Goal: Task Accomplishment & Management: Complete application form

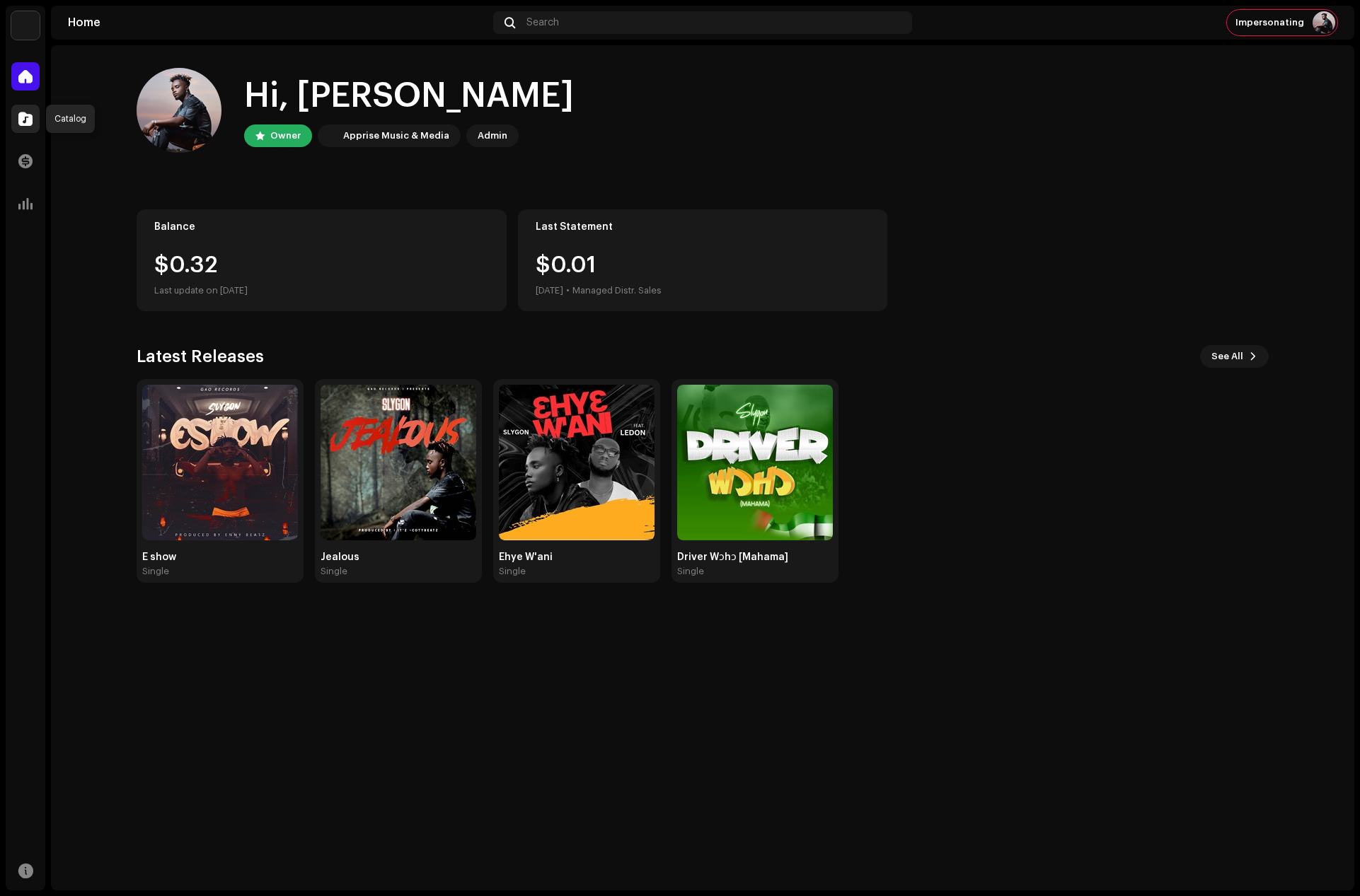
click at [24, 117] on span at bounding box center [25, 118] width 14 height 11
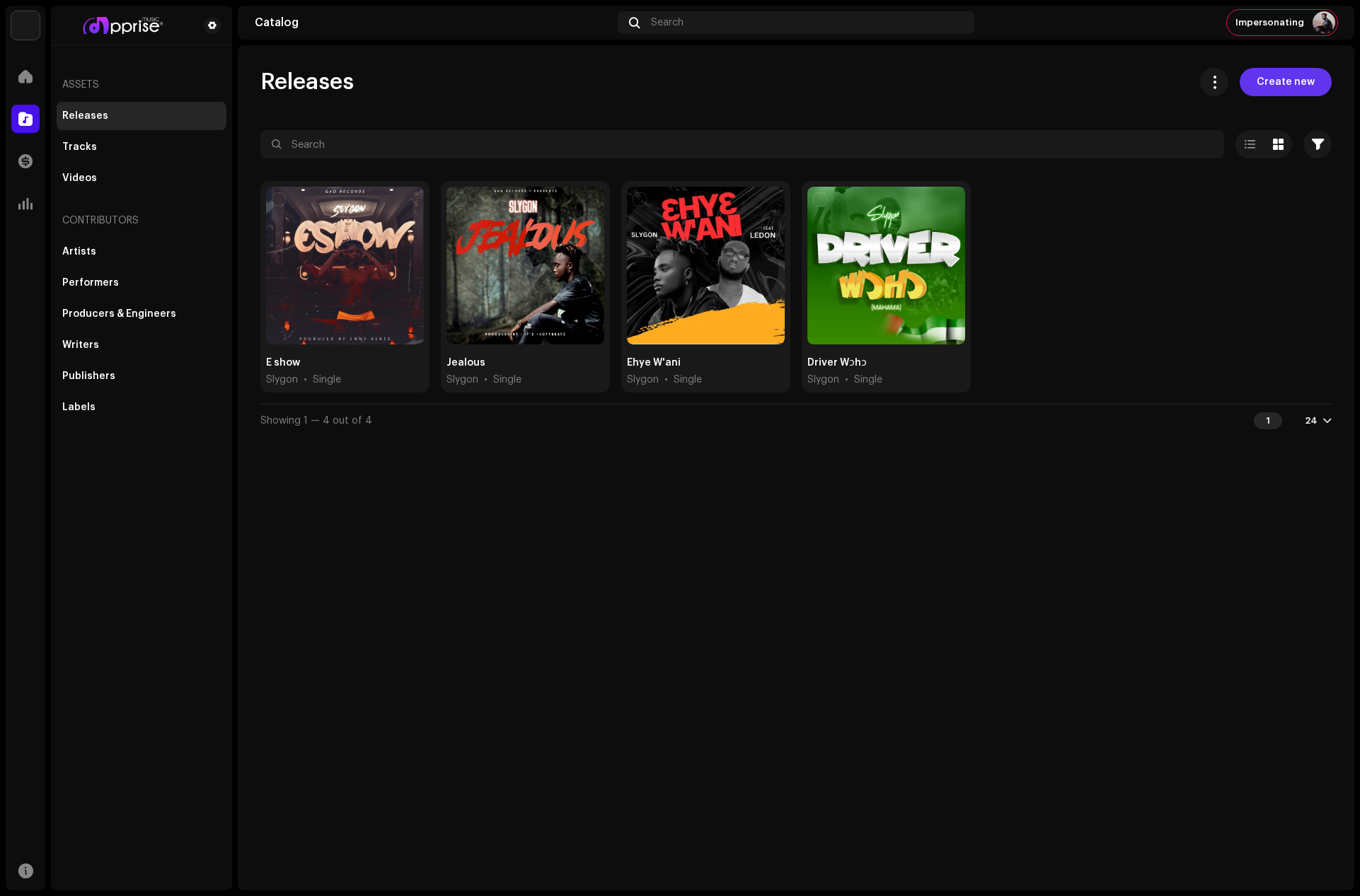
click at [1301, 74] on span "Create new" at bounding box center [1285, 82] width 58 height 28
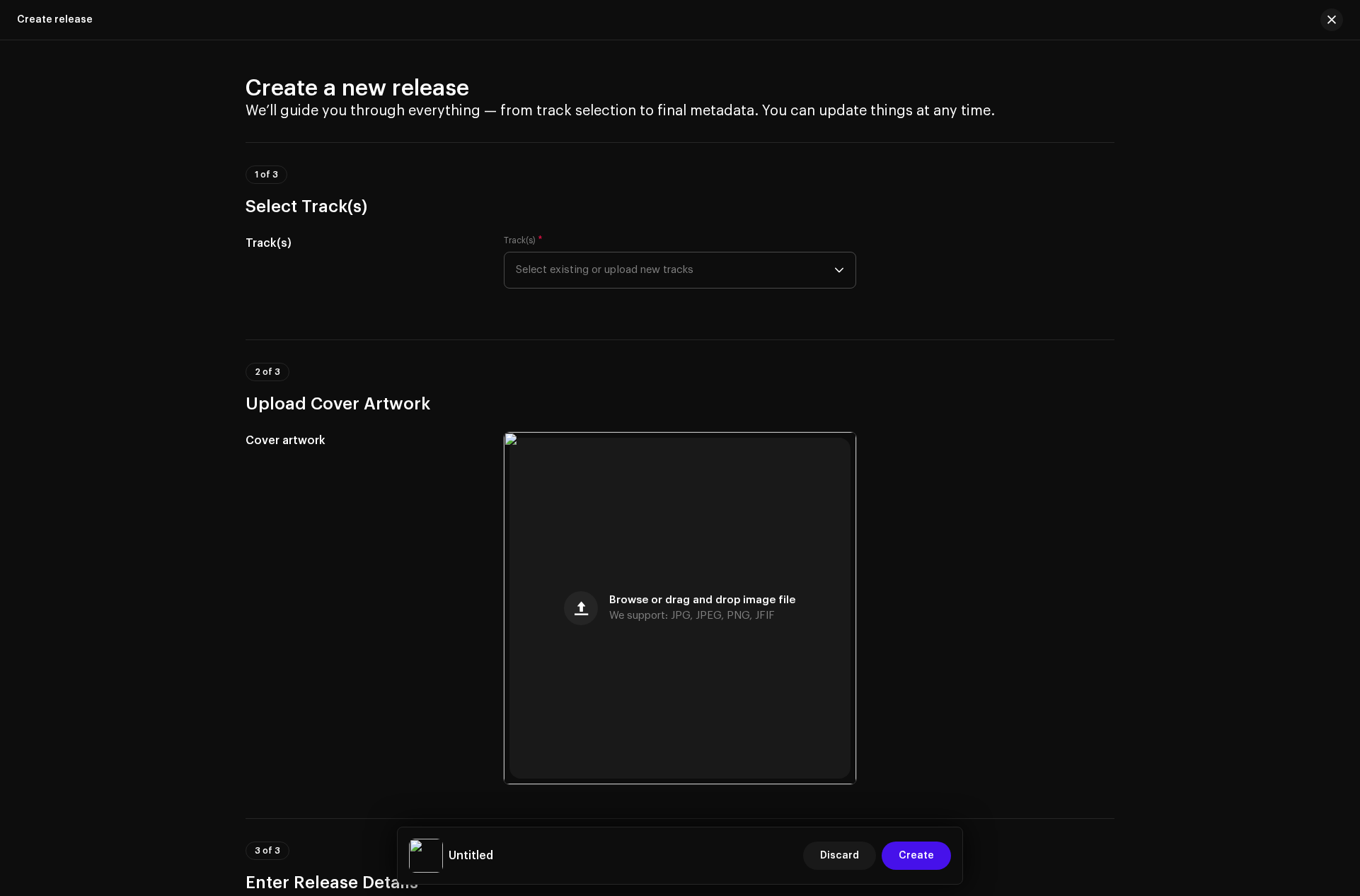
click at [600, 266] on span "Select existing or upload new tracks" at bounding box center [674, 270] width 318 height 35
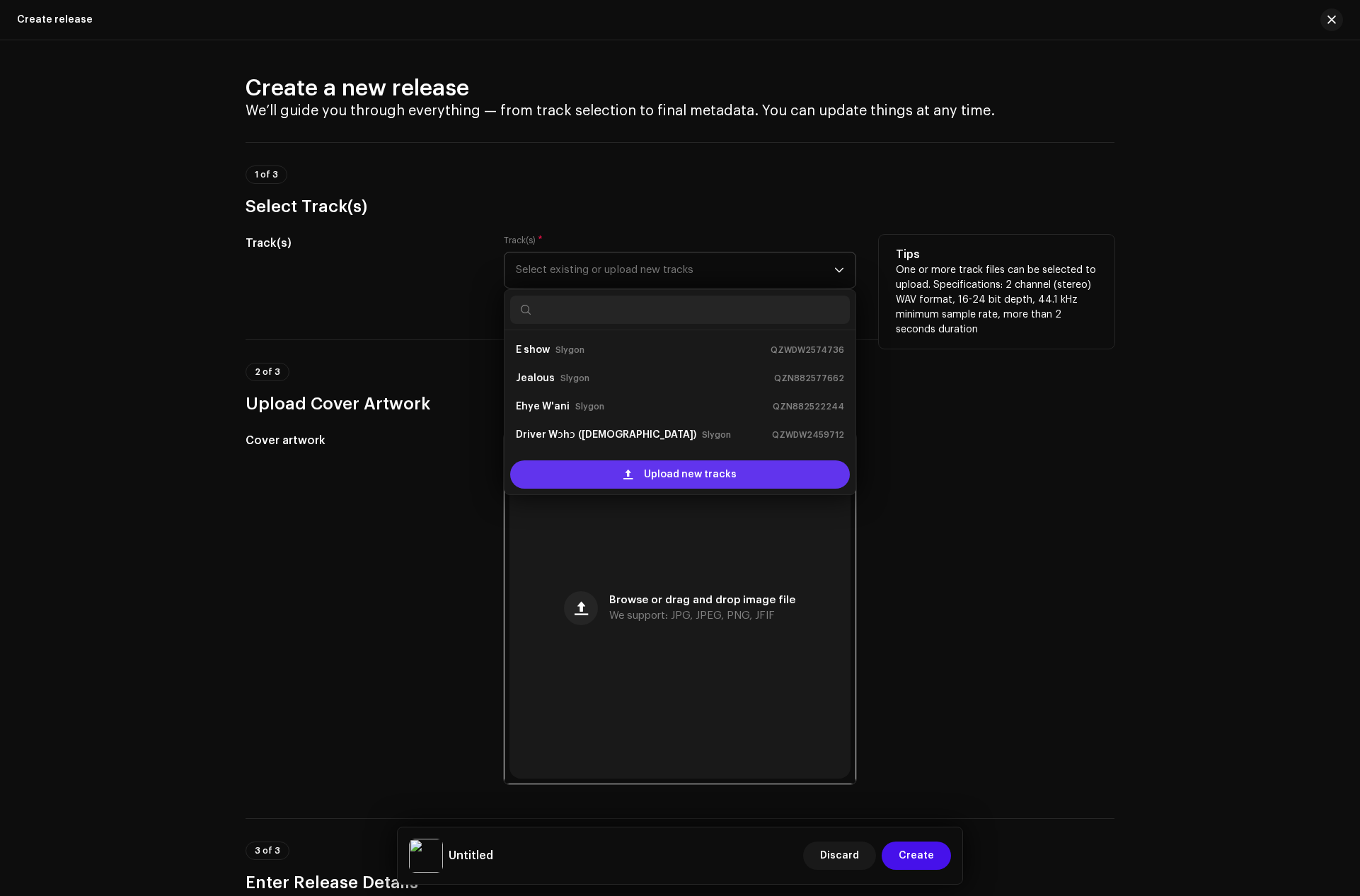
click at [616, 467] on div "Upload new tracks" at bounding box center [680, 474] width 339 height 28
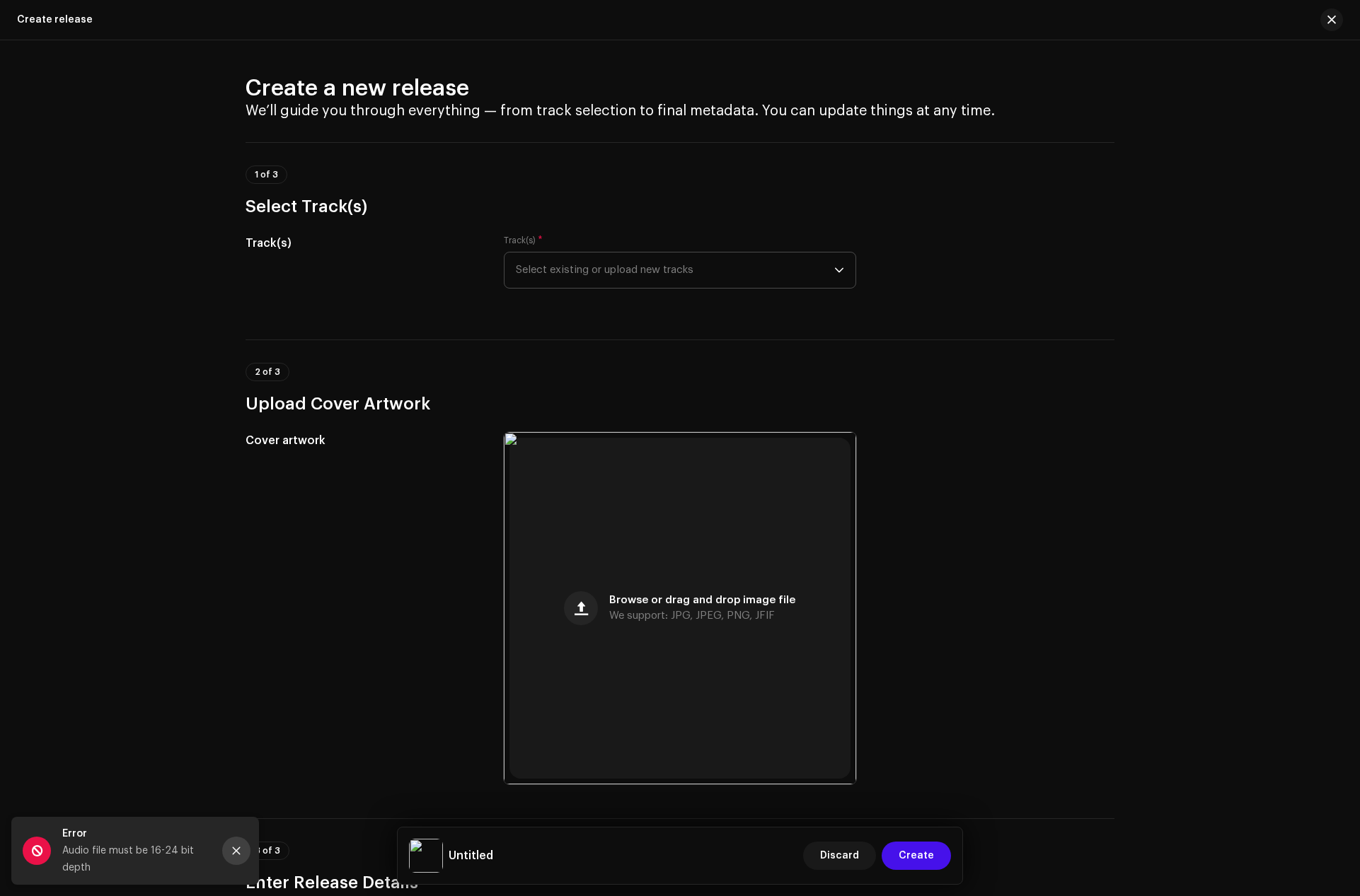
click at [235, 855] on icon "Close" at bounding box center [236, 850] width 10 height 10
click at [585, 277] on span "Select existing or upload new tracks" at bounding box center [674, 270] width 318 height 35
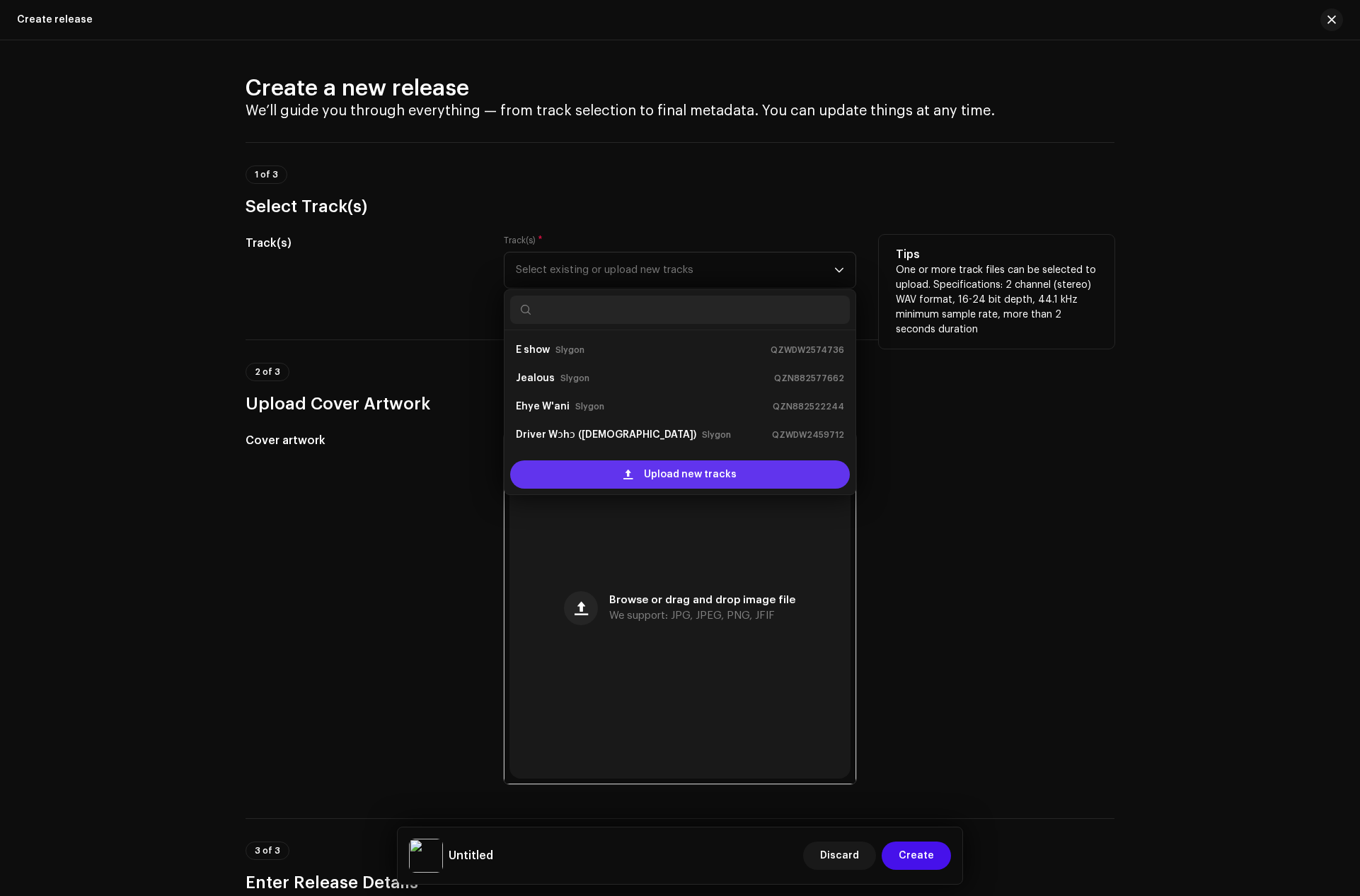
click at [577, 460] on div "Upload new tracks" at bounding box center [680, 474] width 339 height 28
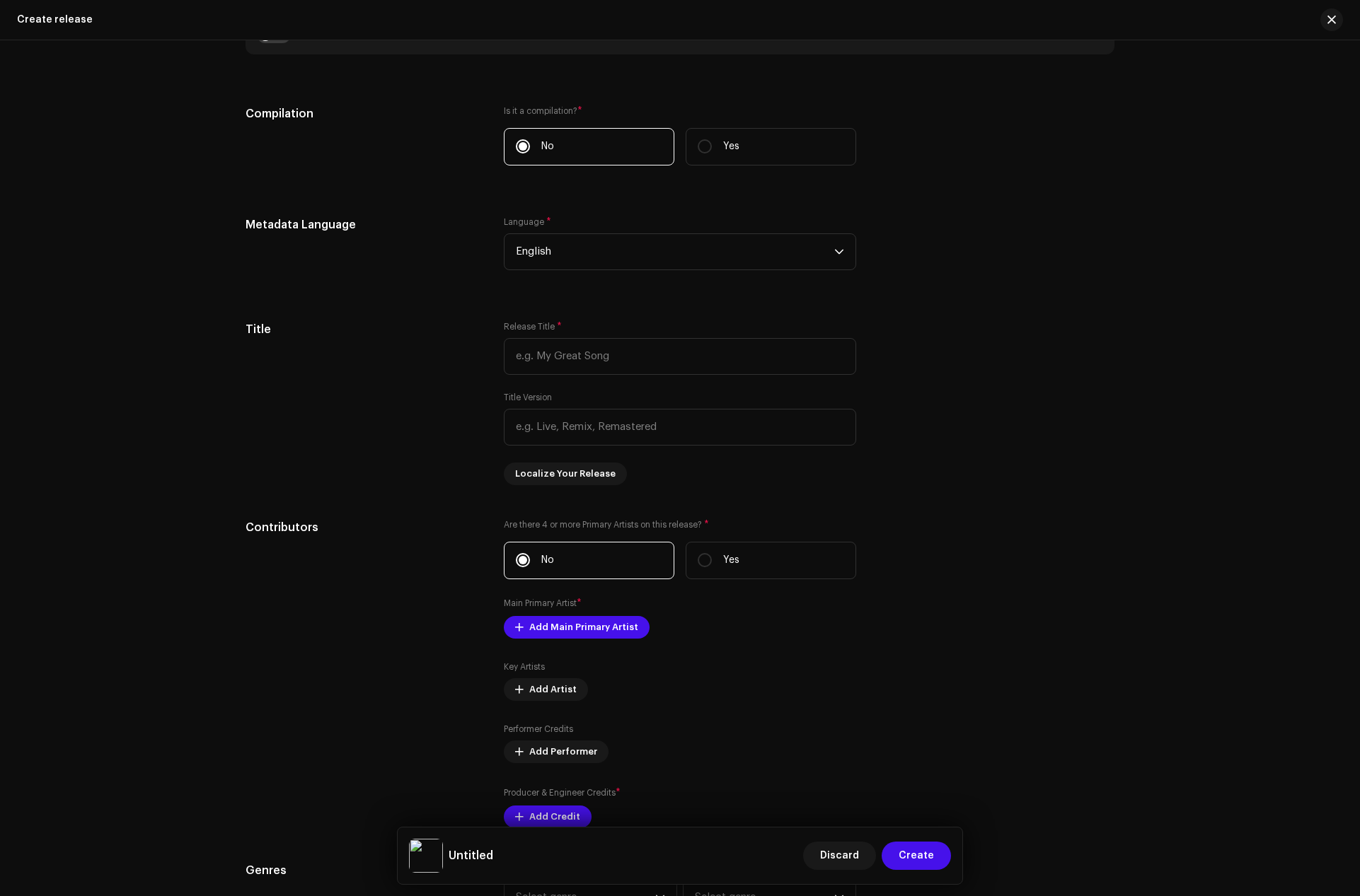
scroll to position [1119, 0]
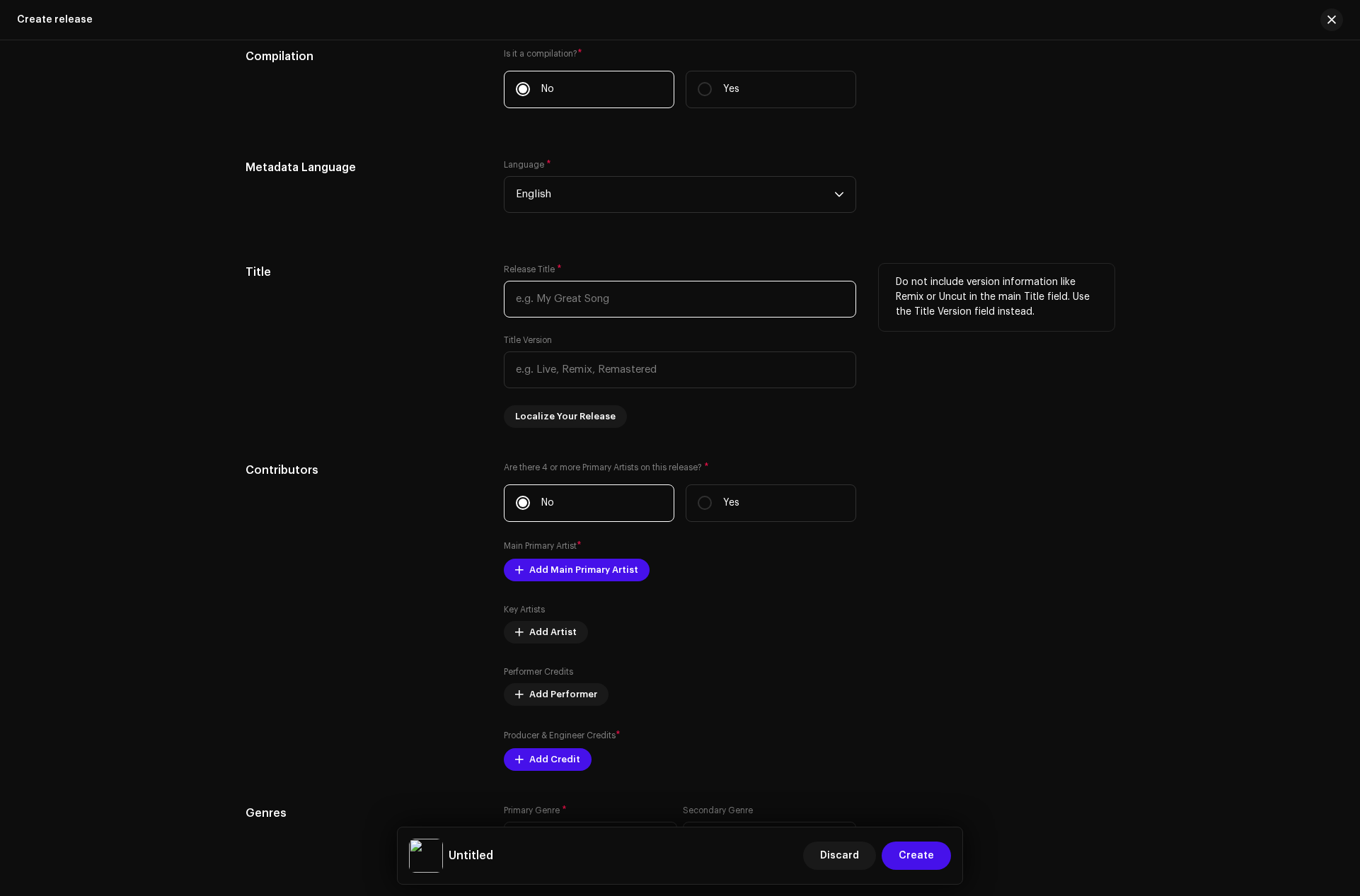
paste input "Prayer"
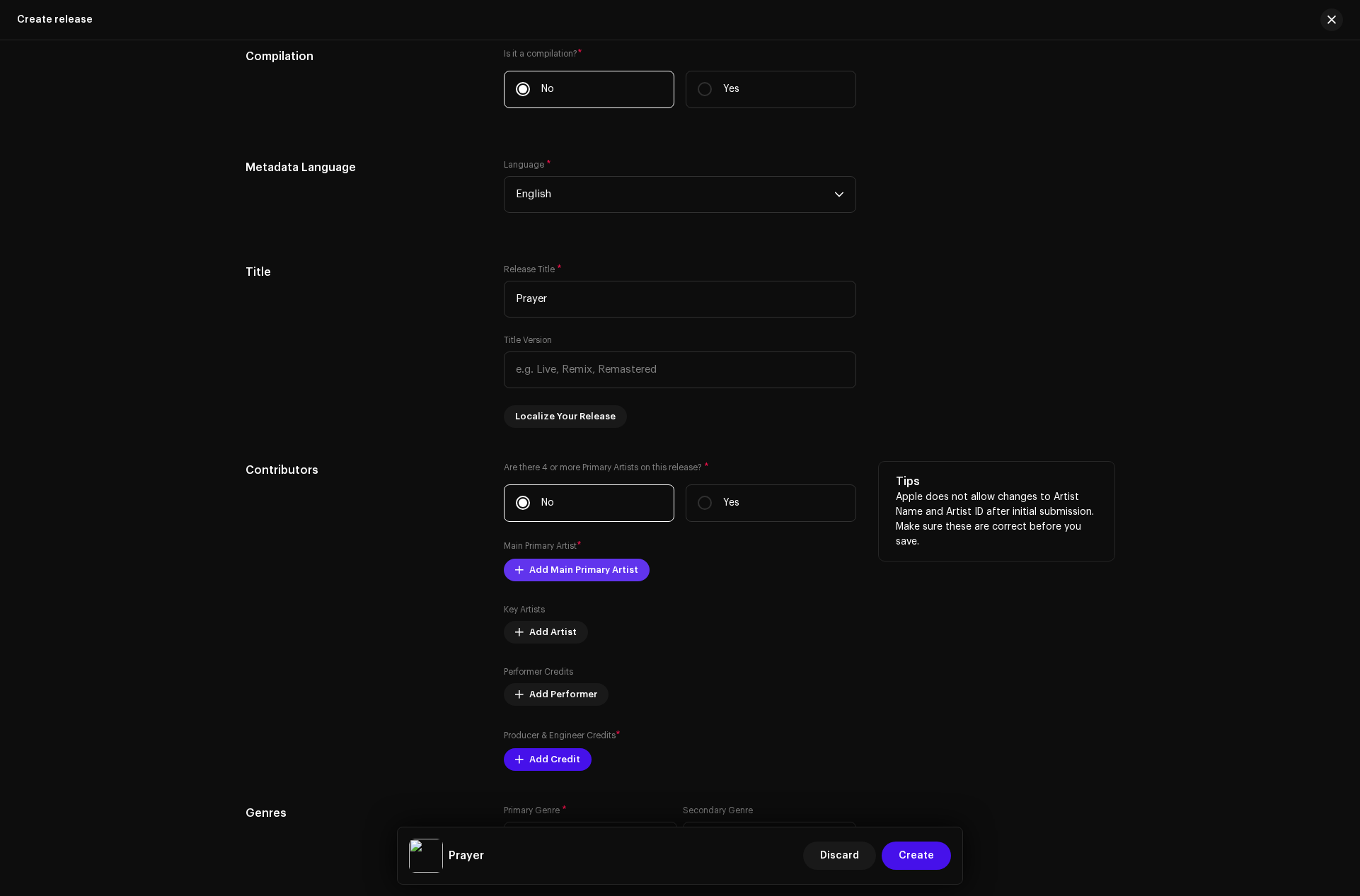
type input "Prayer"
click at [541, 565] on span "Add Main Primary Artist" at bounding box center [583, 570] width 109 height 28
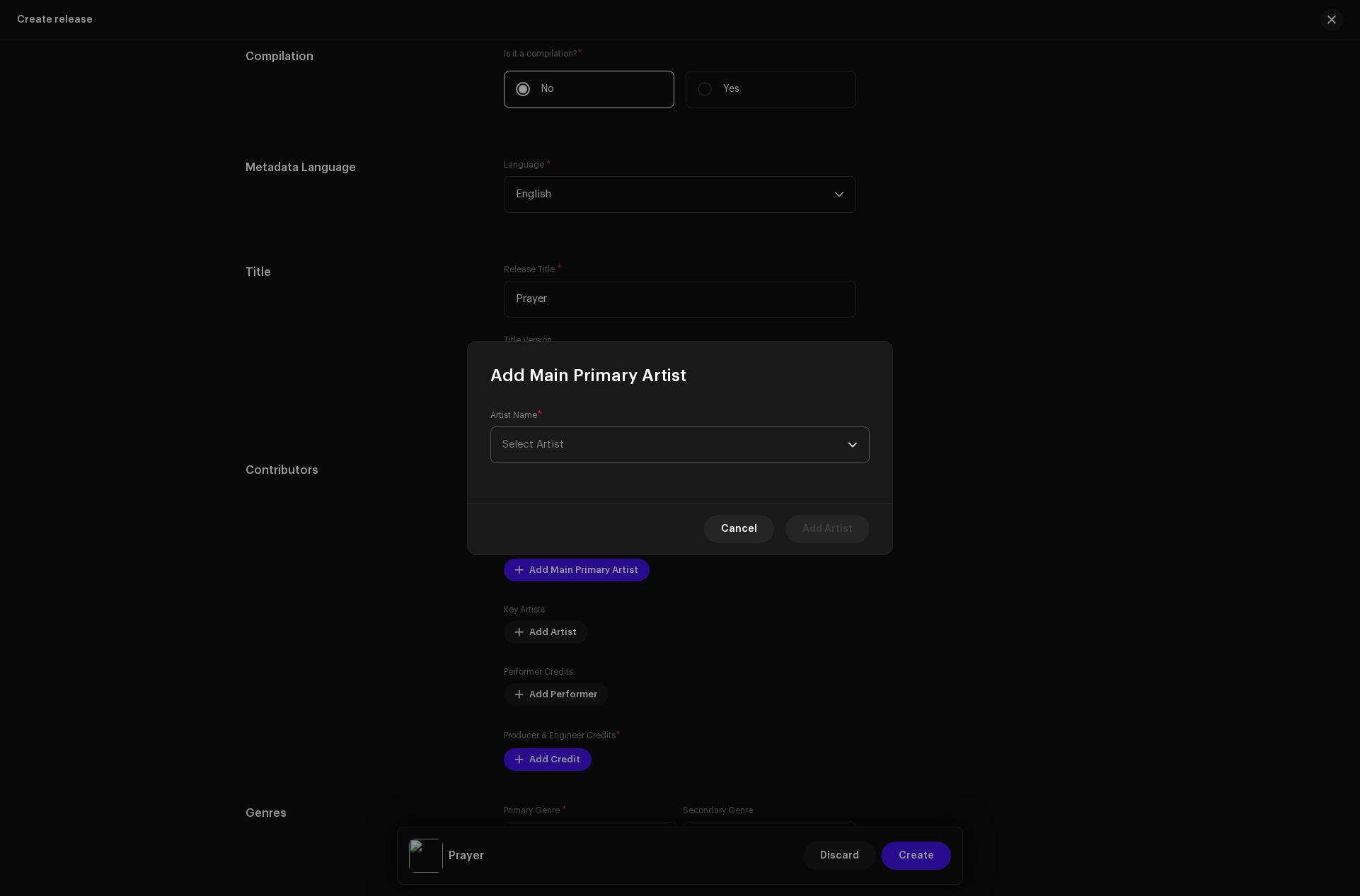
click at [569, 456] on span "Select Artist" at bounding box center [675, 444] width 345 height 35
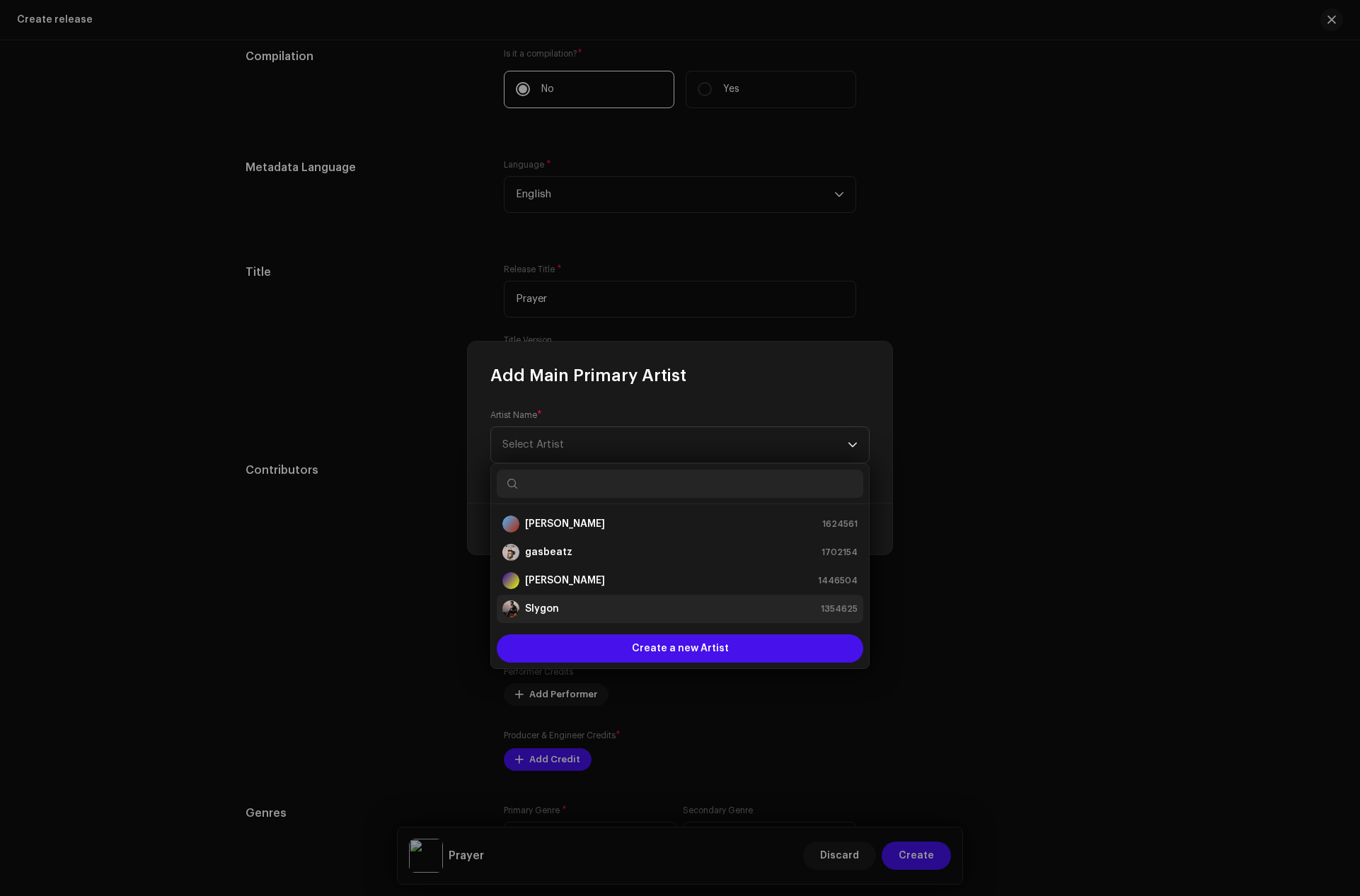
click at [555, 608] on strong "Slygon" at bounding box center [542, 609] width 34 height 14
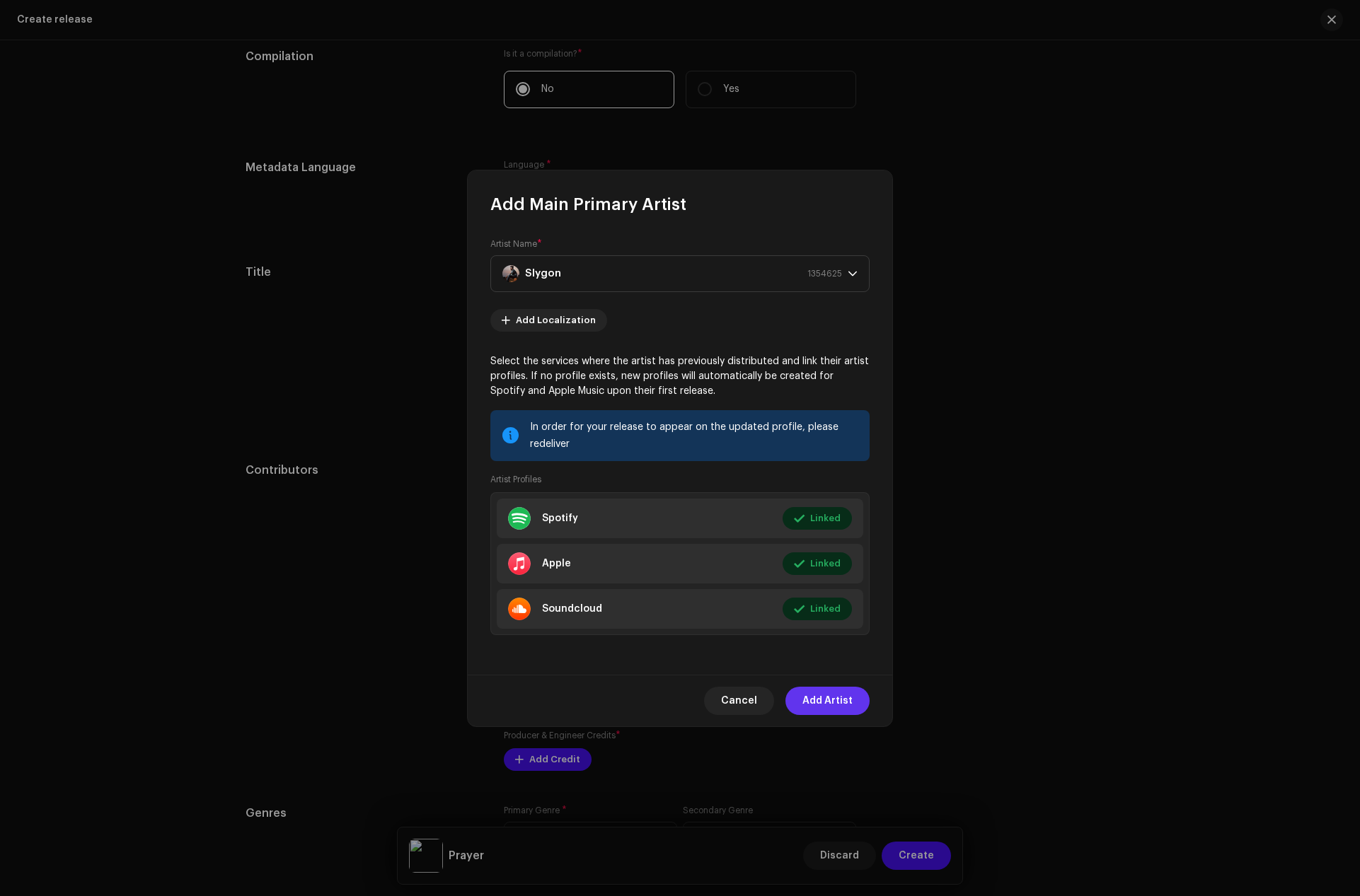
click at [825, 693] on span "Add Artist" at bounding box center [827, 700] width 50 height 28
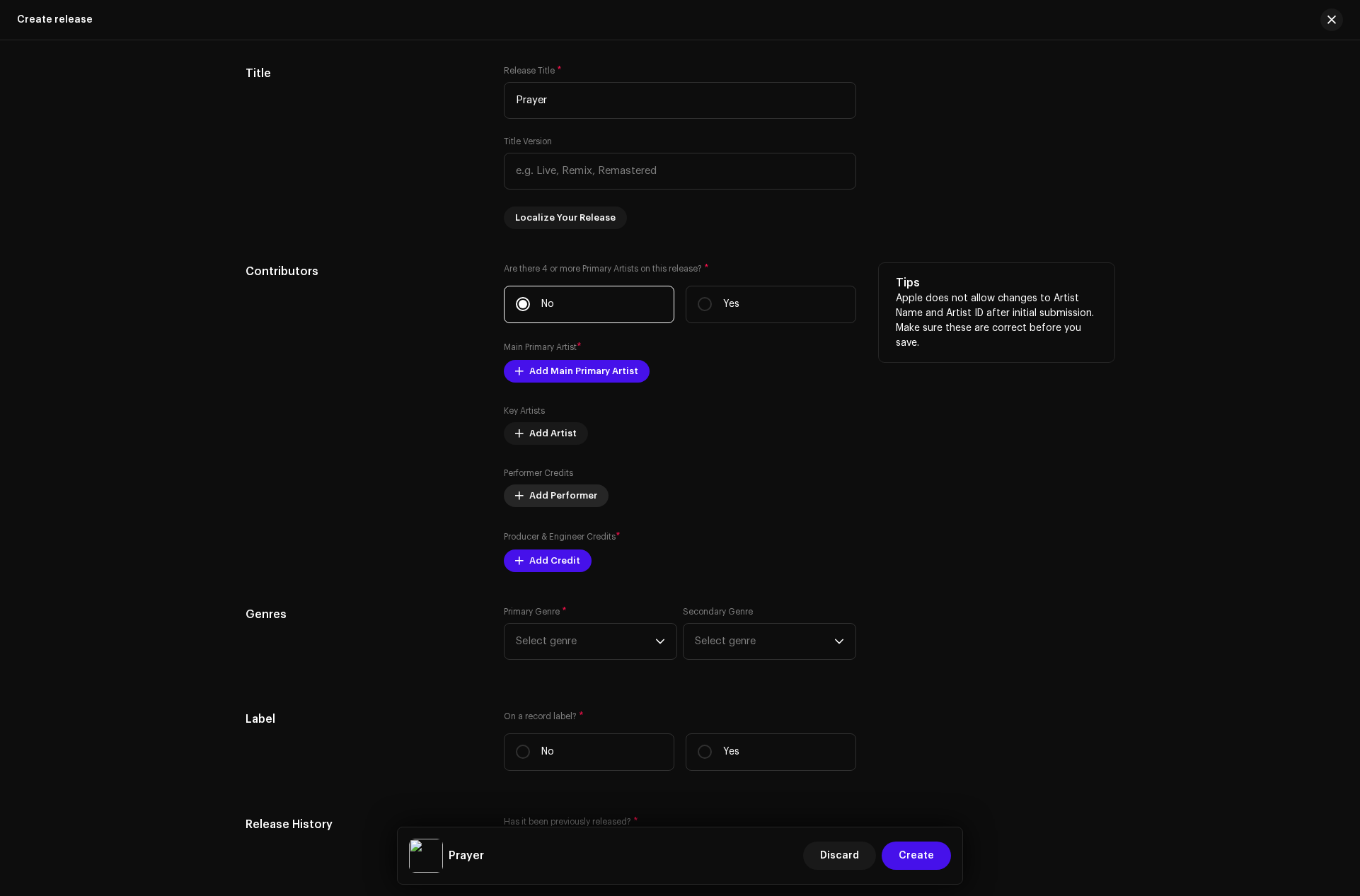
scroll to position [1331, 0]
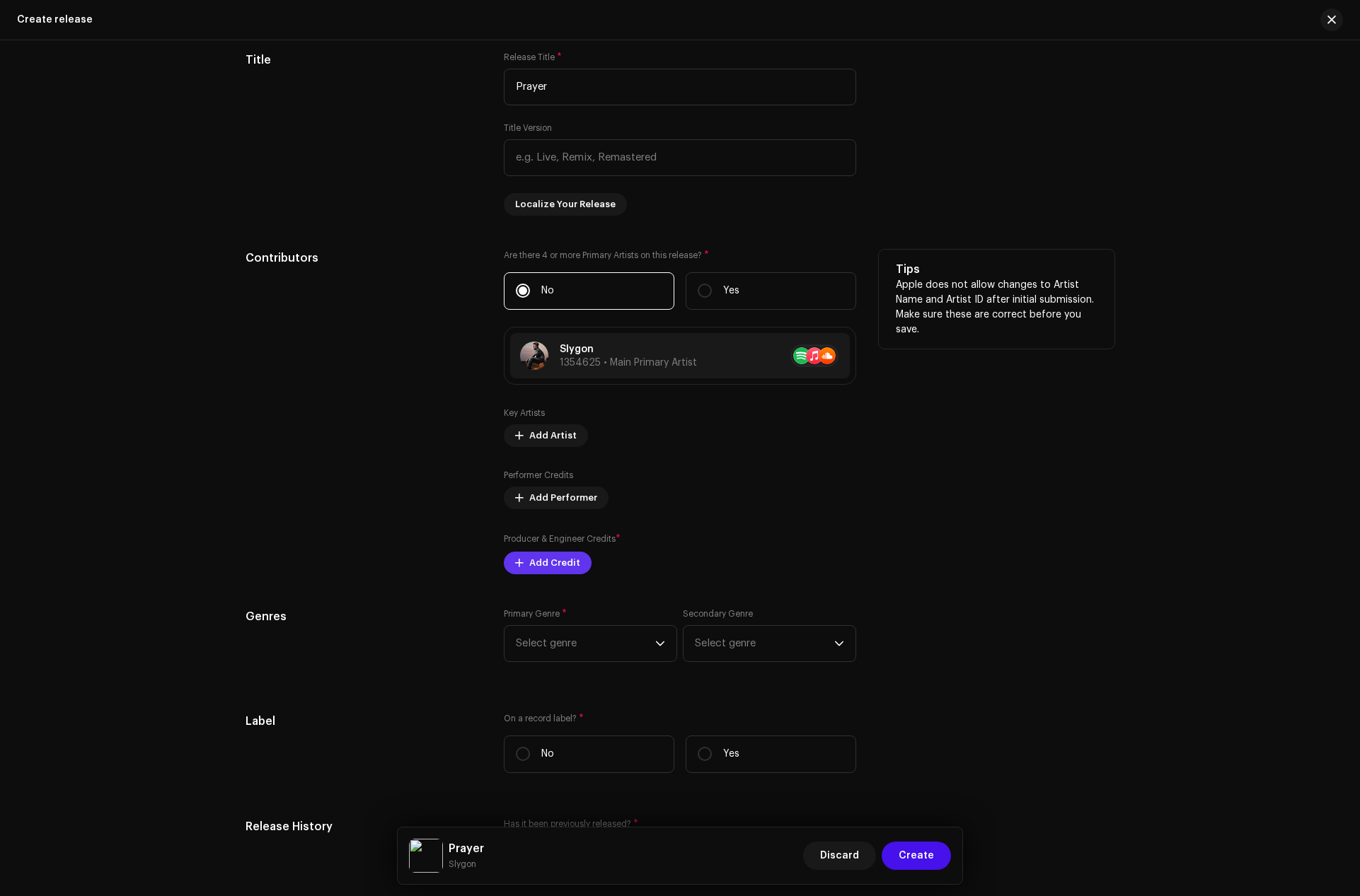
click at [544, 558] on span "Add Credit" at bounding box center [554, 563] width 51 height 28
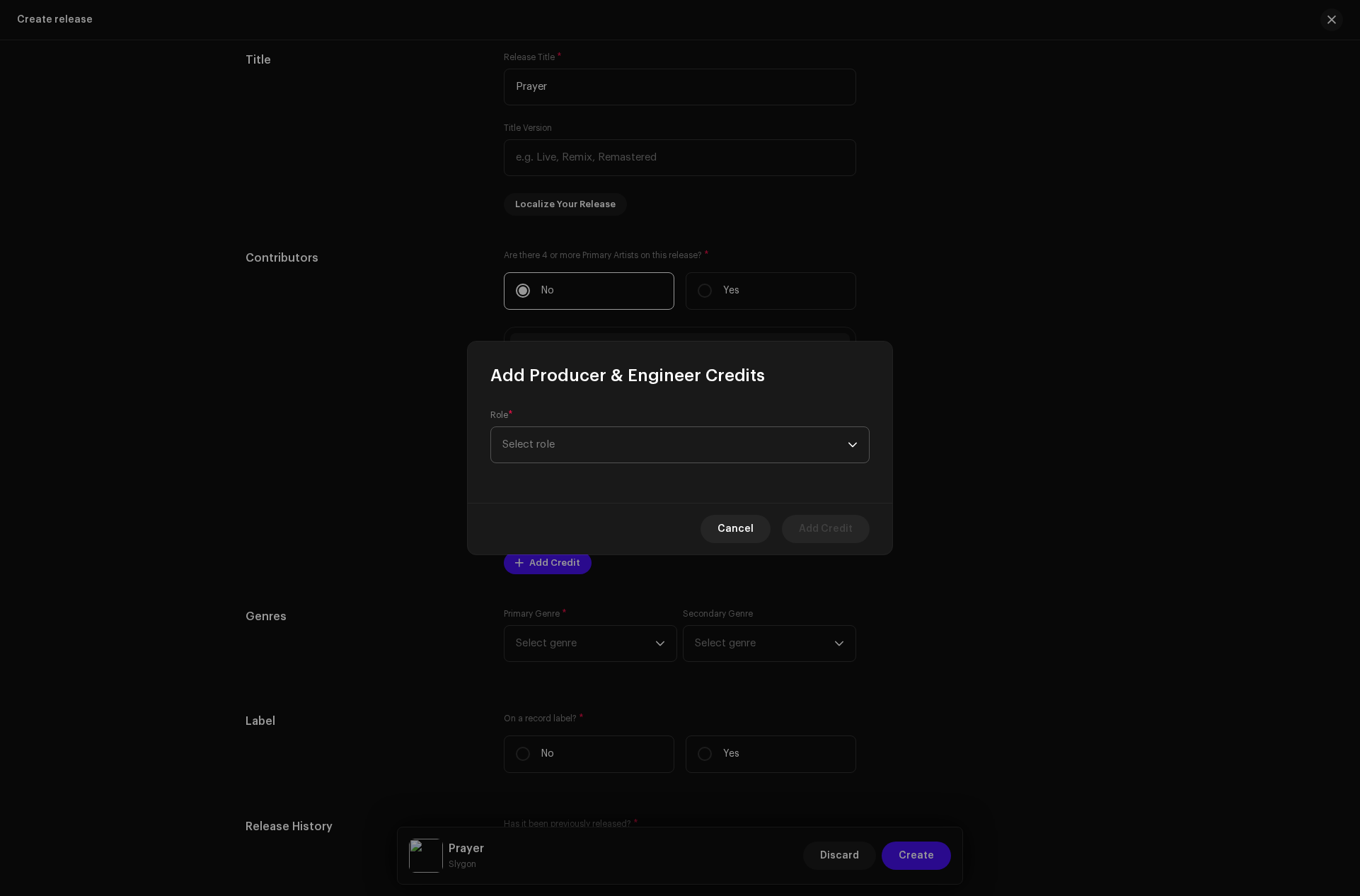
click at [566, 434] on span "Select role" at bounding box center [675, 444] width 345 height 35
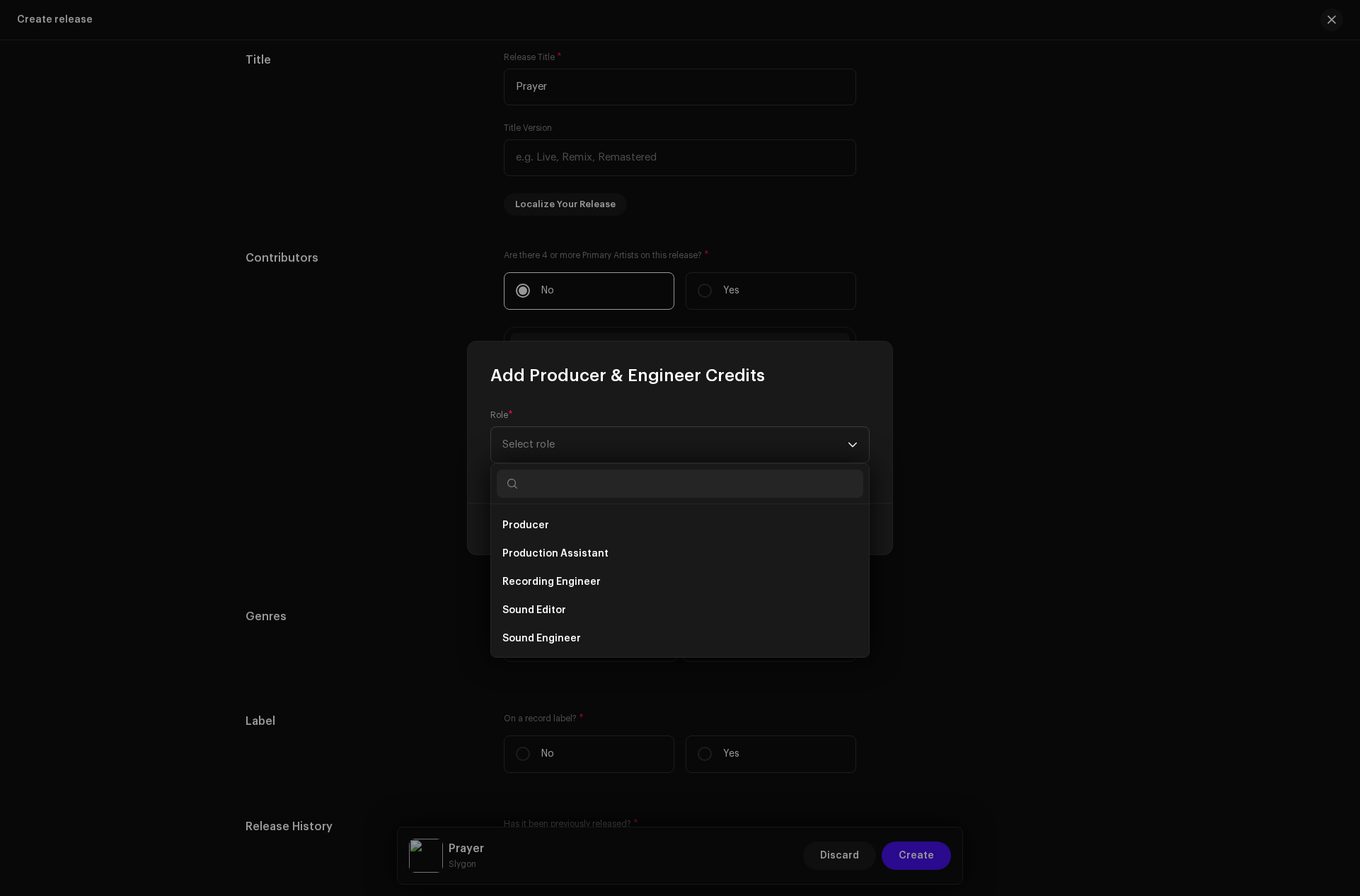
scroll to position [565, 0]
click at [540, 524] on span "Producer" at bounding box center [525, 524] width 46 height 14
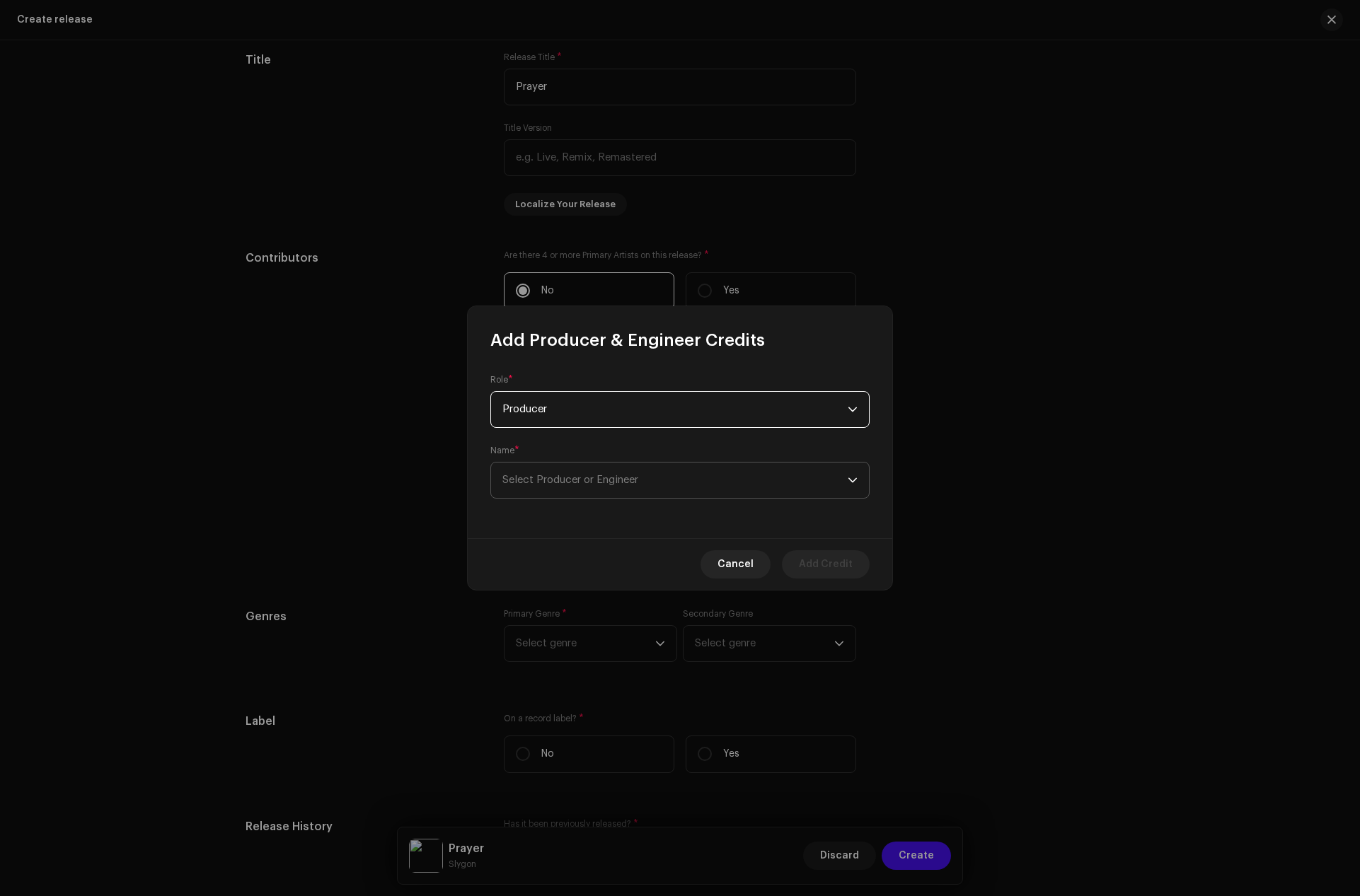
click at [574, 489] on span "Select Producer or Engineer" at bounding box center [675, 480] width 345 height 35
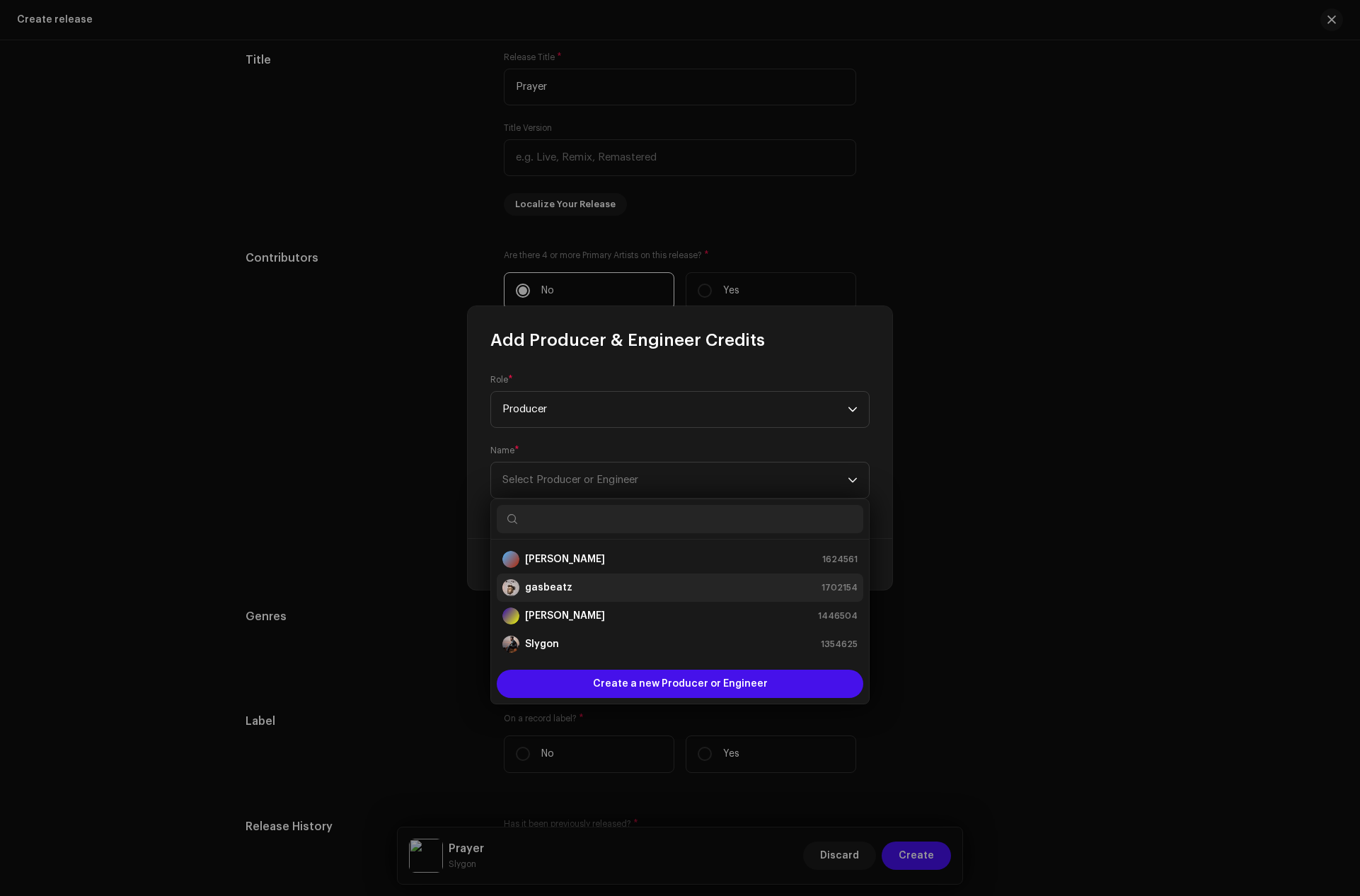
click at [555, 587] on strong "gasbeatz" at bounding box center [549, 587] width 47 height 14
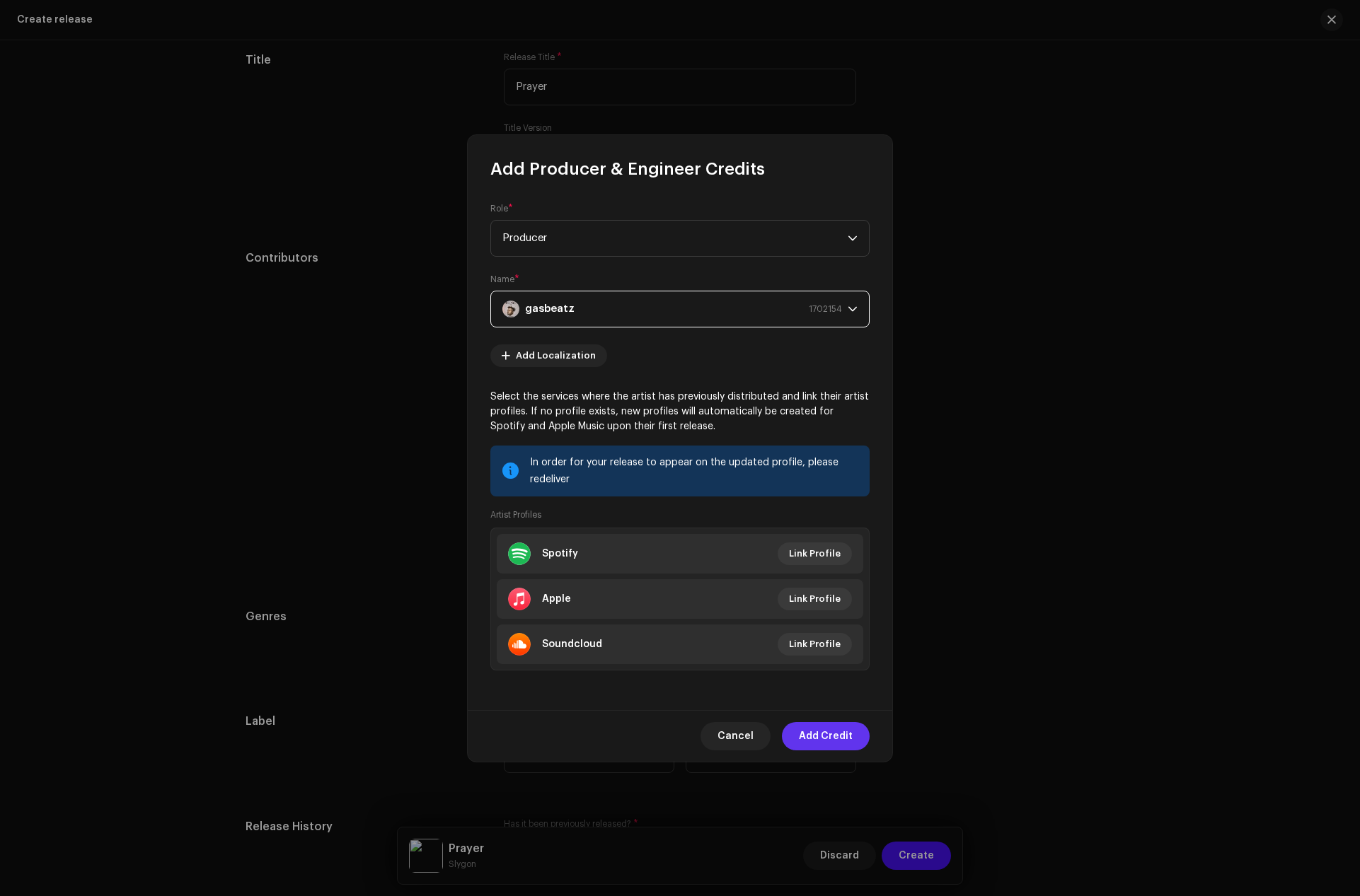
click at [833, 739] on span "Add Credit" at bounding box center [825, 736] width 53 height 28
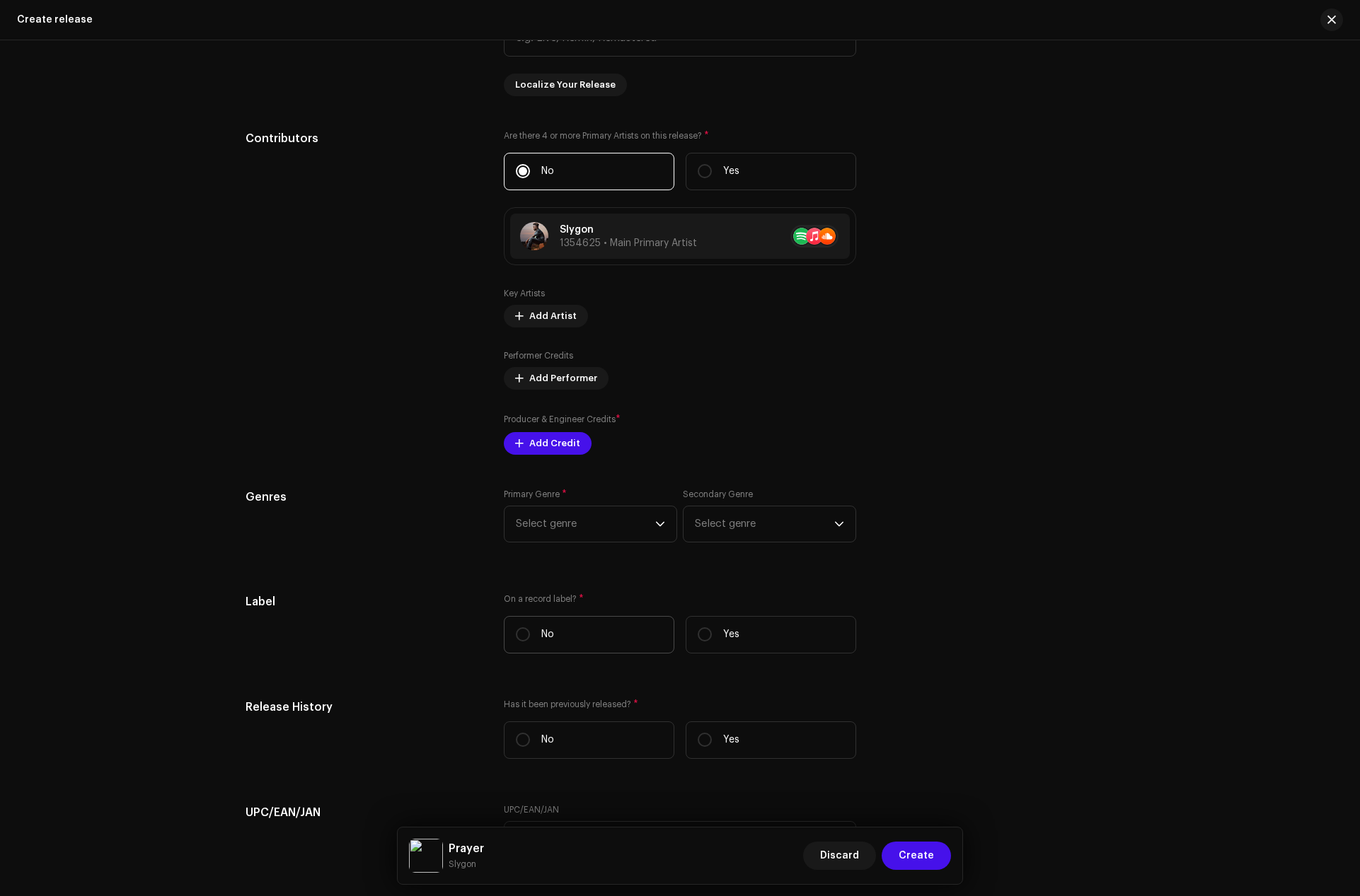
scroll to position [1472, 0]
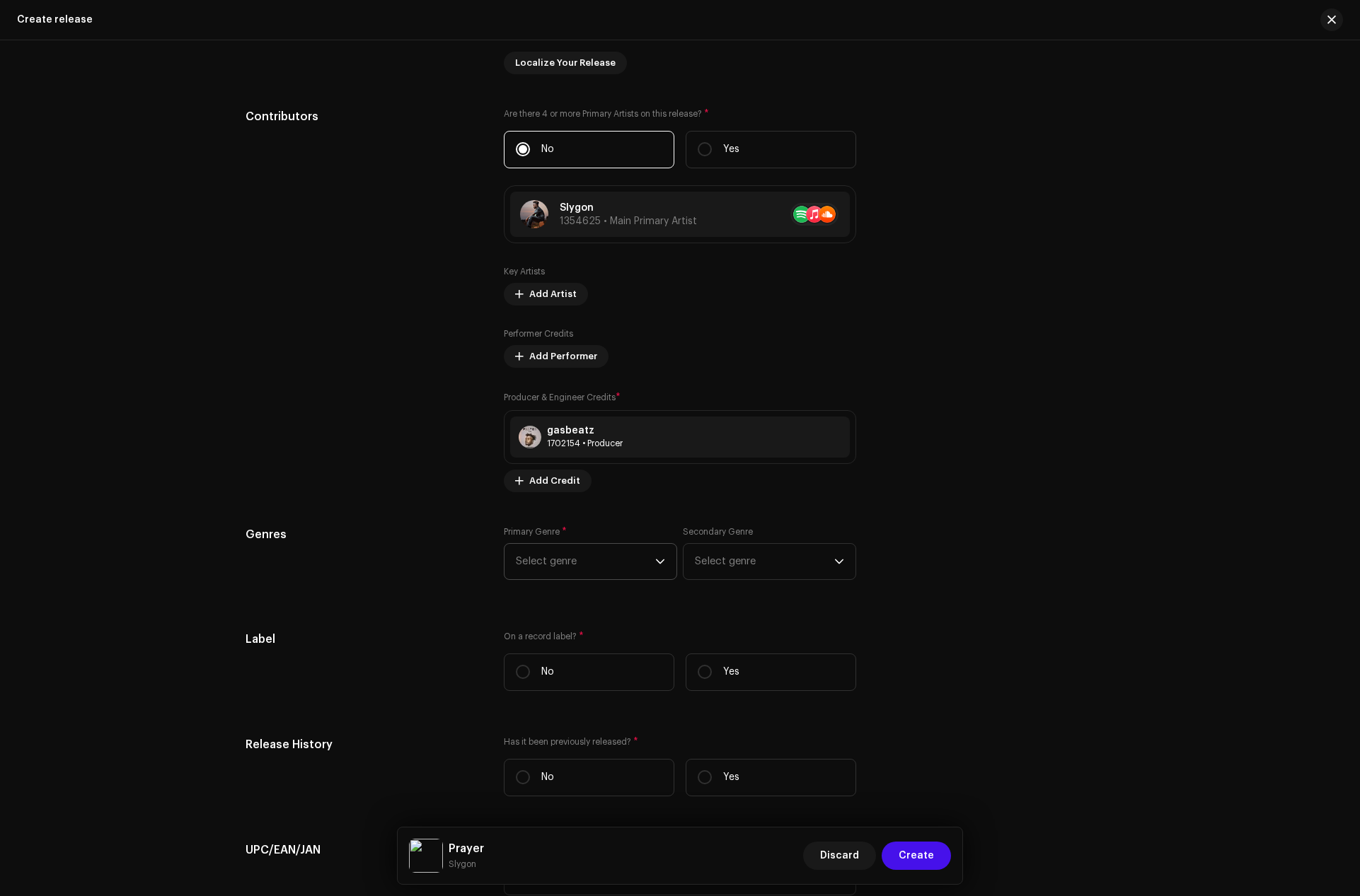
click at [646, 557] on span "Select genre" at bounding box center [585, 561] width 139 height 35
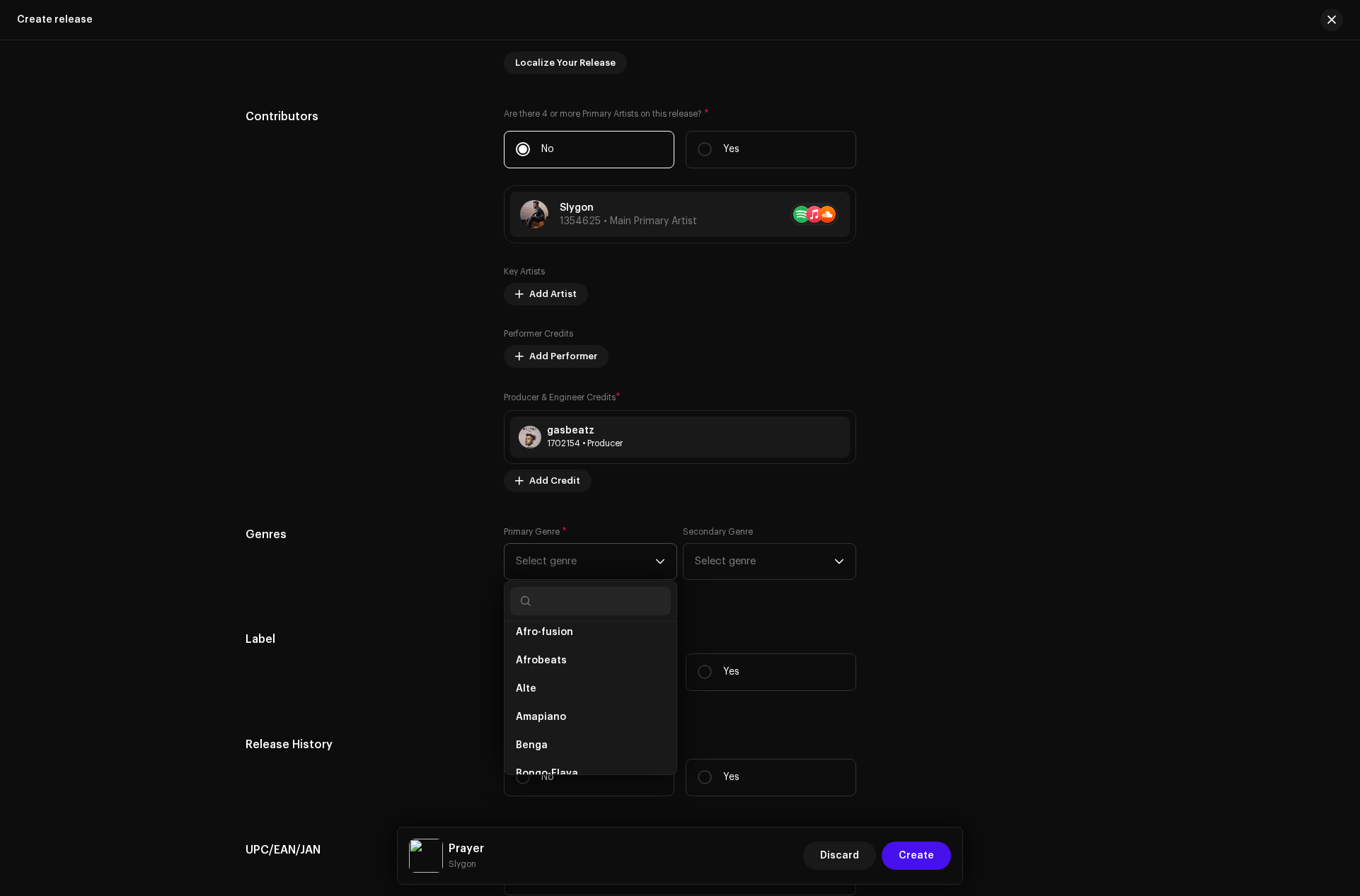
scroll to position [212, 0]
click at [551, 647] on li "Afrobeats" at bounding box center [590, 656] width 160 height 28
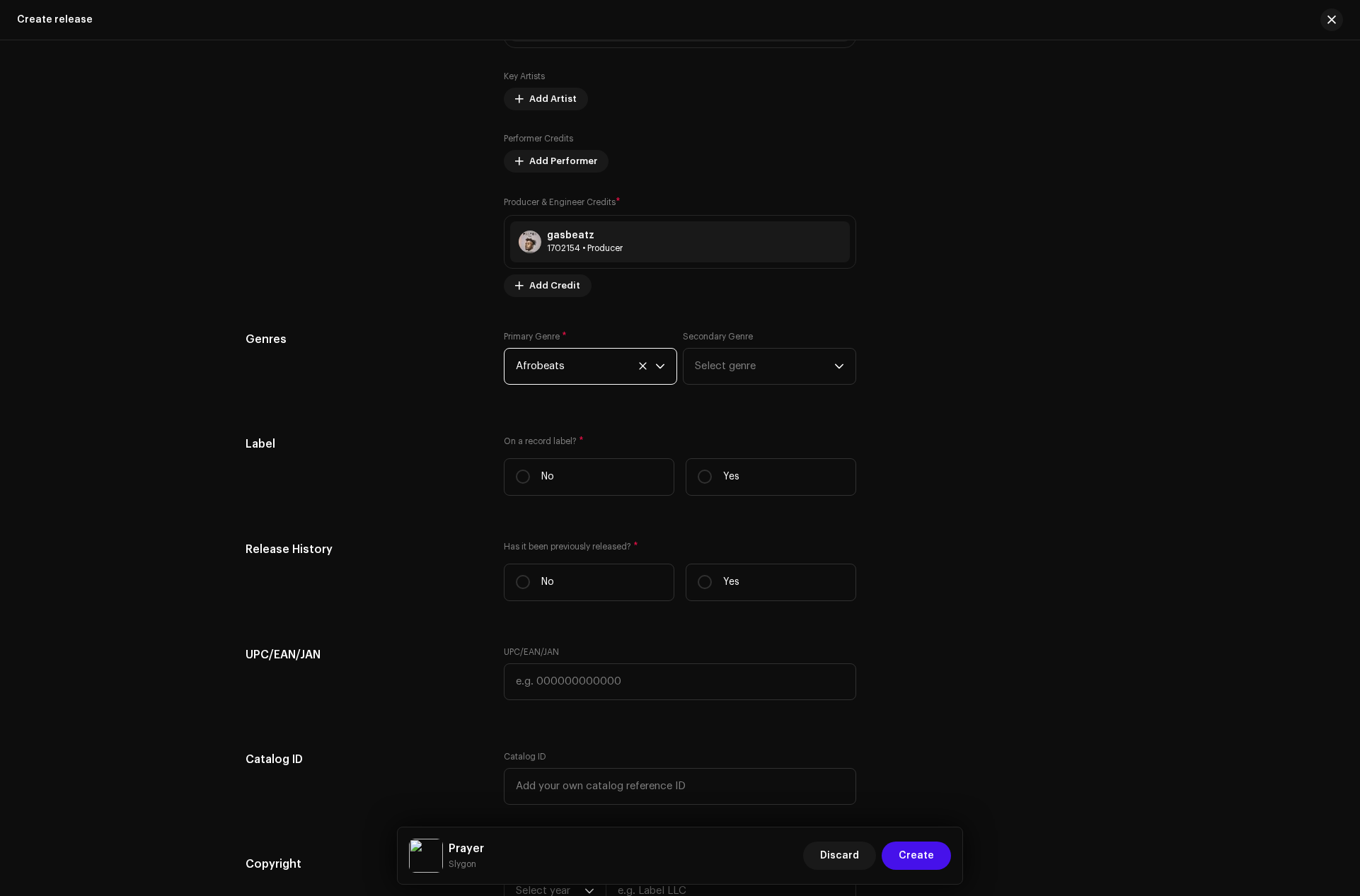
scroll to position [1684, 0]
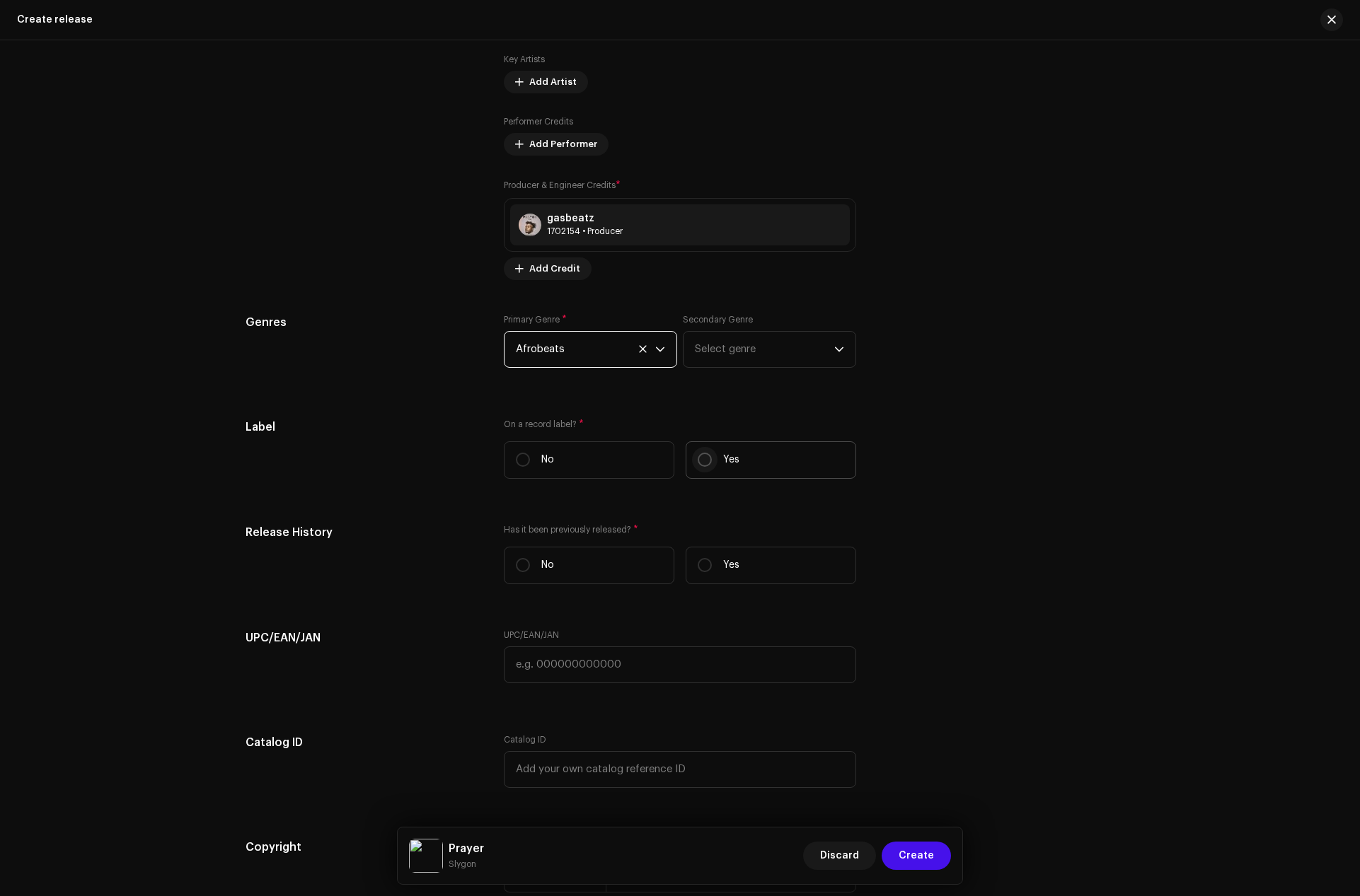
click at [701, 460] on input "Yes" at bounding box center [704, 459] width 14 height 14
radio input "true"
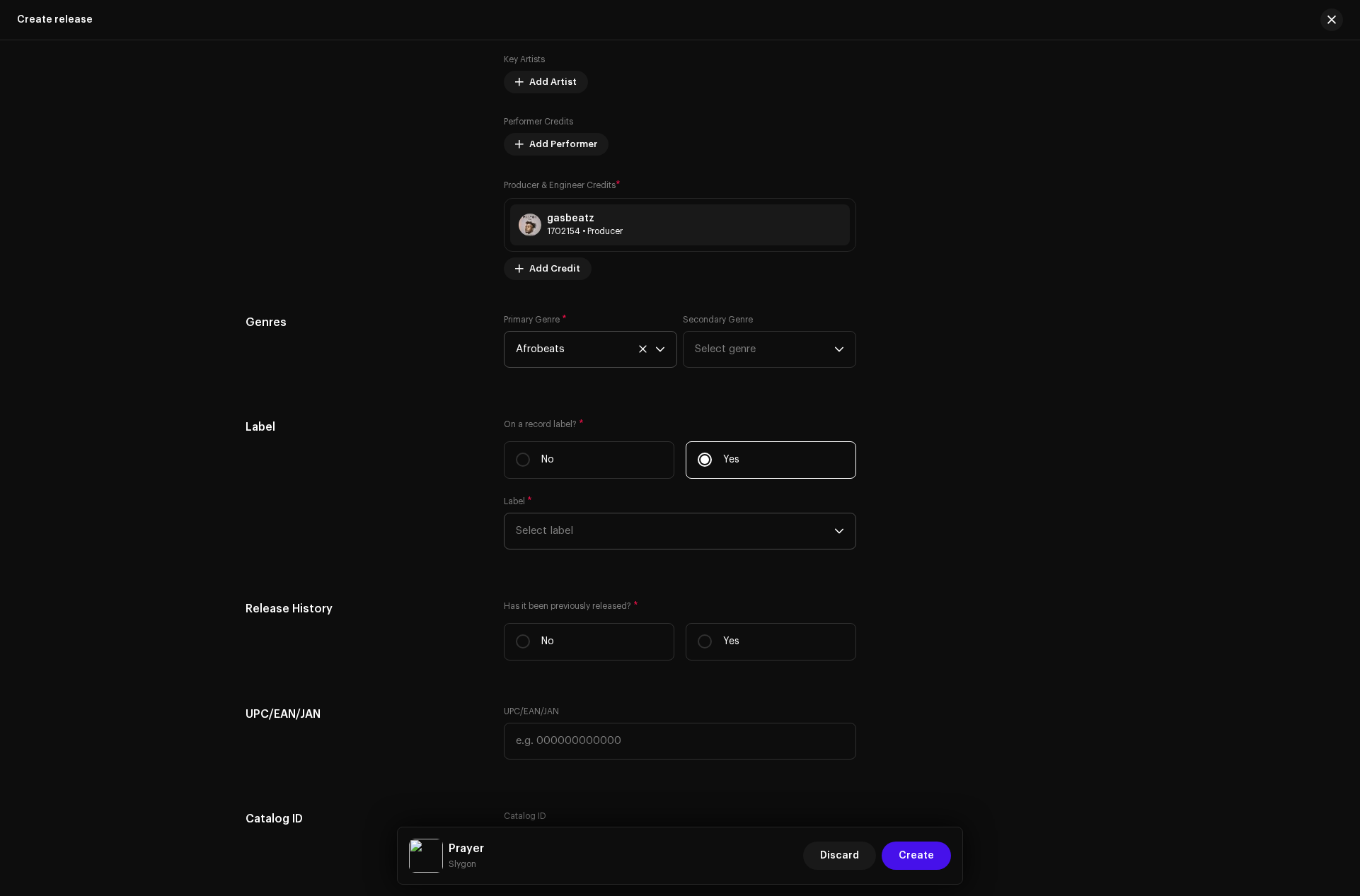
click at [630, 542] on span "Select label" at bounding box center [674, 531] width 318 height 35
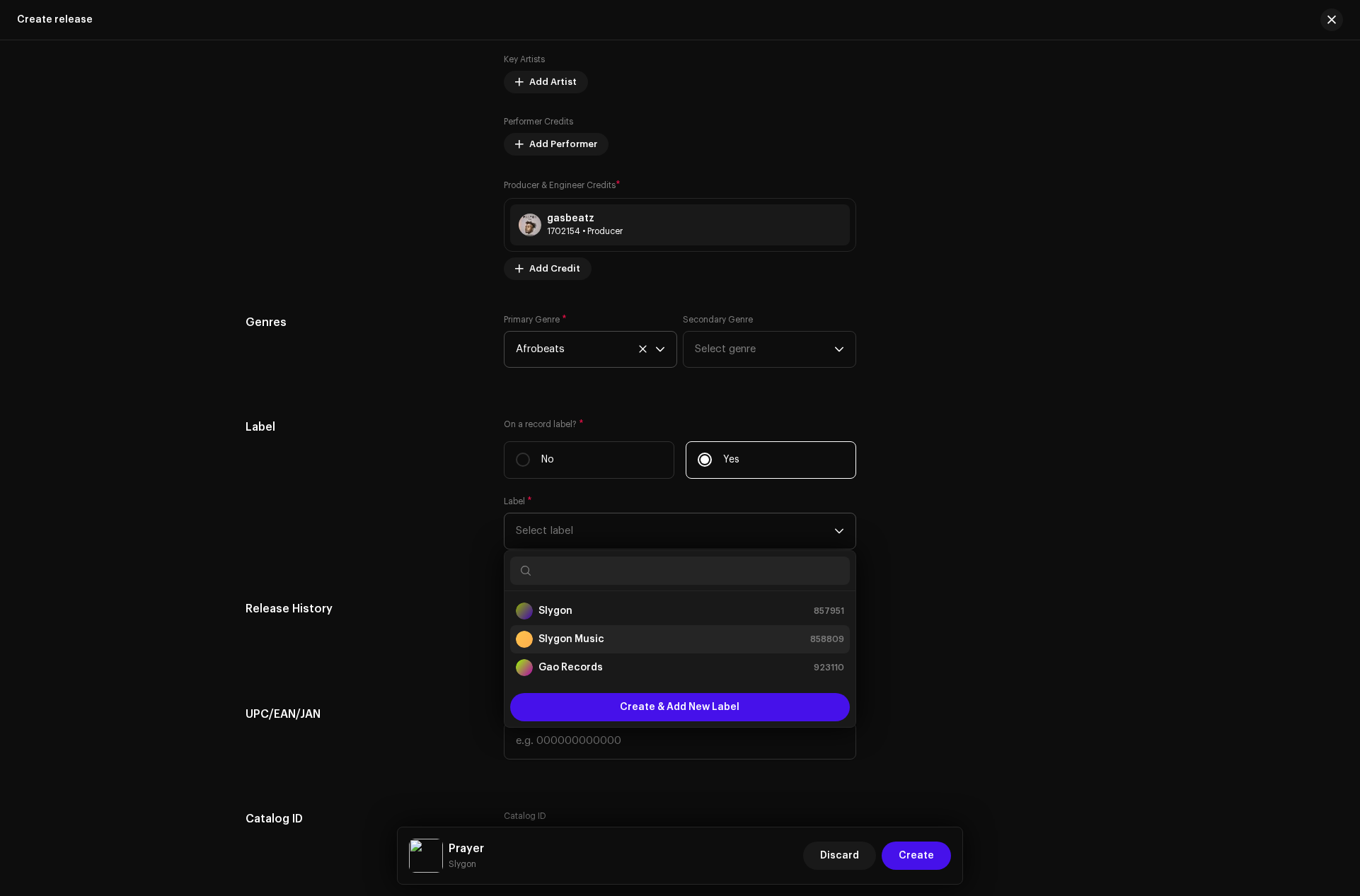
click at [564, 636] on strong "Slygon Music" at bounding box center [571, 639] width 66 height 14
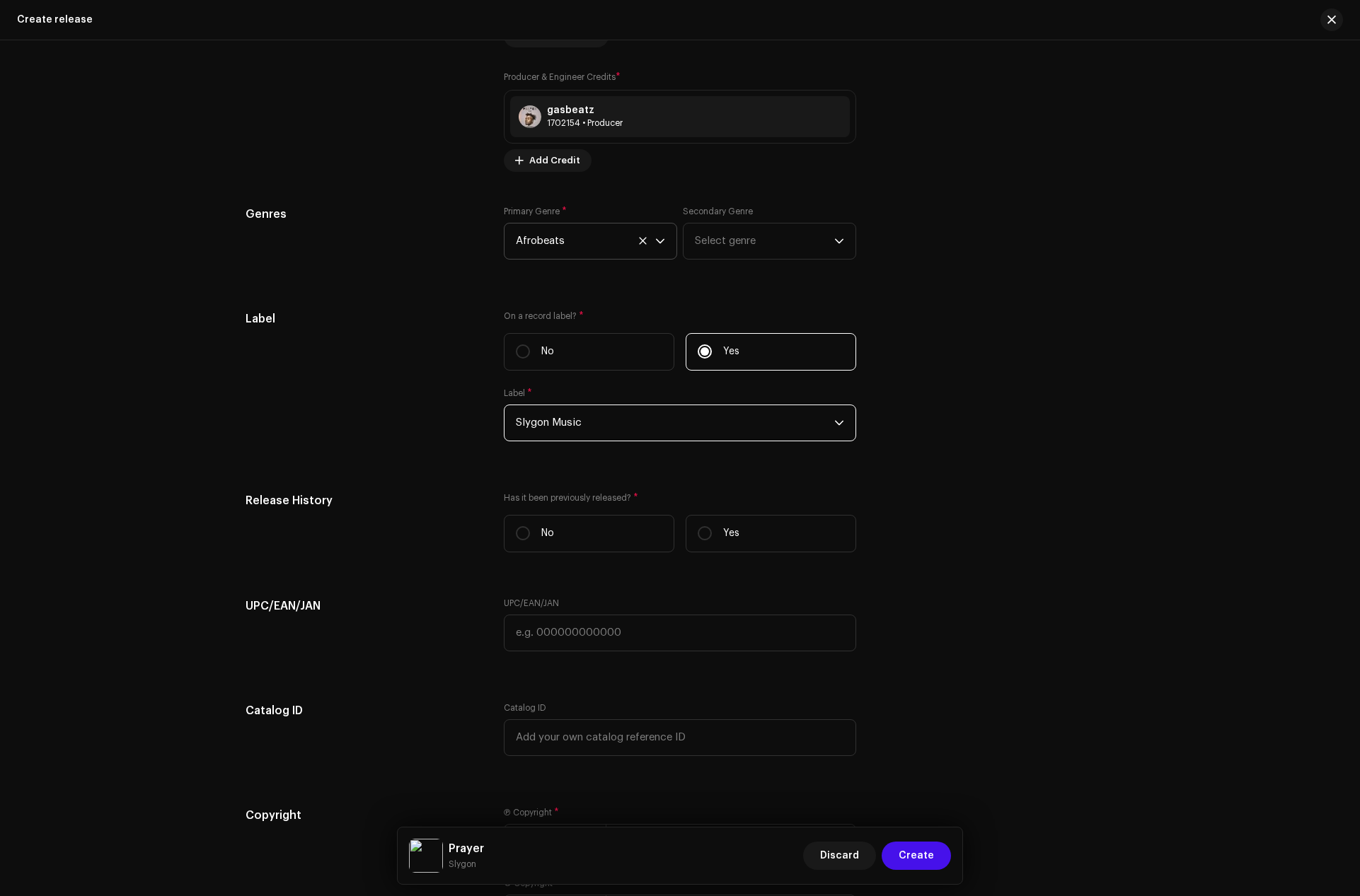
scroll to position [1825, 0]
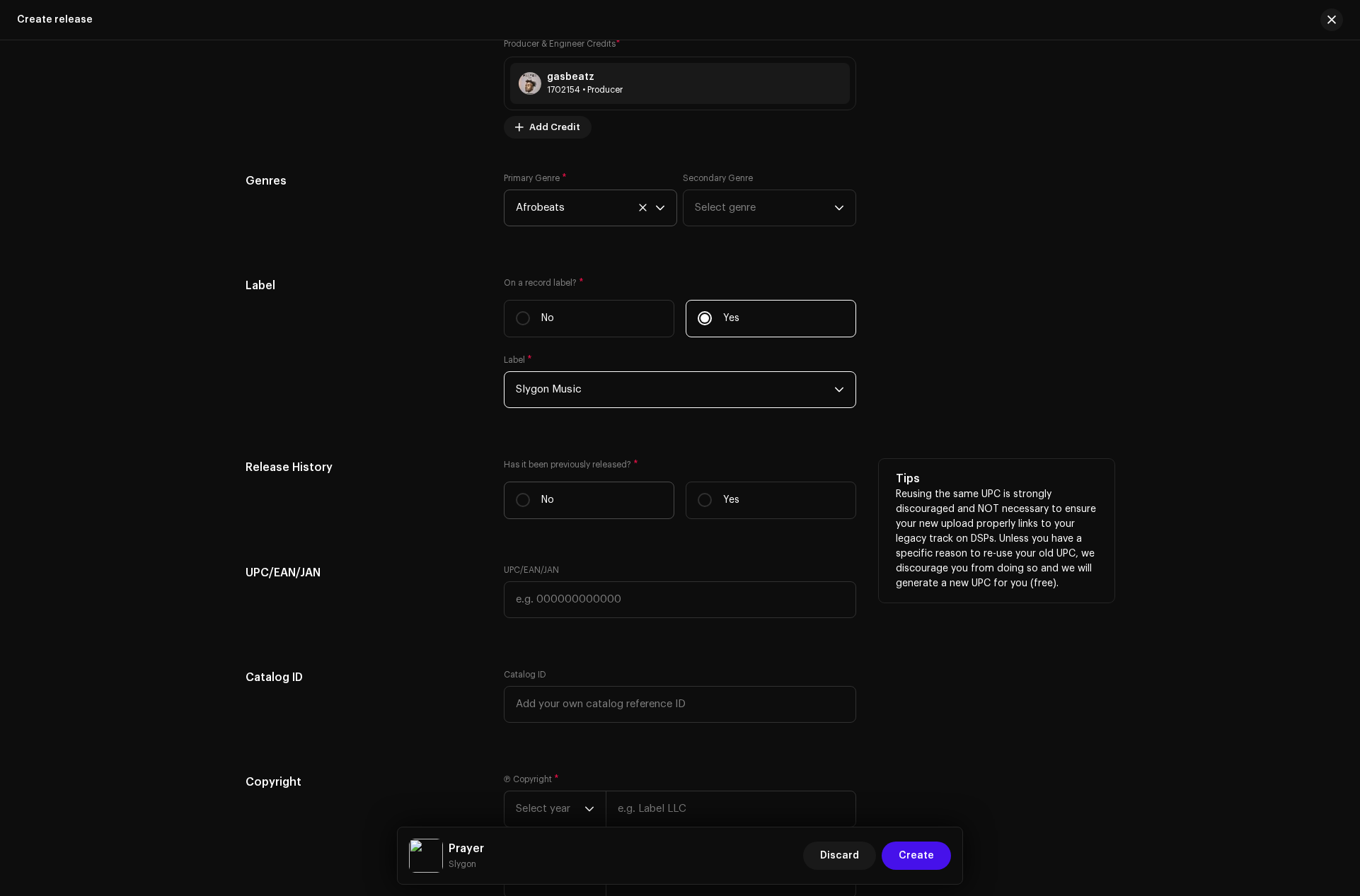
click at [552, 501] on label "No" at bounding box center [588, 500] width 170 height 38
click at [530, 501] on input "No" at bounding box center [523, 500] width 14 height 14
radio input "true"
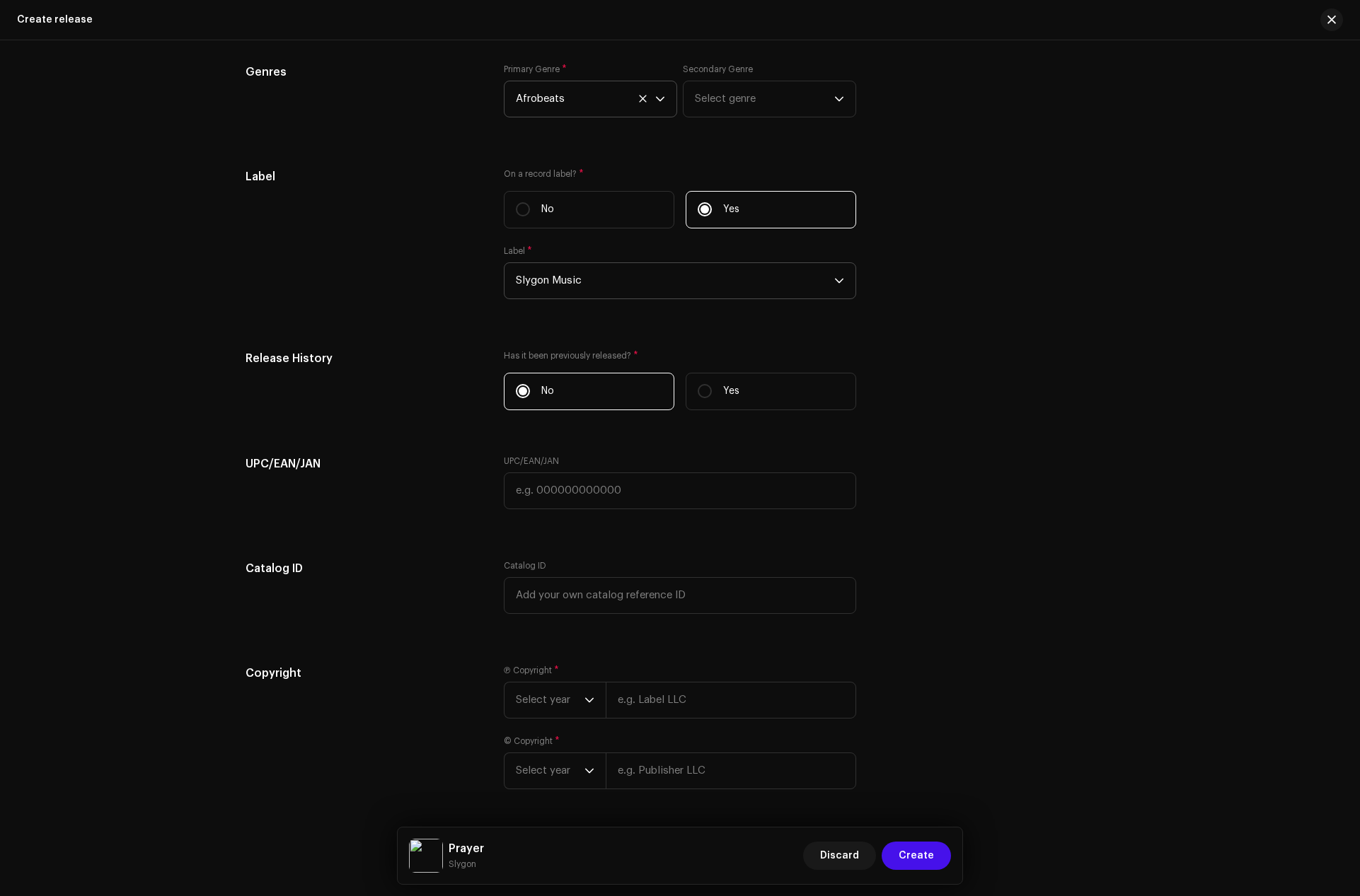
scroll to position [1980, 0]
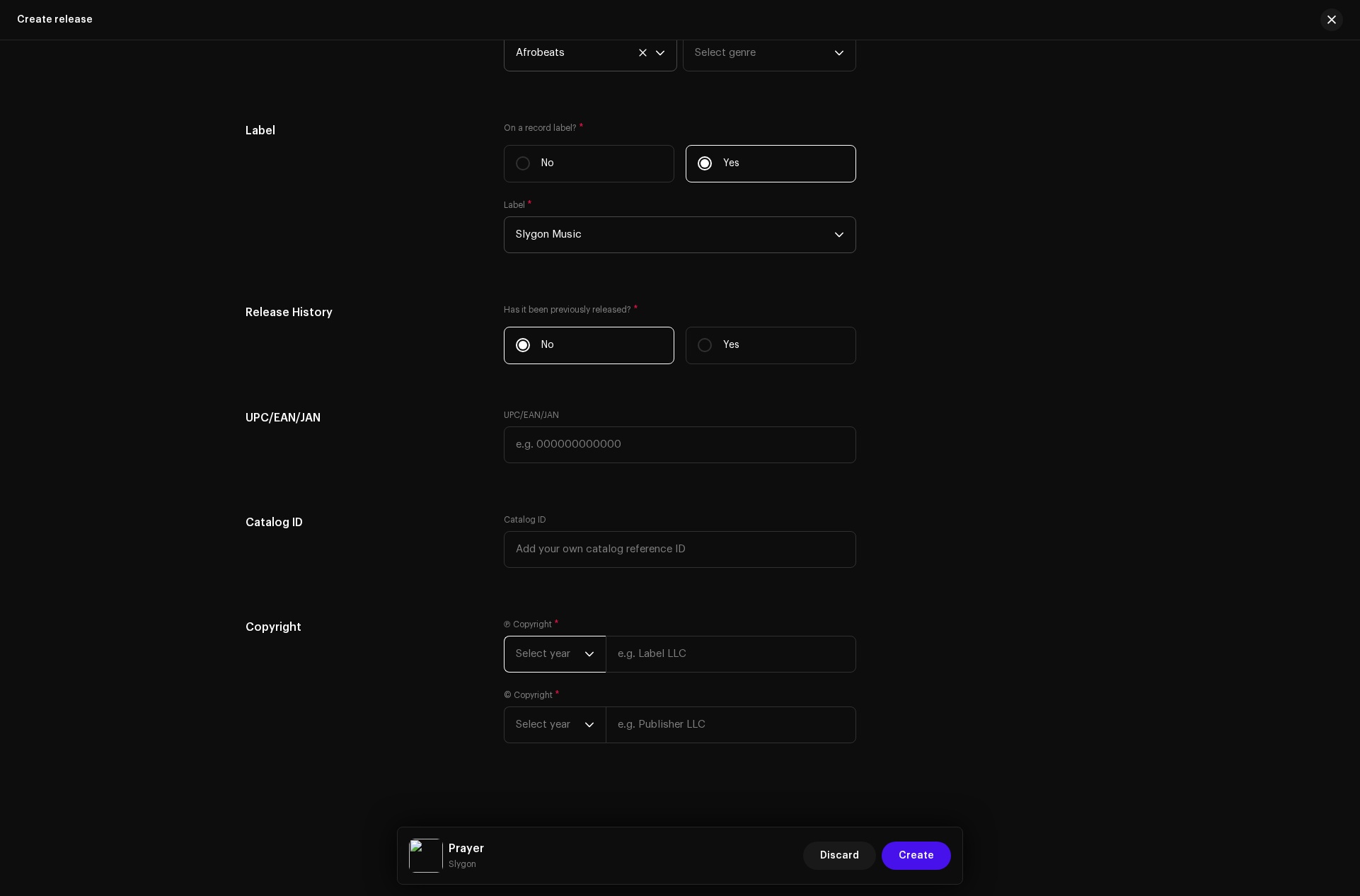
click at [573, 651] on span "Select year" at bounding box center [550, 654] width 68 height 35
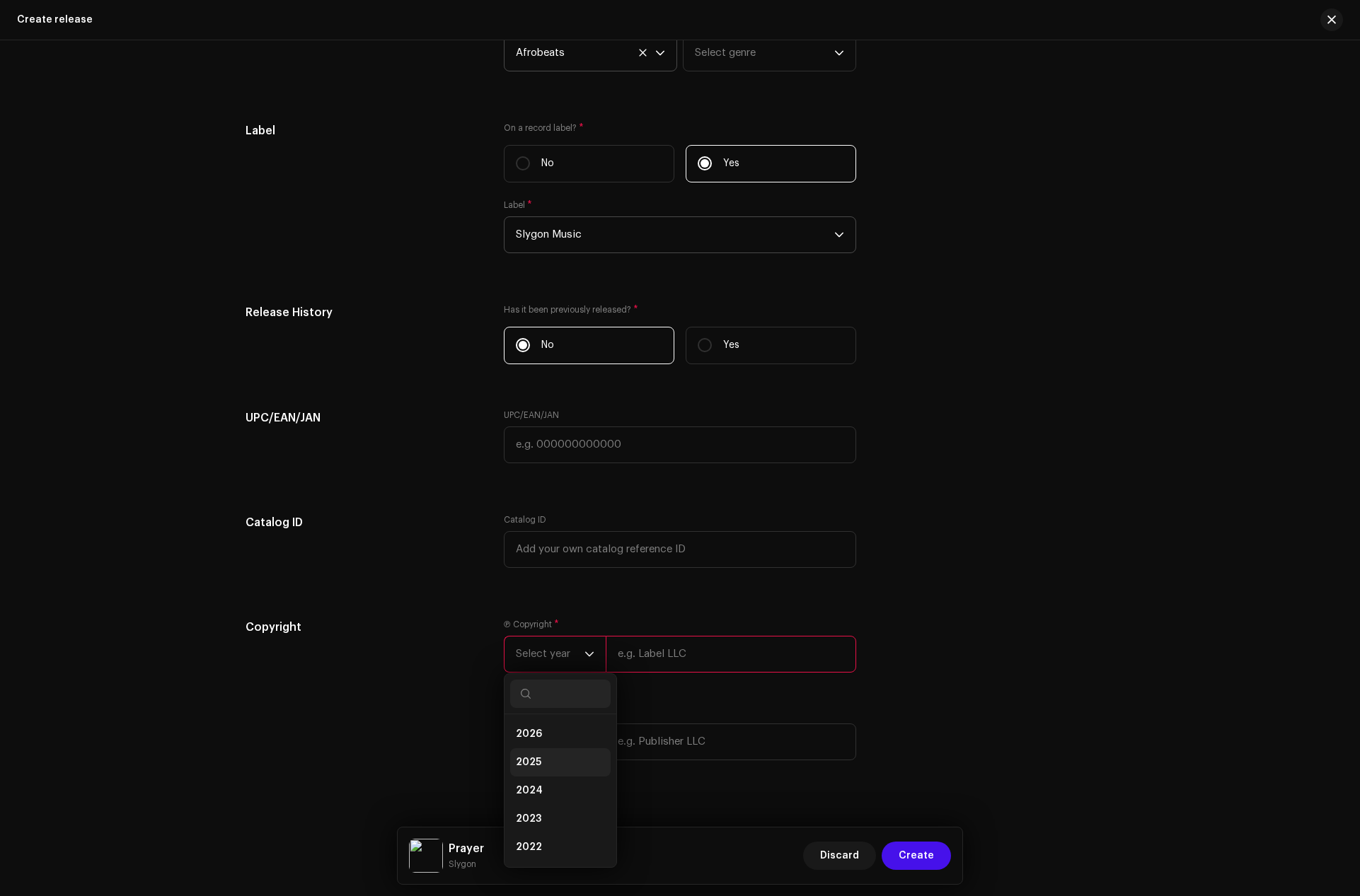
click at [535, 756] on span "2025" at bounding box center [528, 763] width 25 height 14
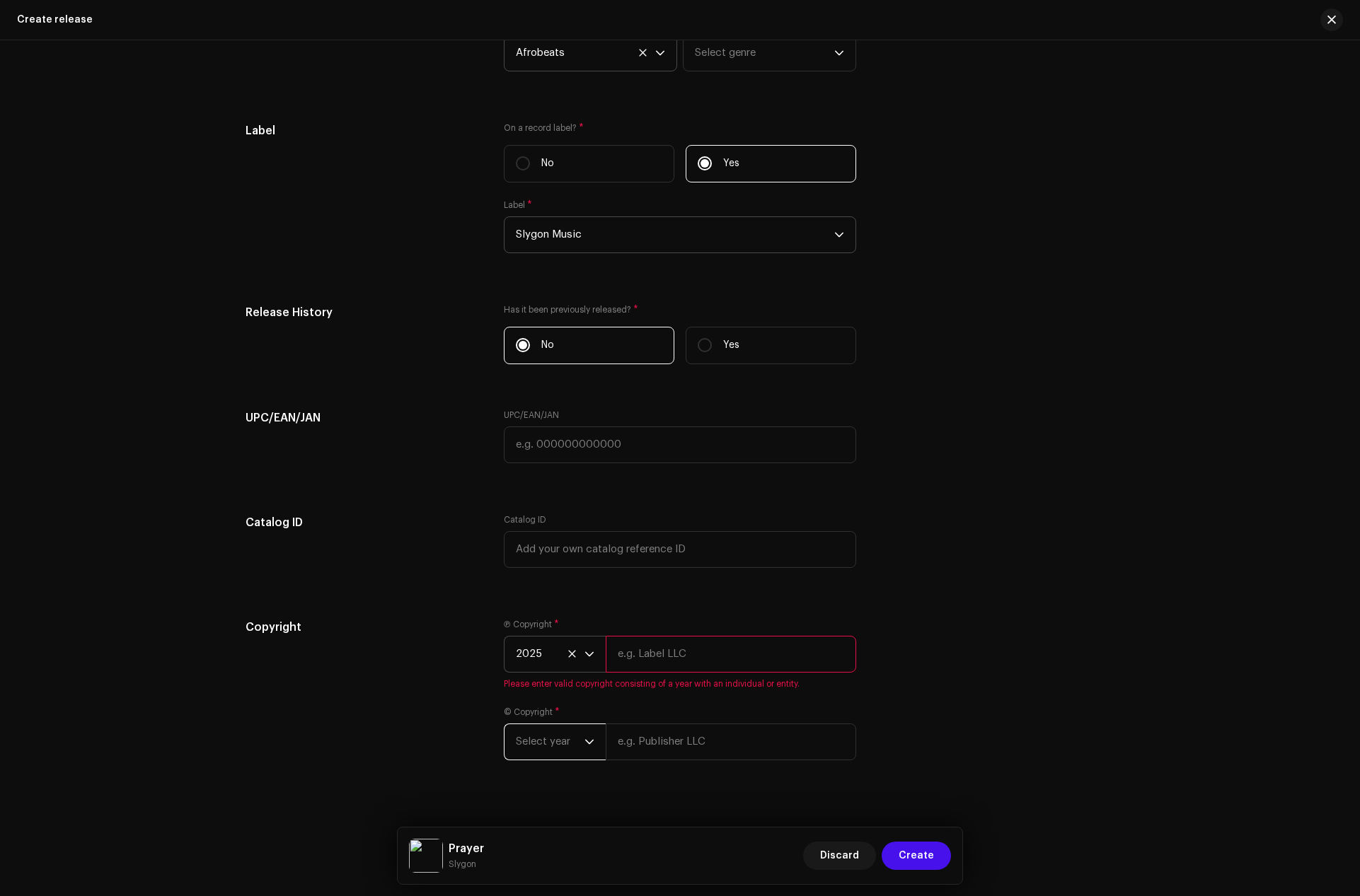
click at [560, 738] on span "Select year" at bounding box center [550, 742] width 68 height 35
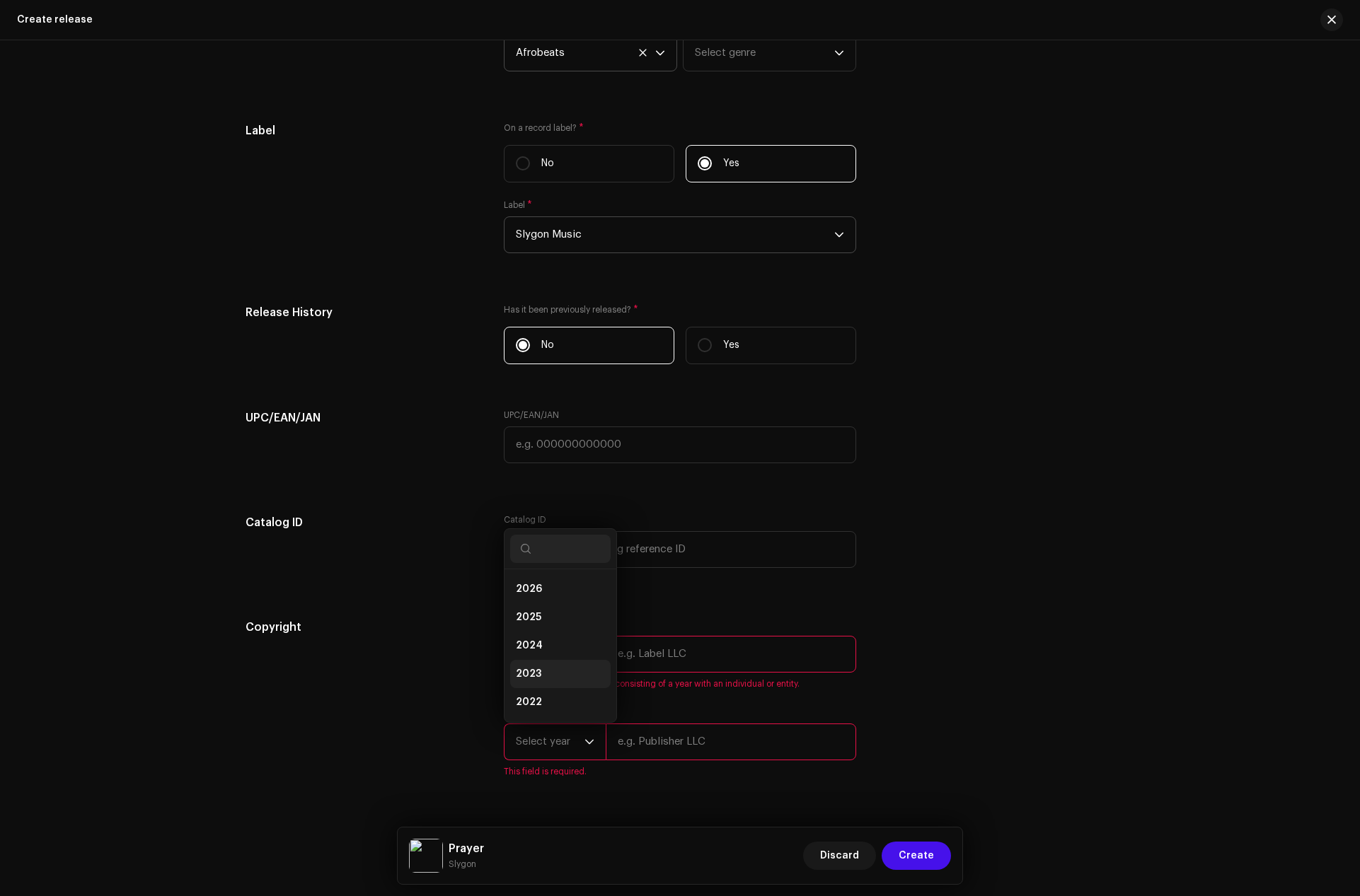
scroll to position [23, 0]
click at [532, 594] on span "2025" at bounding box center [528, 594] width 25 height 14
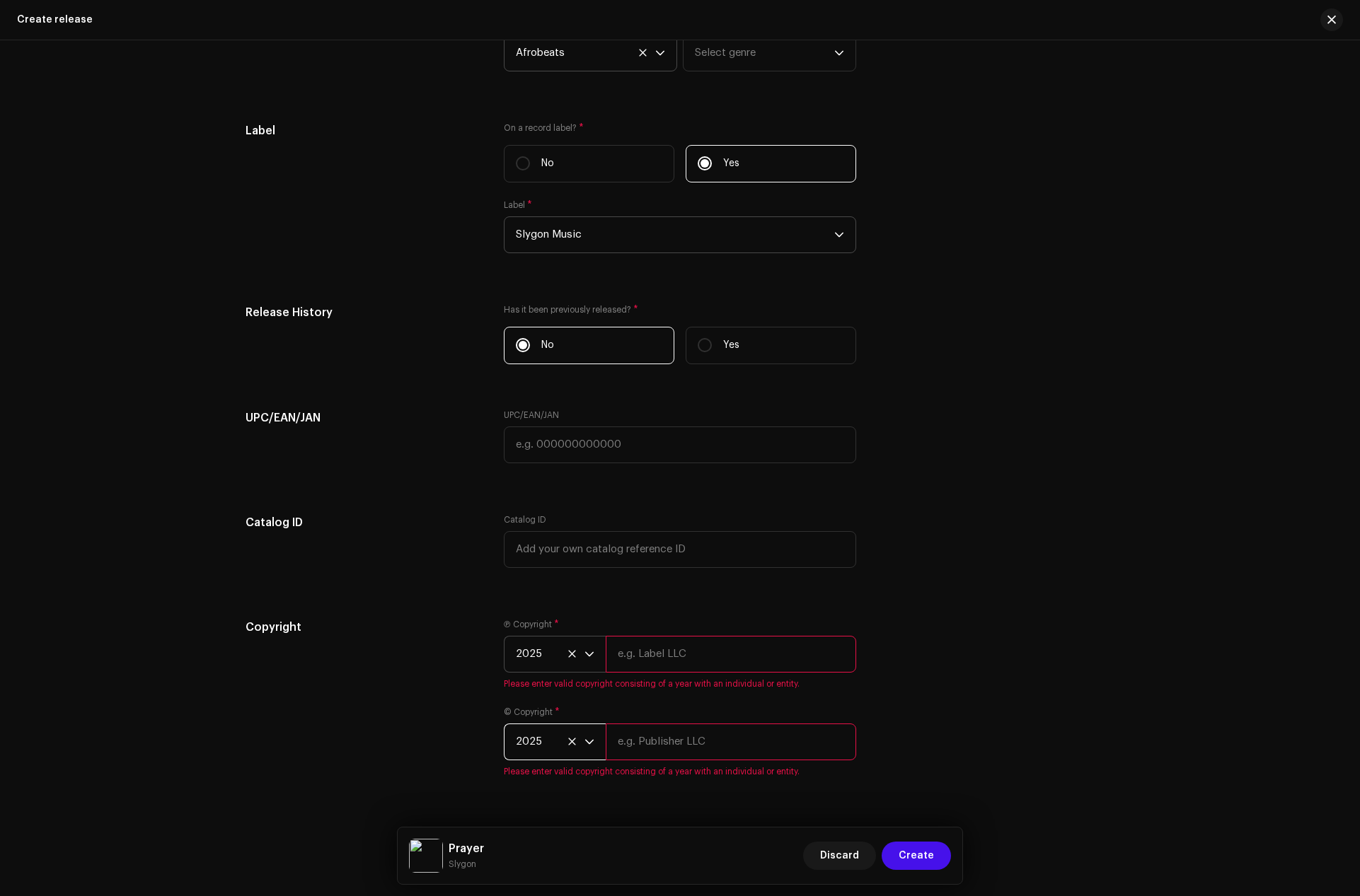
click at [429, 673] on div "Copyright" at bounding box center [363, 707] width 236 height 175
click at [631, 730] on input "text" at bounding box center [731, 742] width 251 height 37
paste input "Slygon"
type input "Slygon"
click at [631, 640] on input "text" at bounding box center [731, 654] width 251 height 37
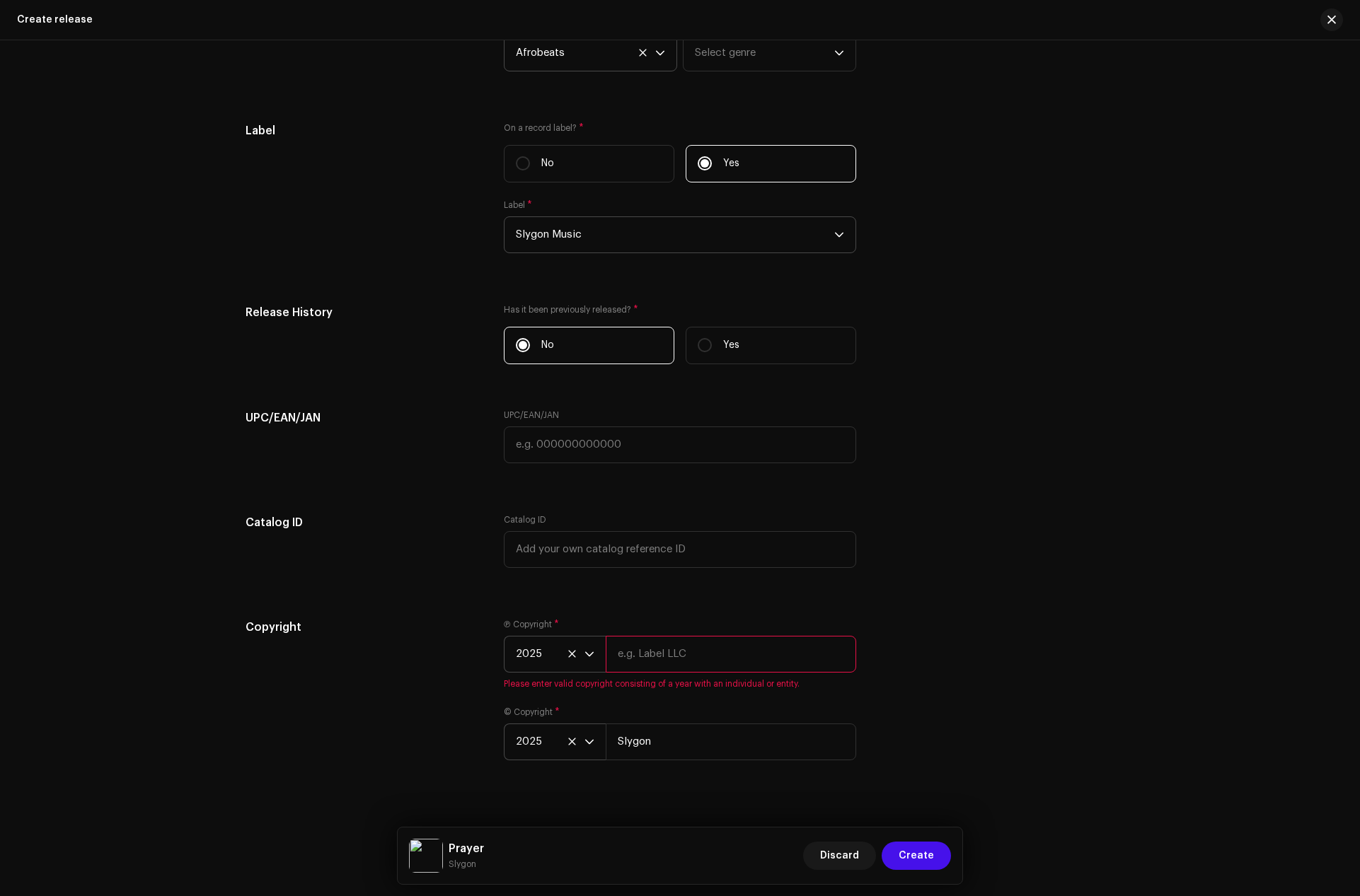
paste input "Slygon"
type input "Slygon"
click at [388, 719] on div "Copyright" at bounding box center [363, 689] width 236 height 141
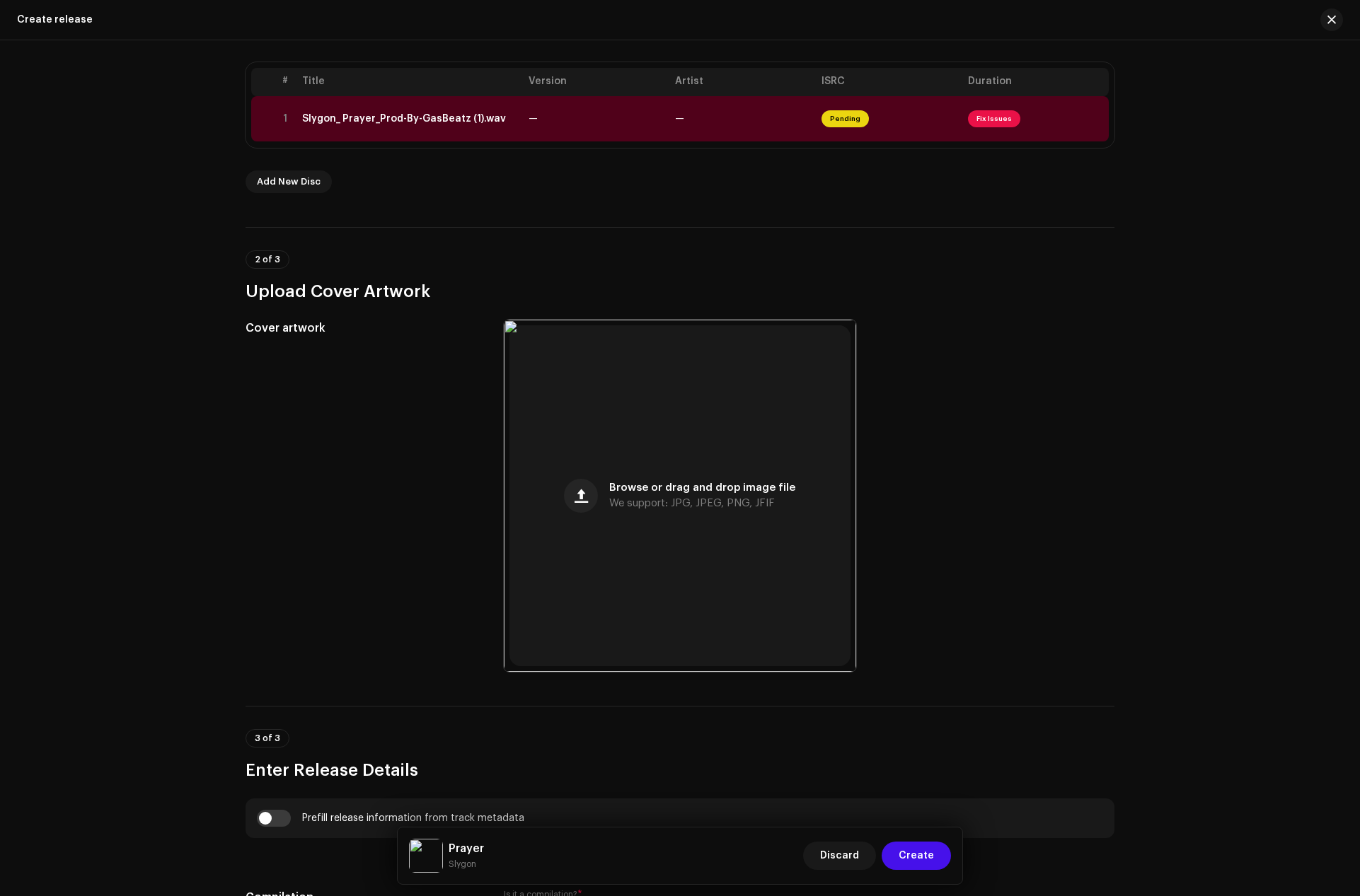
scroll to position [212, 0]
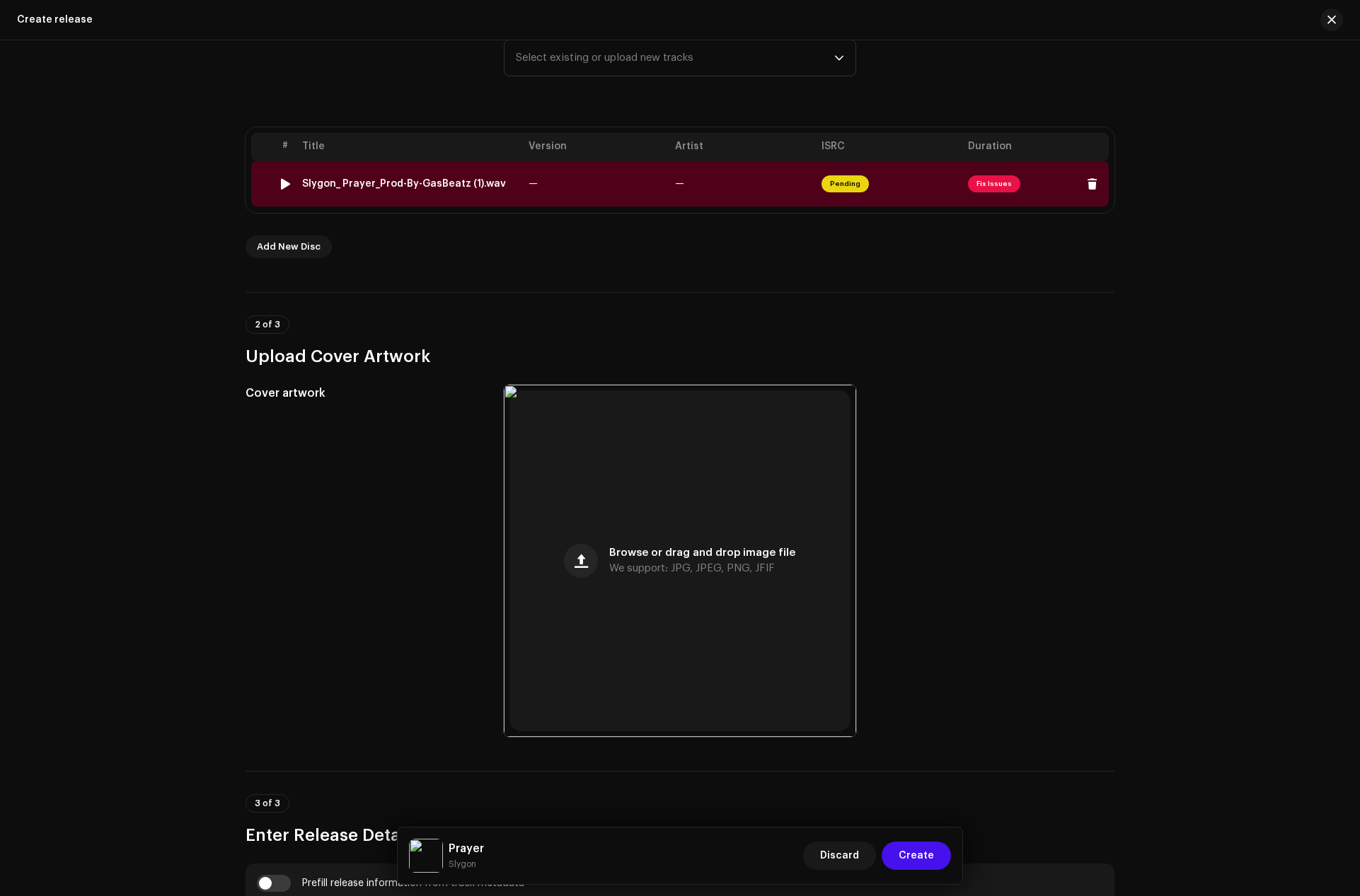
click at [419, 185] on div "Slygon_ Prayer_Prod-By-GasBeatz (1).wav" at bounding box center [403, 183] width 203 height 11
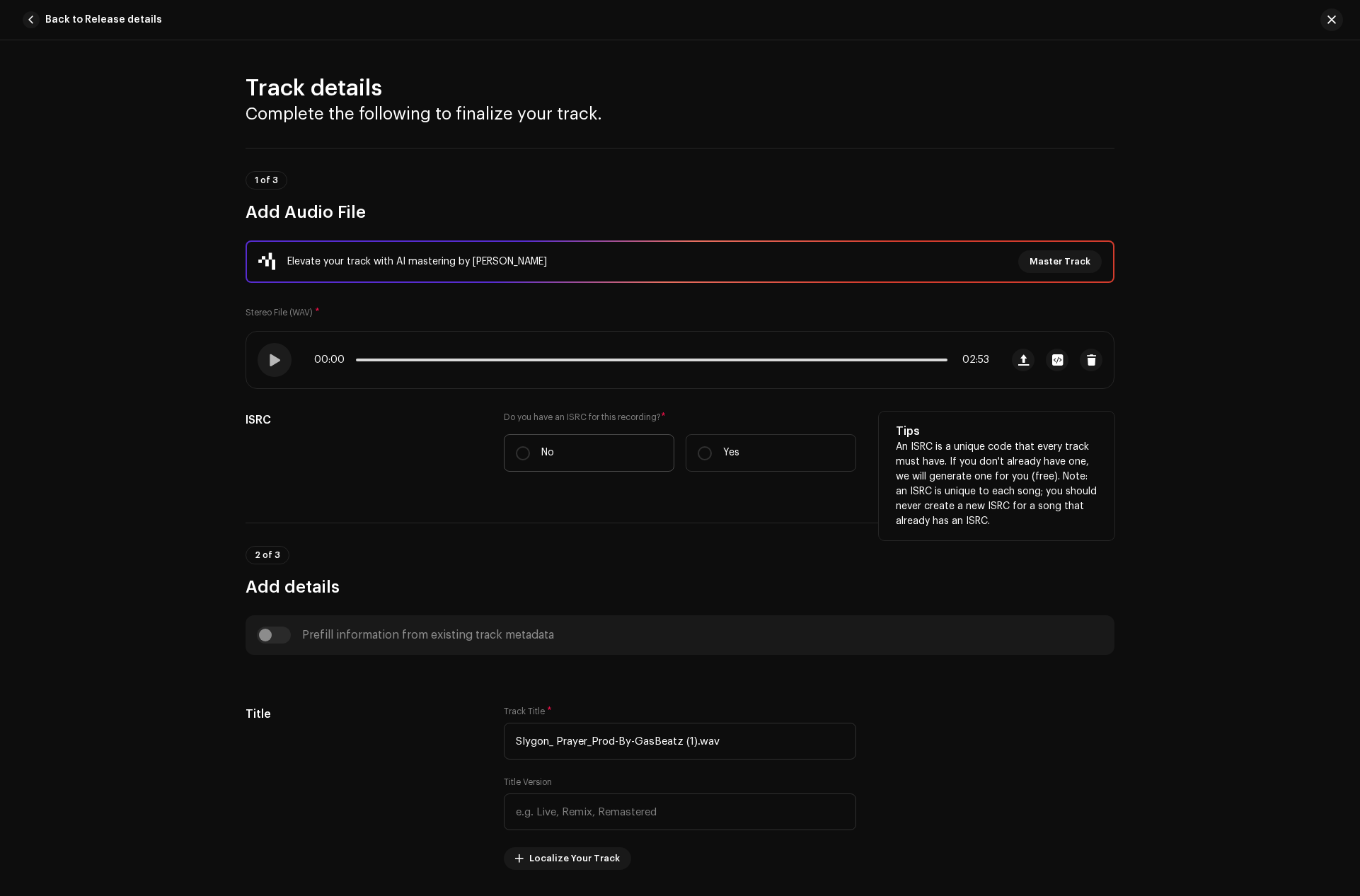
click at [527, 447] on label "No" at bounding box center [588, 452] width 170 height 38
click at [527, 447] on input "No" at bounding box center [523, 453] width 14 height 14
radio input "true"
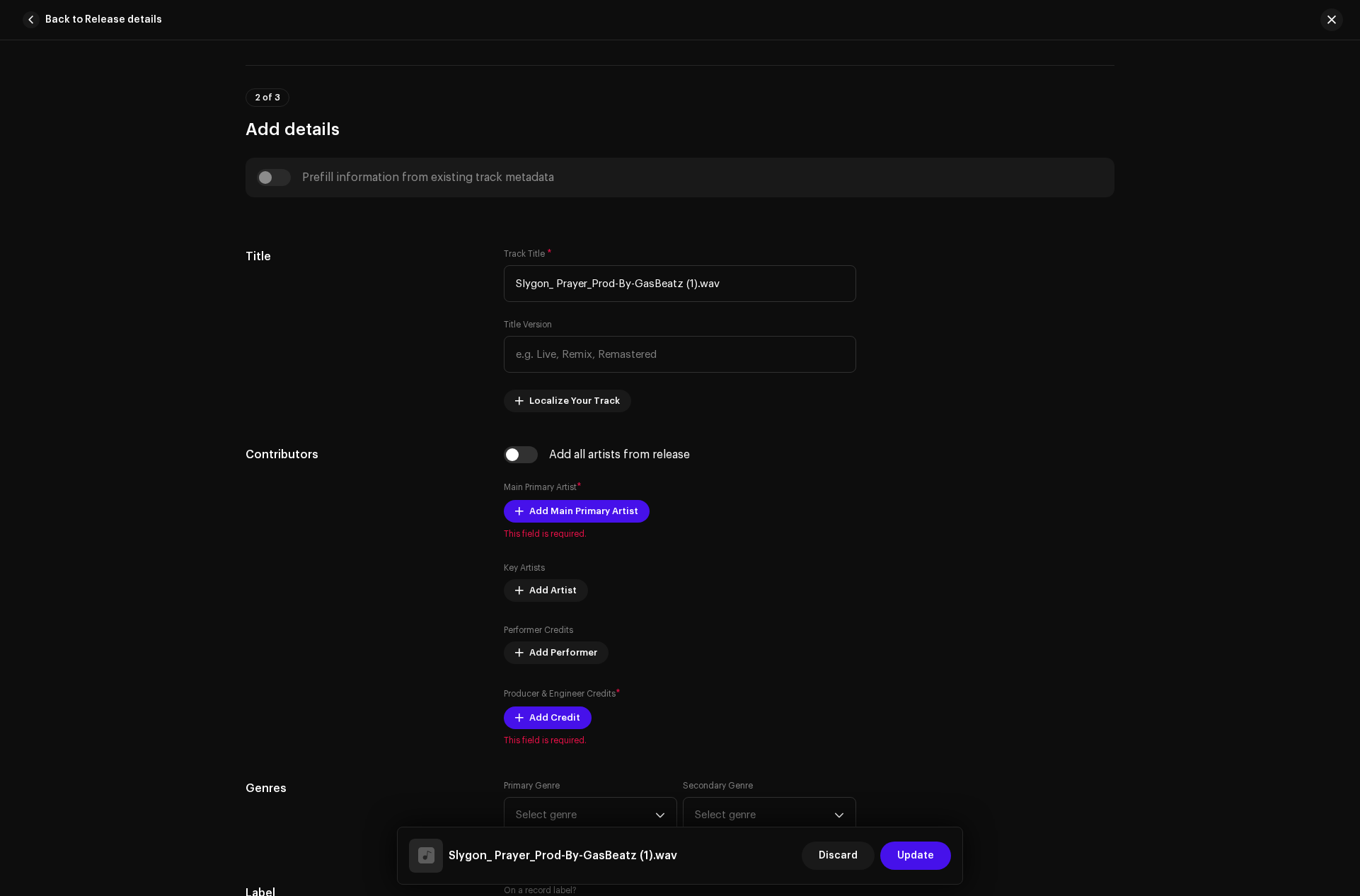
scroll to position [495, 0]
drag, startPoint x: 552, startPoint y: 281, endPoint x: 470, endPoint y: 281, distance: 82.0
click at [470, 281] on div "Title Track Title * Slygon_ Prayer_Prod-By-GasBeatz (1).wav Title Version Local…" at bounding box center [680, 329] width 869 height 164
drag, startPoint x: 581, startPoint y: 289, endPoint x: 730, endPoint y: 290, distance: 149.0
click at [730, 290] on input "Prayer_Prod-By-GasBeatz (1).wav" at bounding box center [680, 283] width 352 height 37
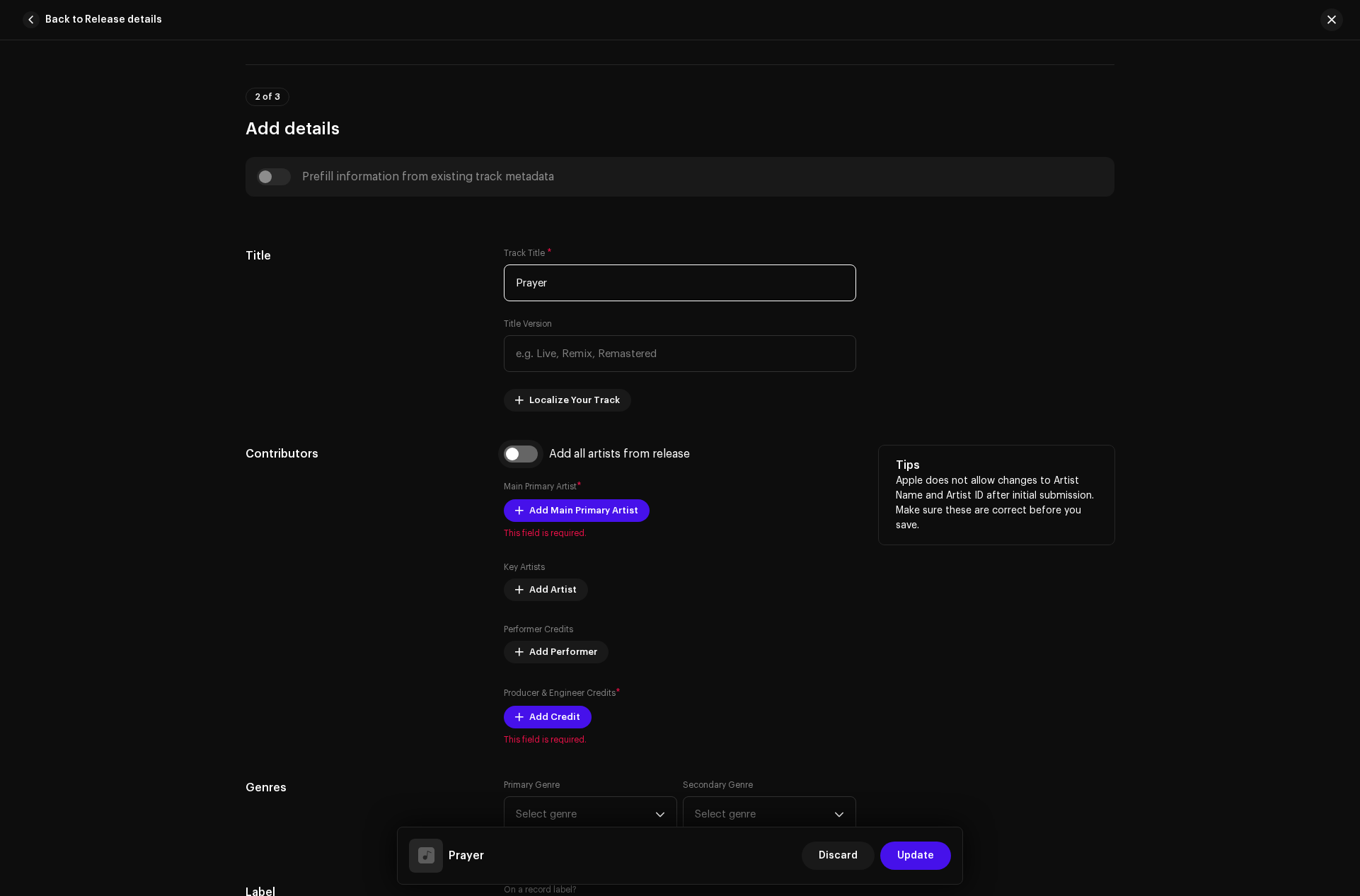
type input "Prayer"
click at [515, 451] on input "checkbox" at bounding box center [520, 453] width 34 height 17
checkbox input "true"
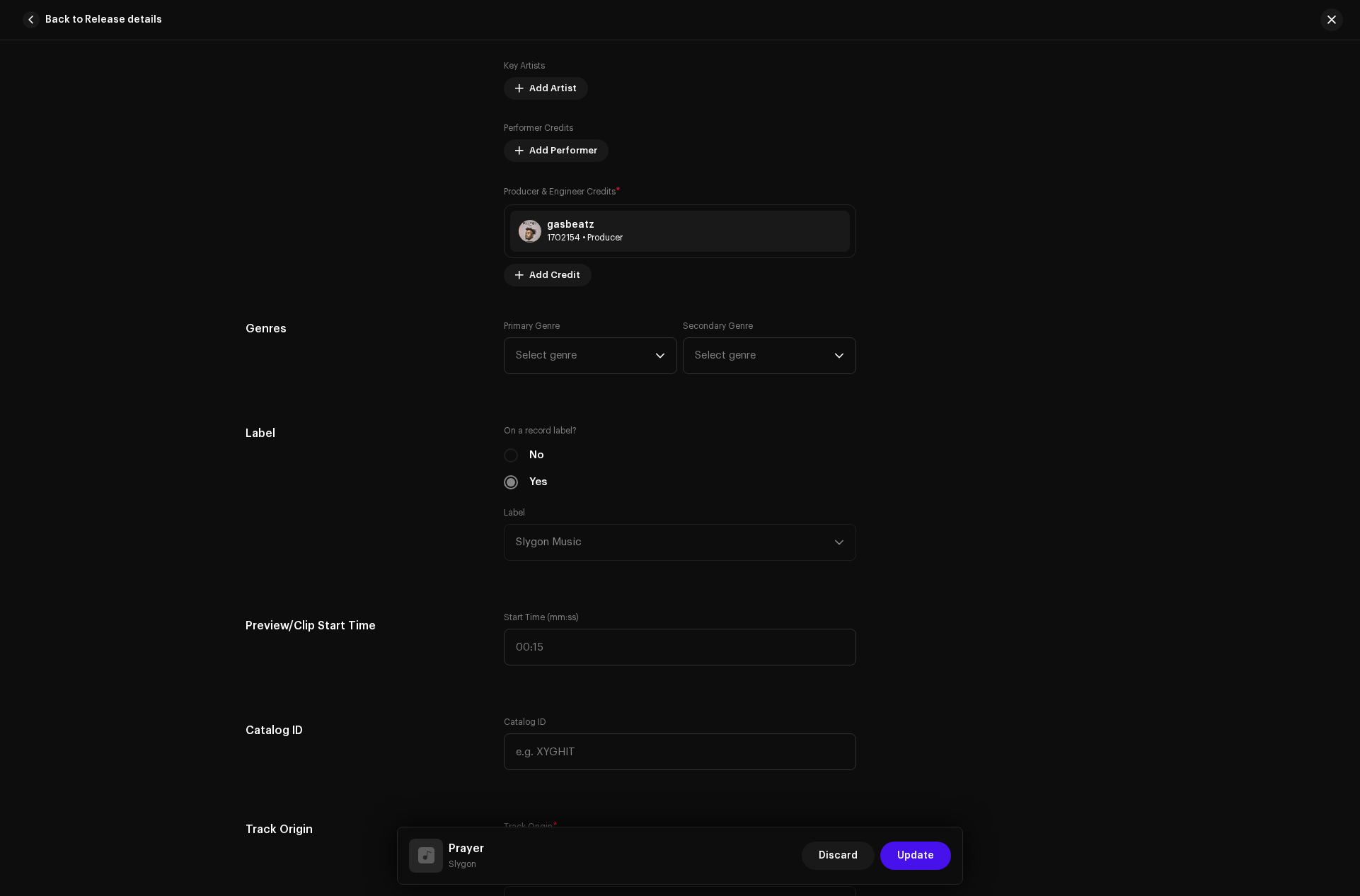
scroll to position [1061, 0]
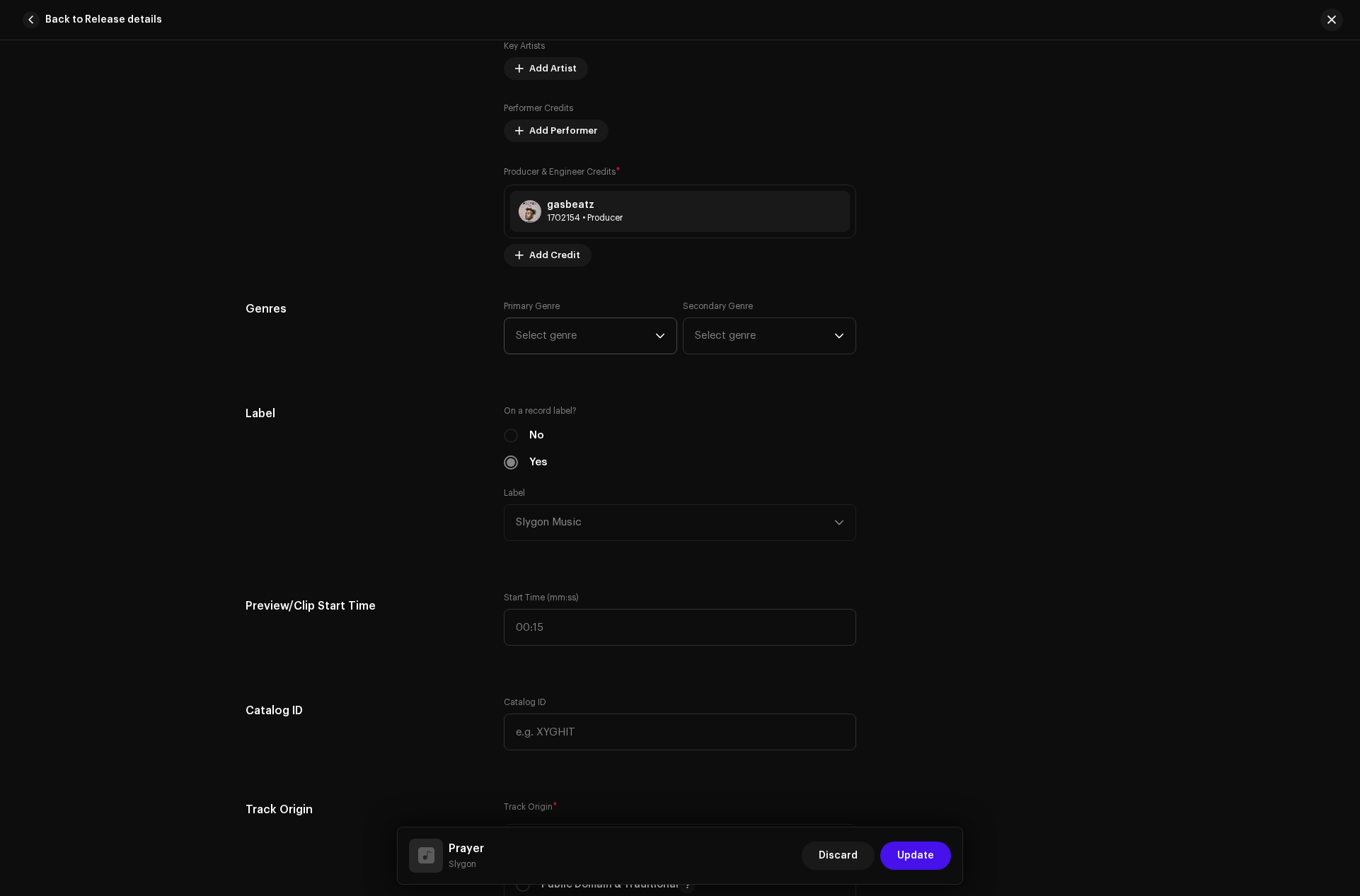
click at [628, 323] on span "Select genre" at bounding box center [585, 336] width 139 height 35
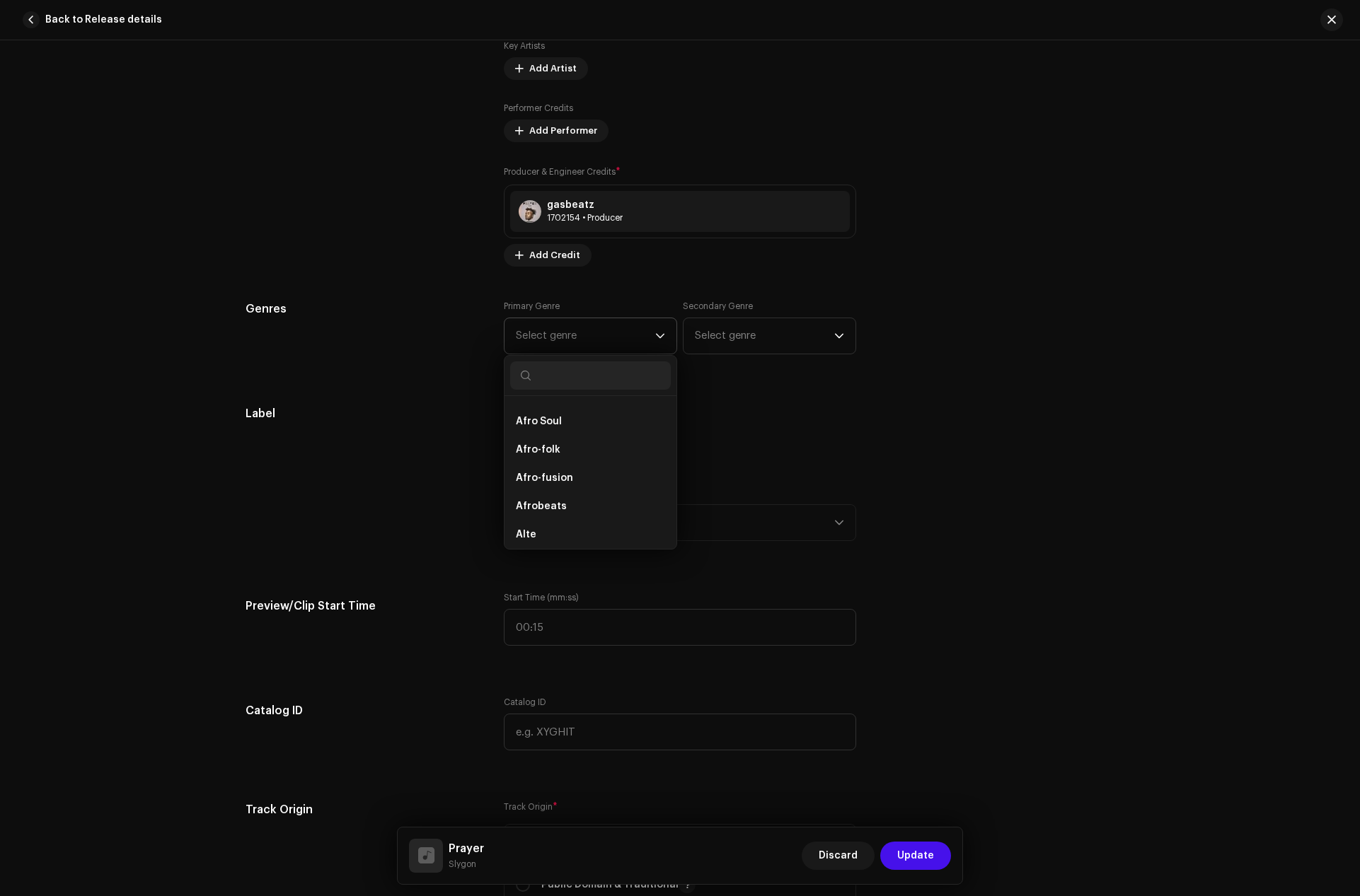
scroll to position [141, 0]
click at [564, 496] on li "Afrobeats" at bounding box center [590, 501] width 160 height 28
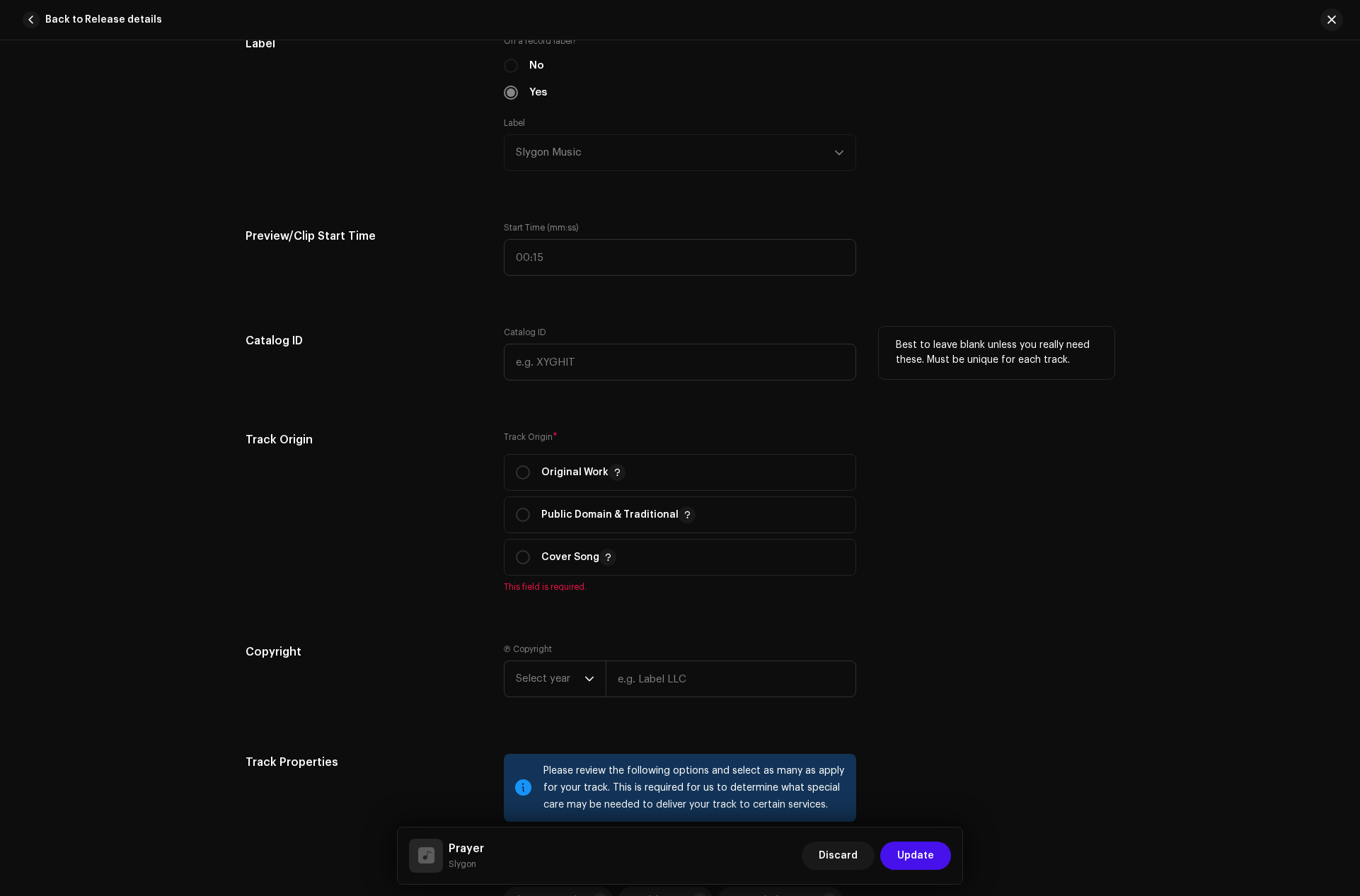
scroll to position [1485, 0]
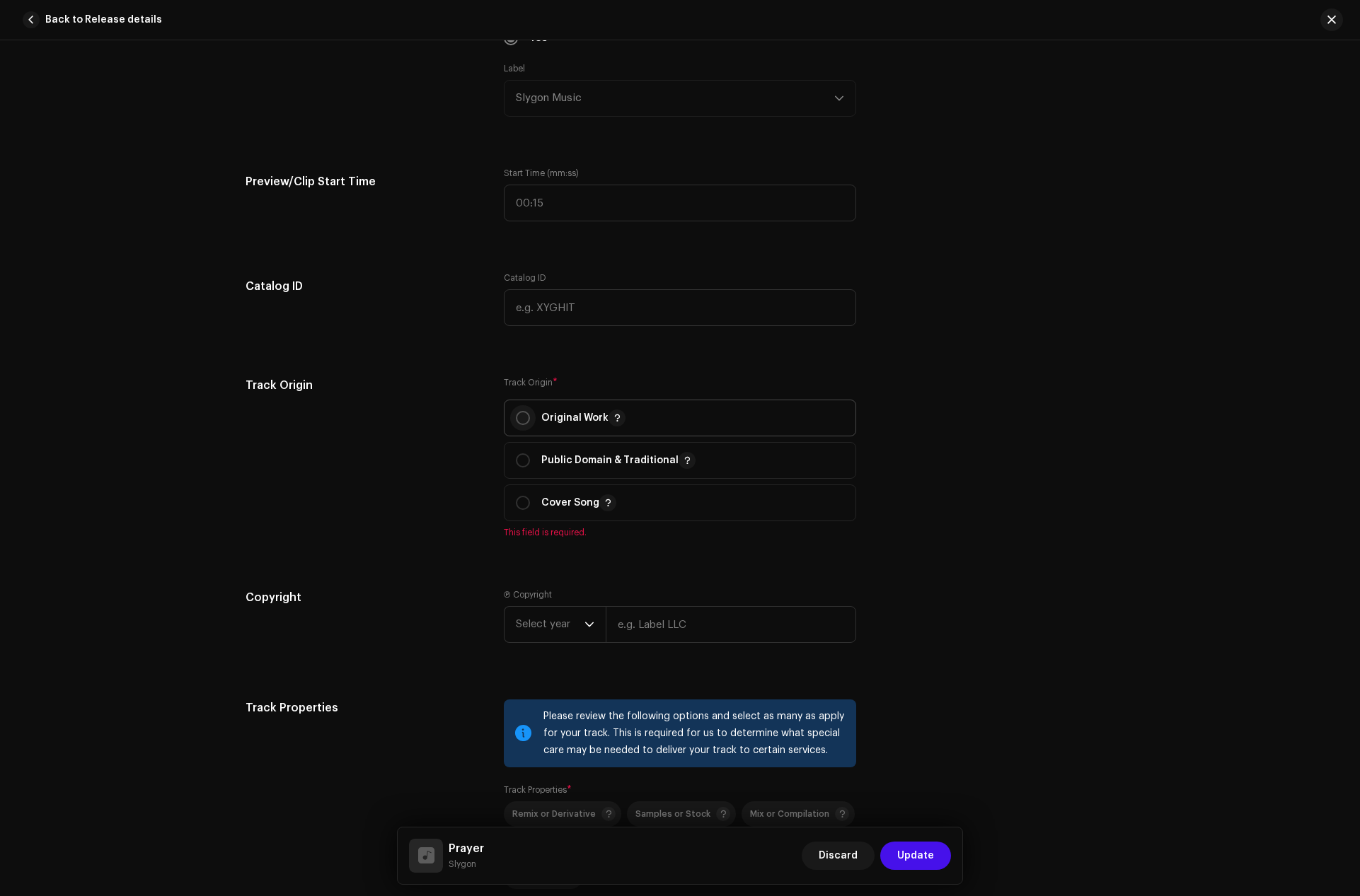
click at [516, 414] on input "radio" at bounding box center [523, 418] width 14 height 14
radio input "true"
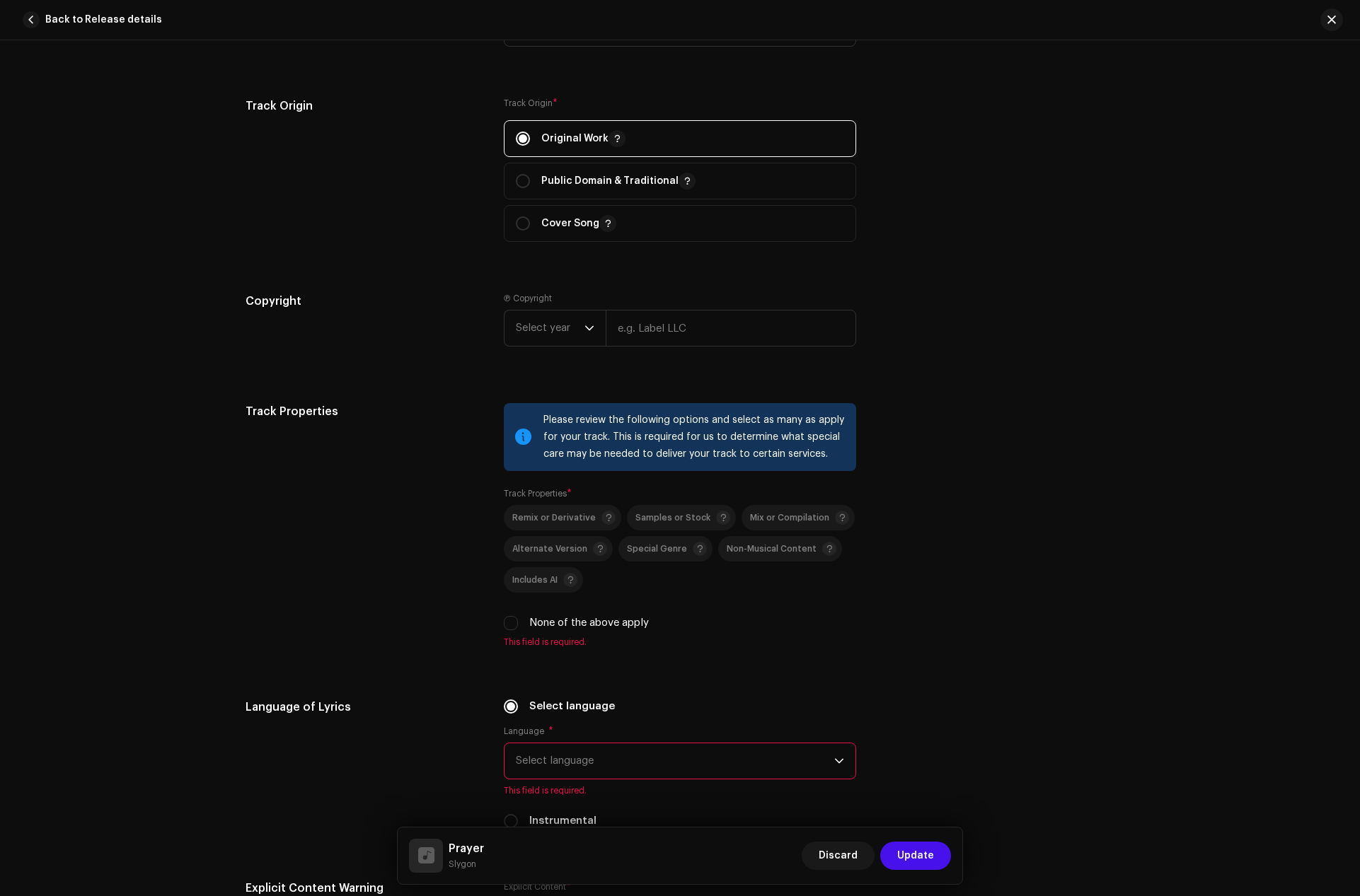
scroll to position [1768, 0]
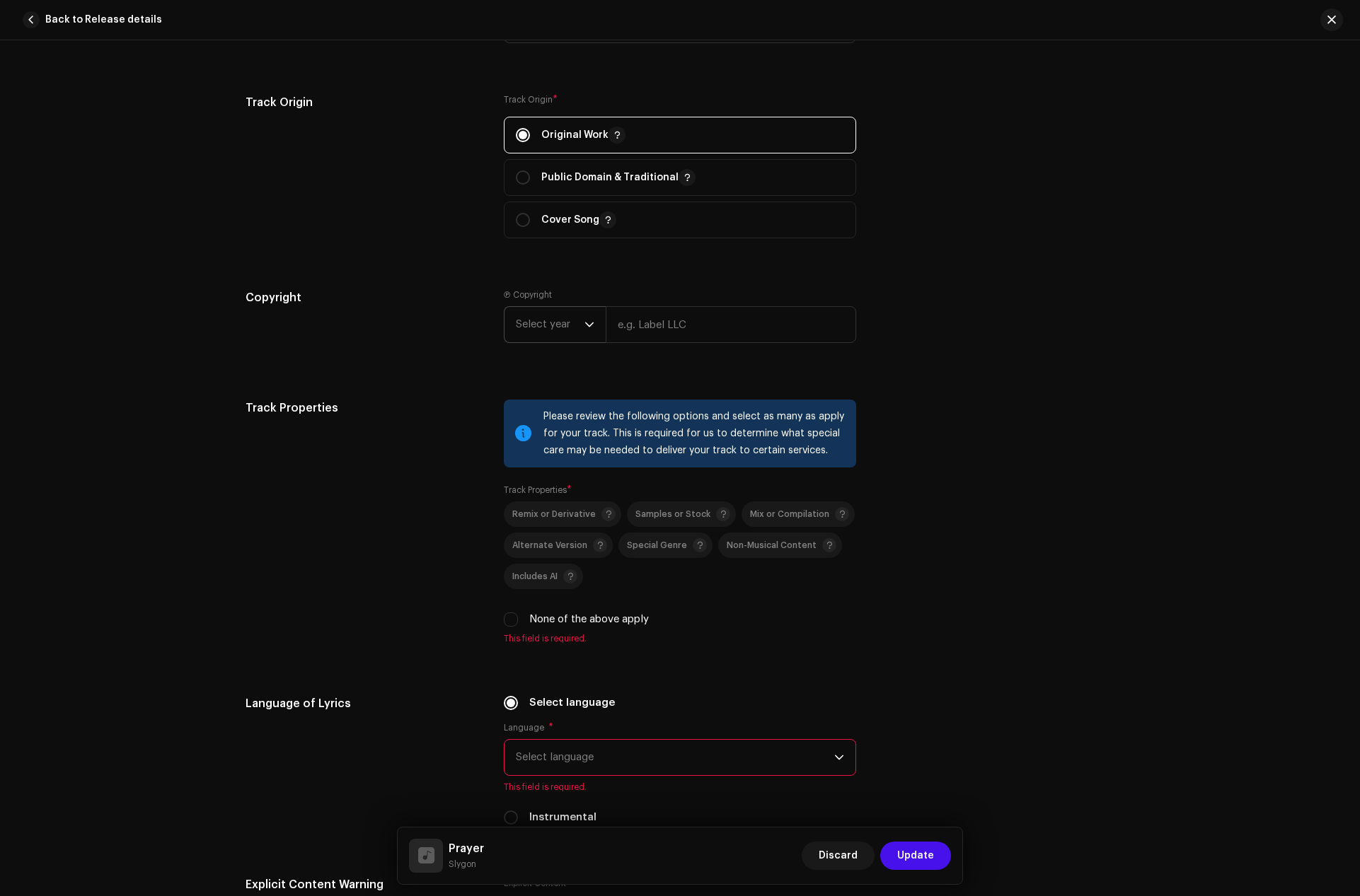
click at [578, 330] on span "Select year" at bounding box center [550, 324] width 68 height 35
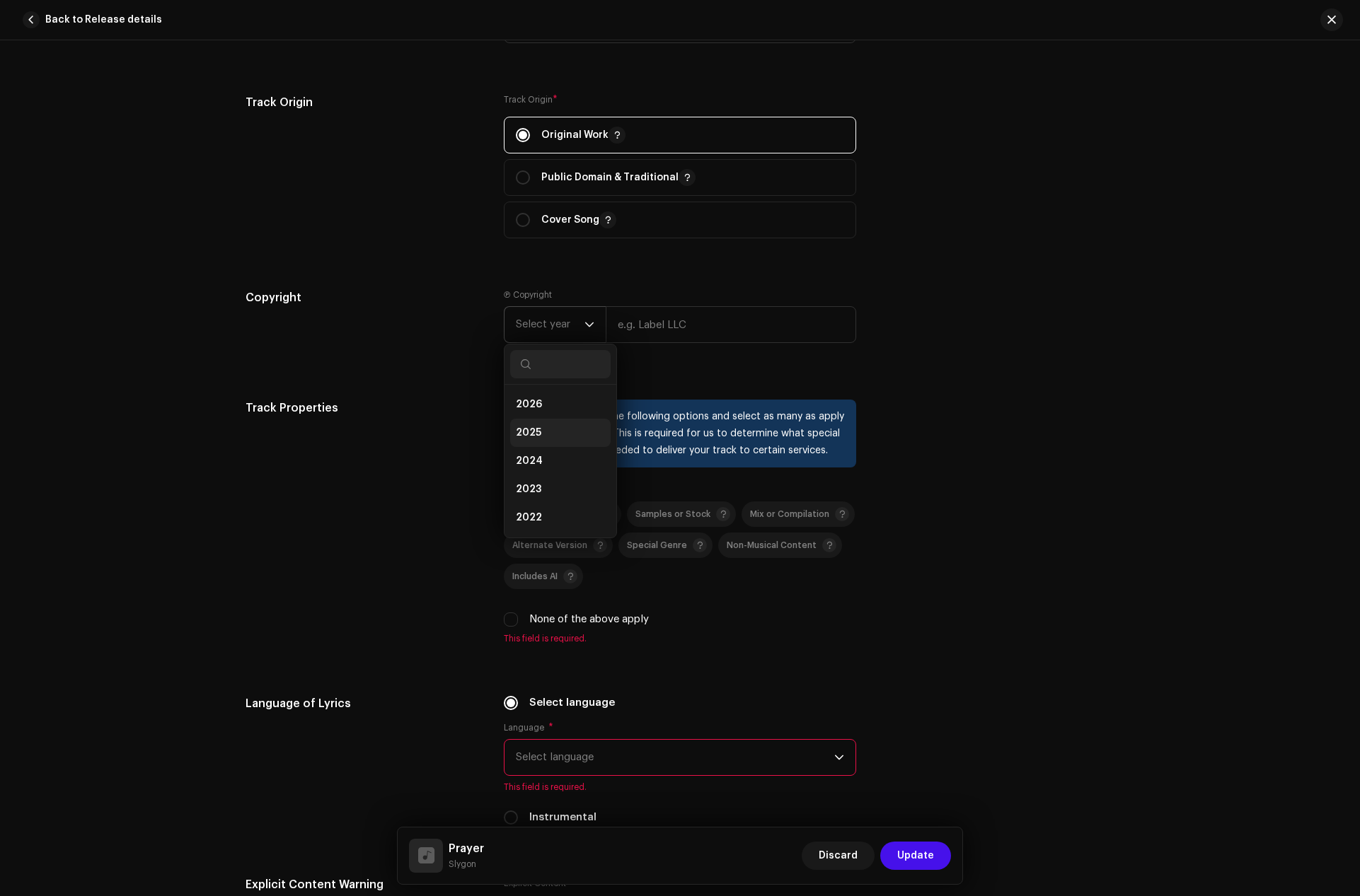
click at [542, 436] on li "2025" at bounding box center [560, 433] width 101 height 28
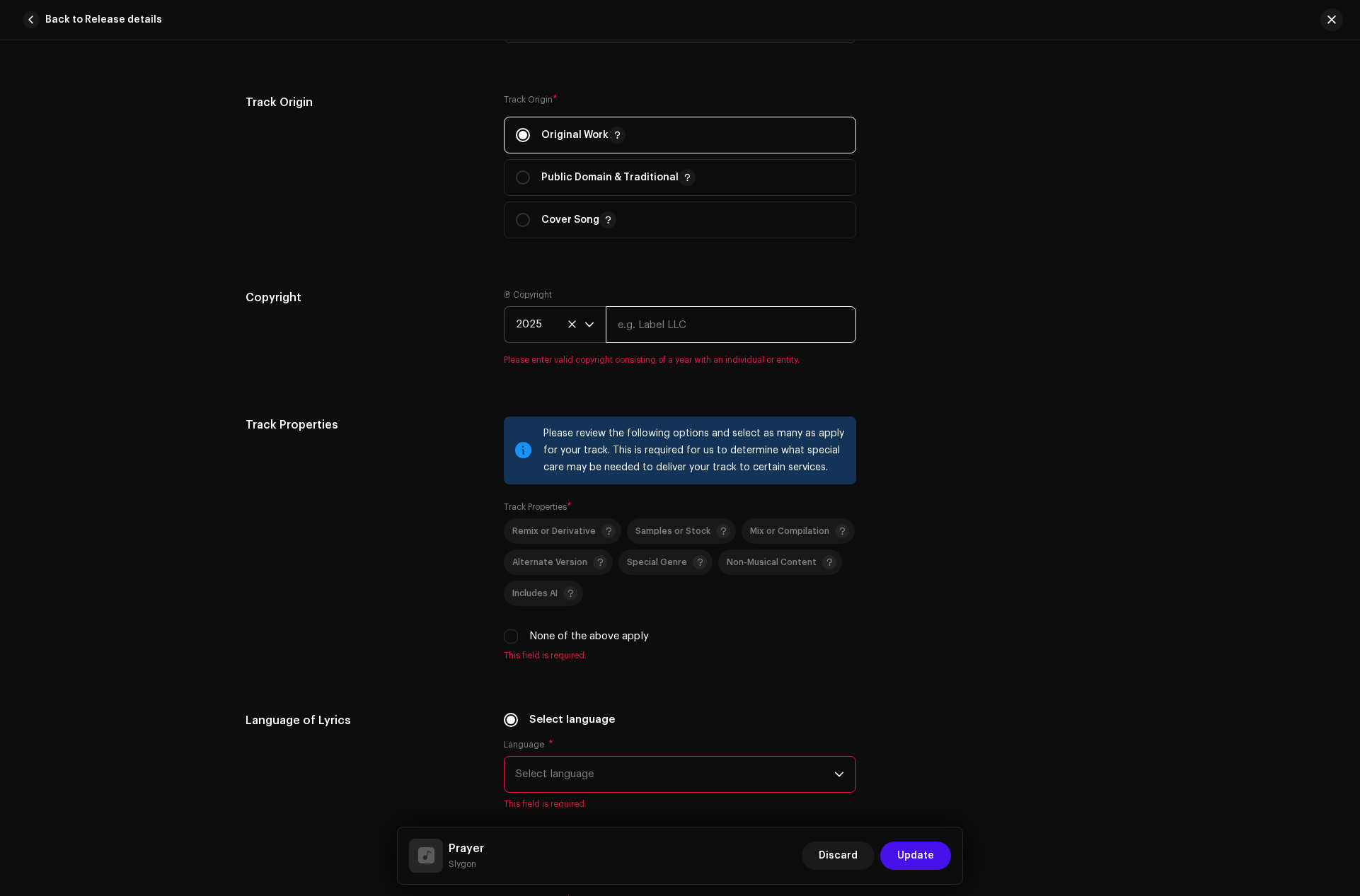
paste input "Slygon"
type input "Slygon Music"
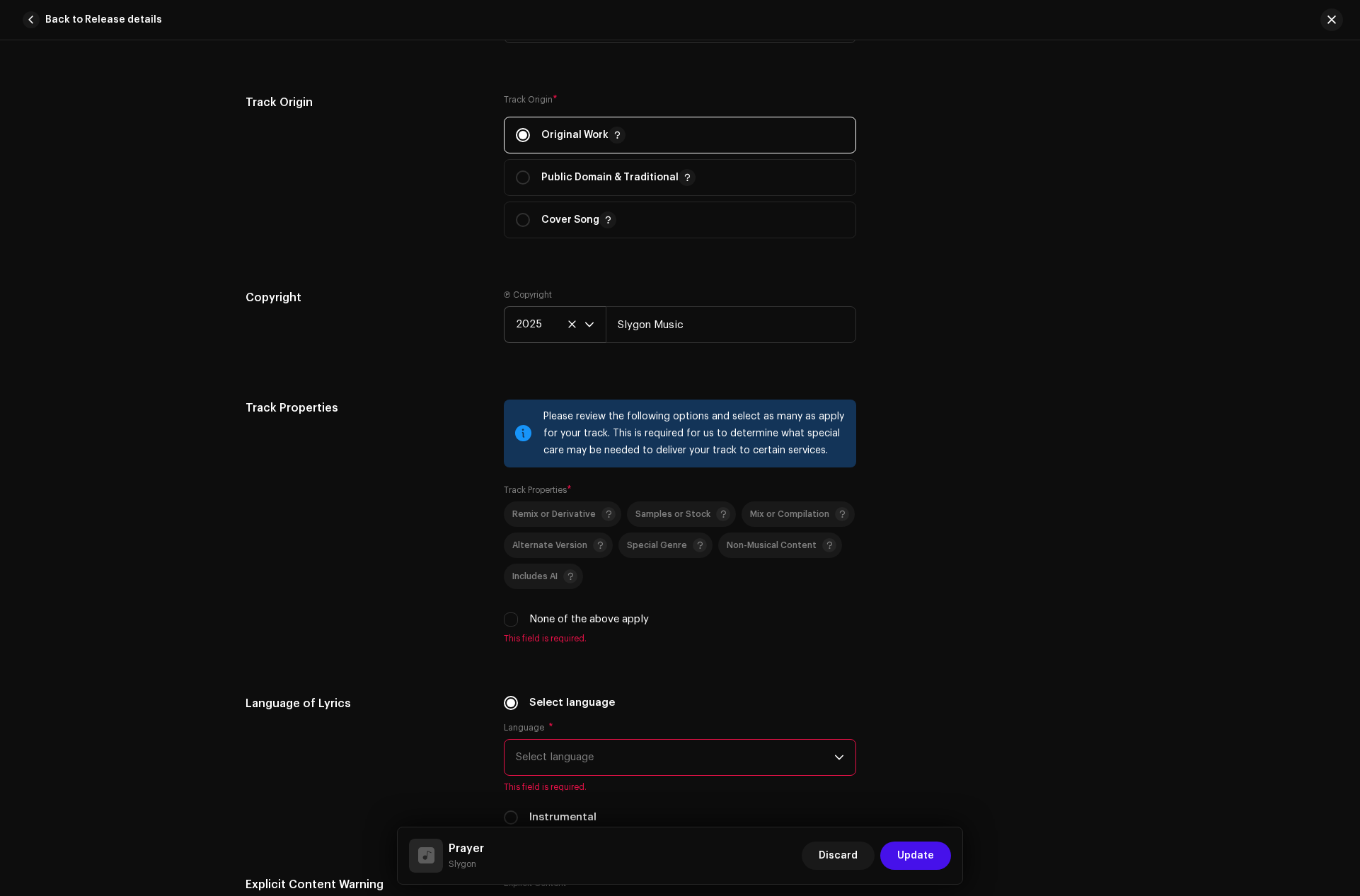
click at [429, 480] on div "Track Properties" at bounding box center [363, 530] width 236 height 262
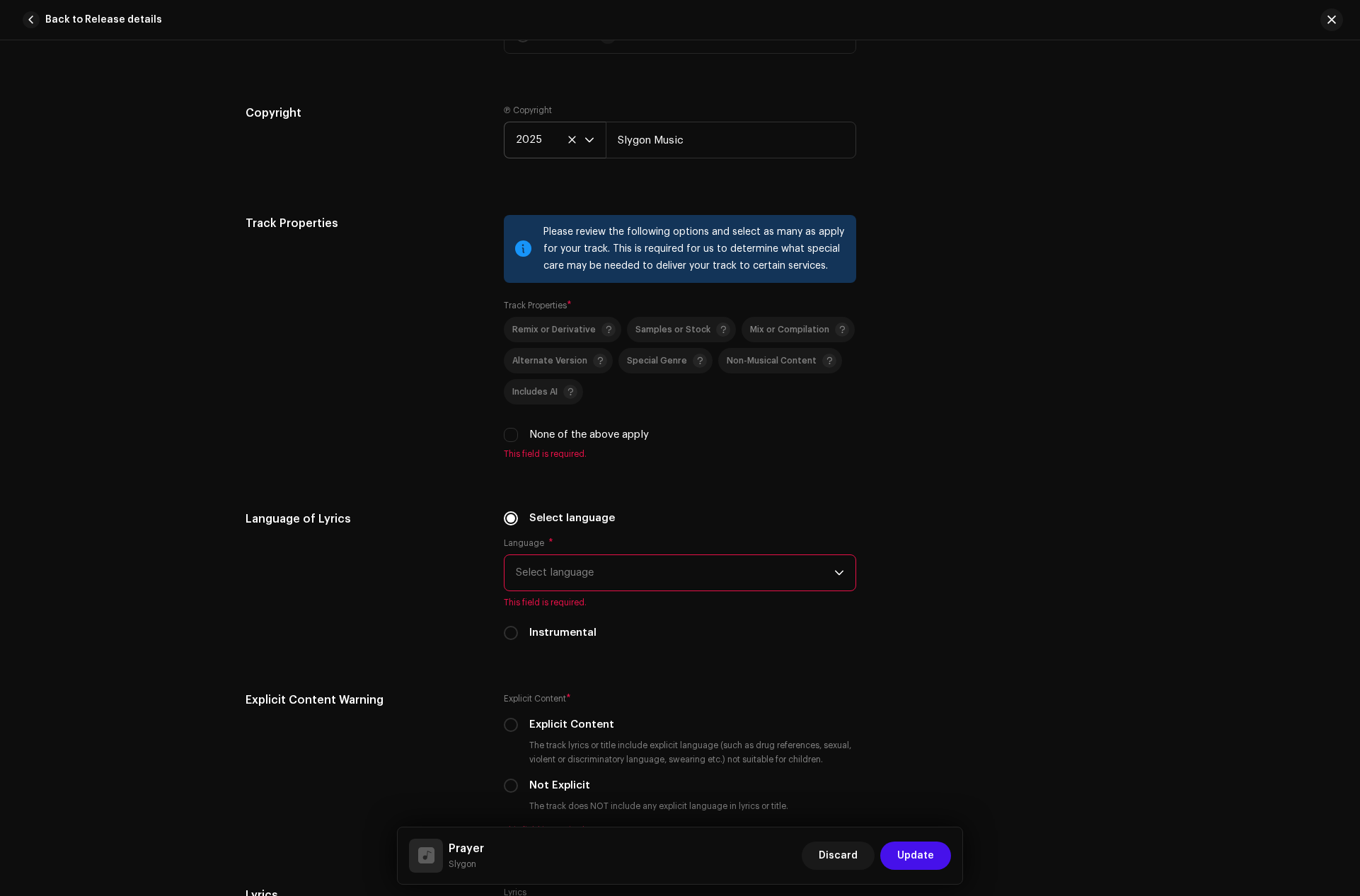
scroll to position [1980, 0]
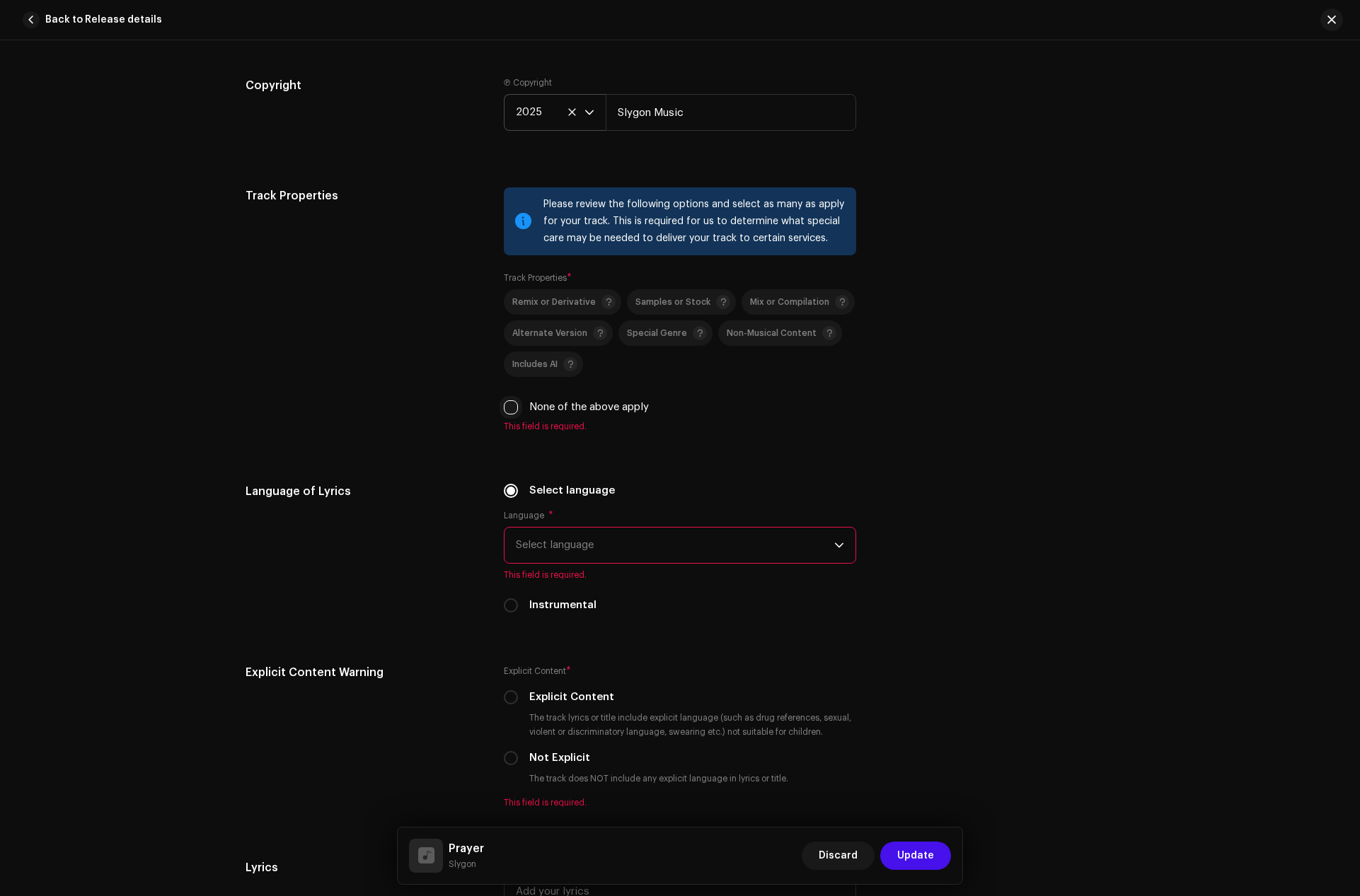
click at [512, 402] on input "None of the above apply" at bounding box center [510, 408] width 14 height 14
checkbox input "true"
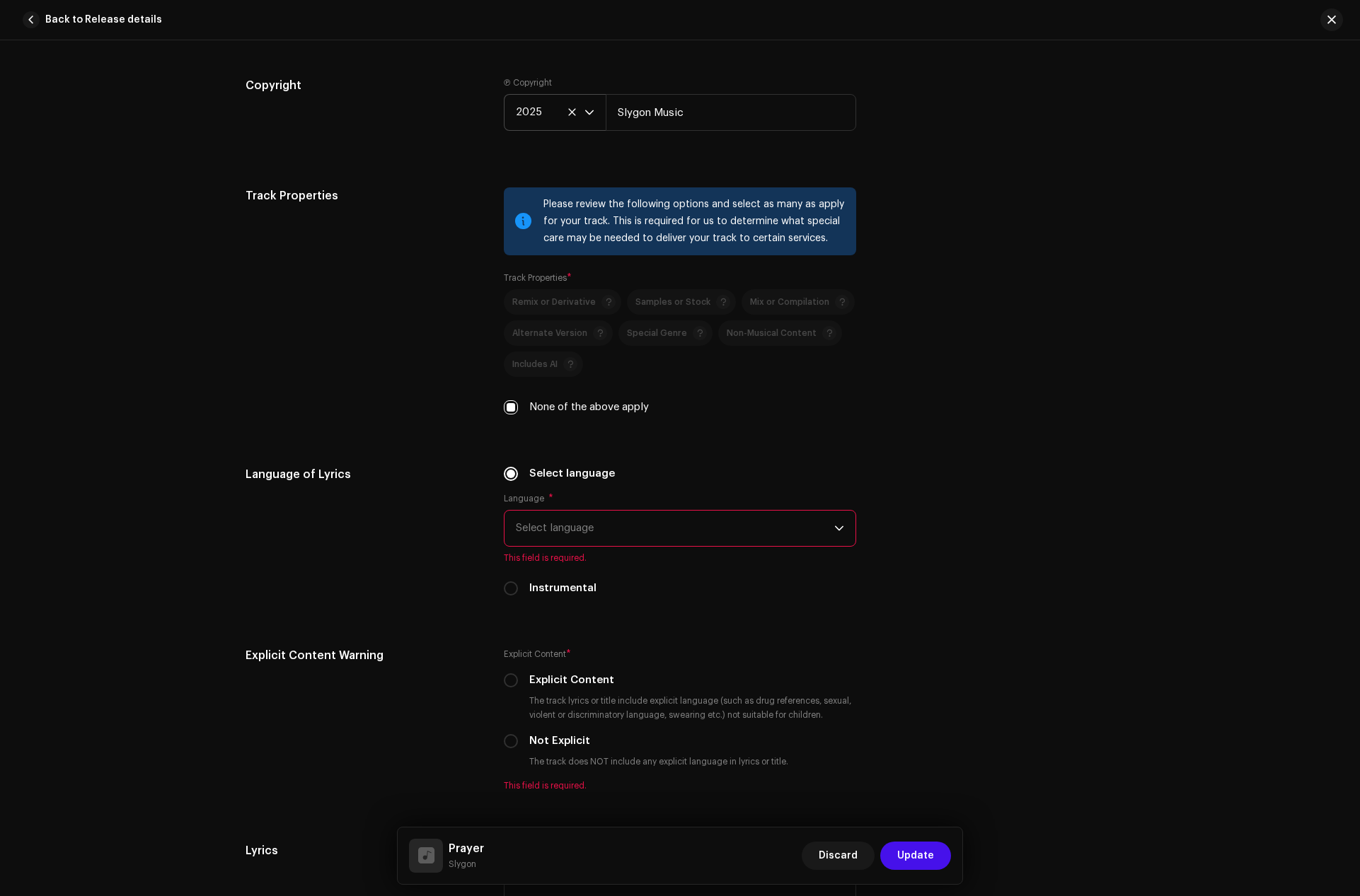
click at [538, 532] on span "Select language" at bounding box center [674, 528] width 318 height 35
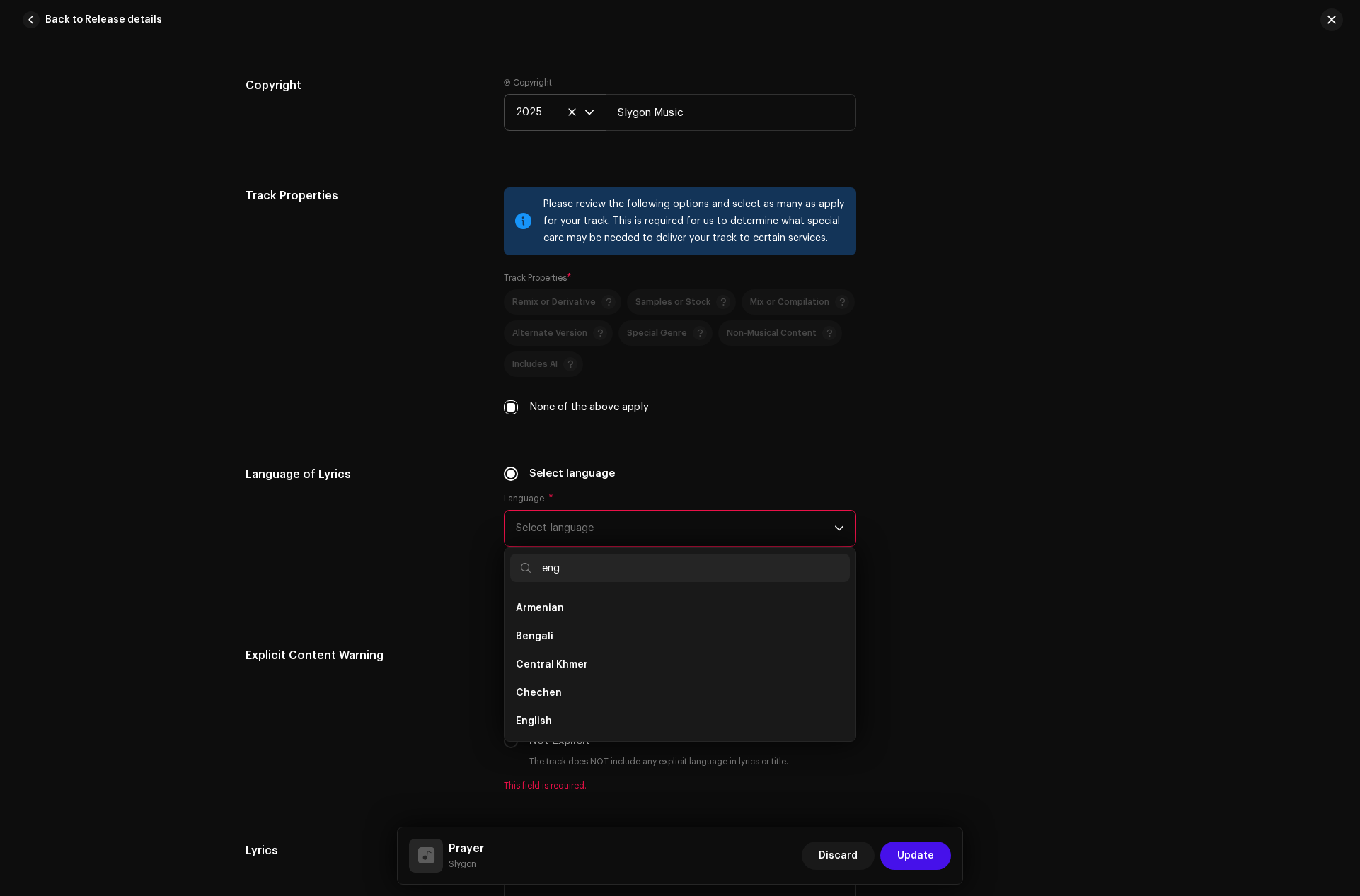
scroll to position [0, 0]
type input "eng"
click at [526, 627] on li "English" at bounding box center [680, 636] width 339 height 28
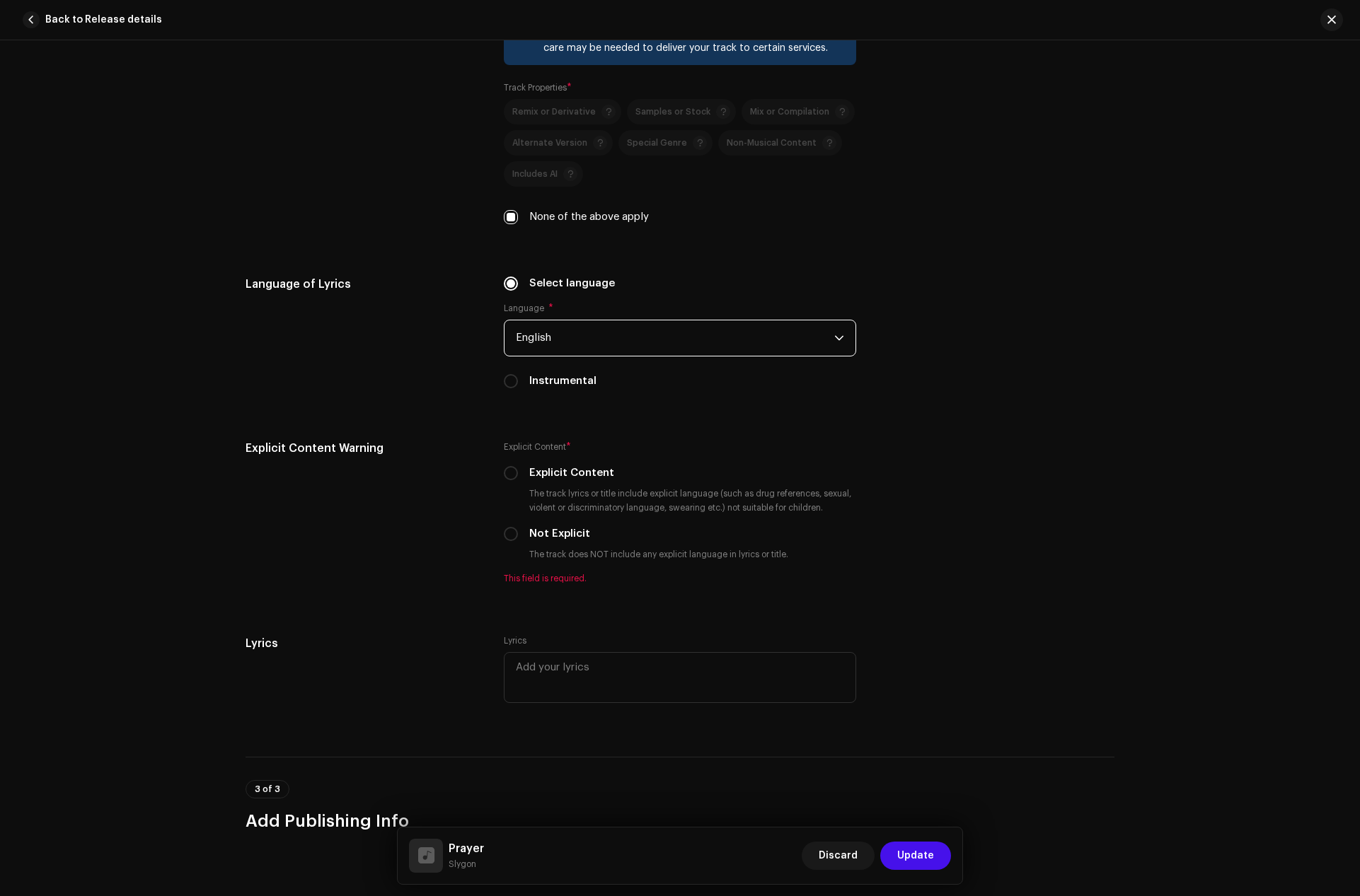
scroll to position [2193, 0]
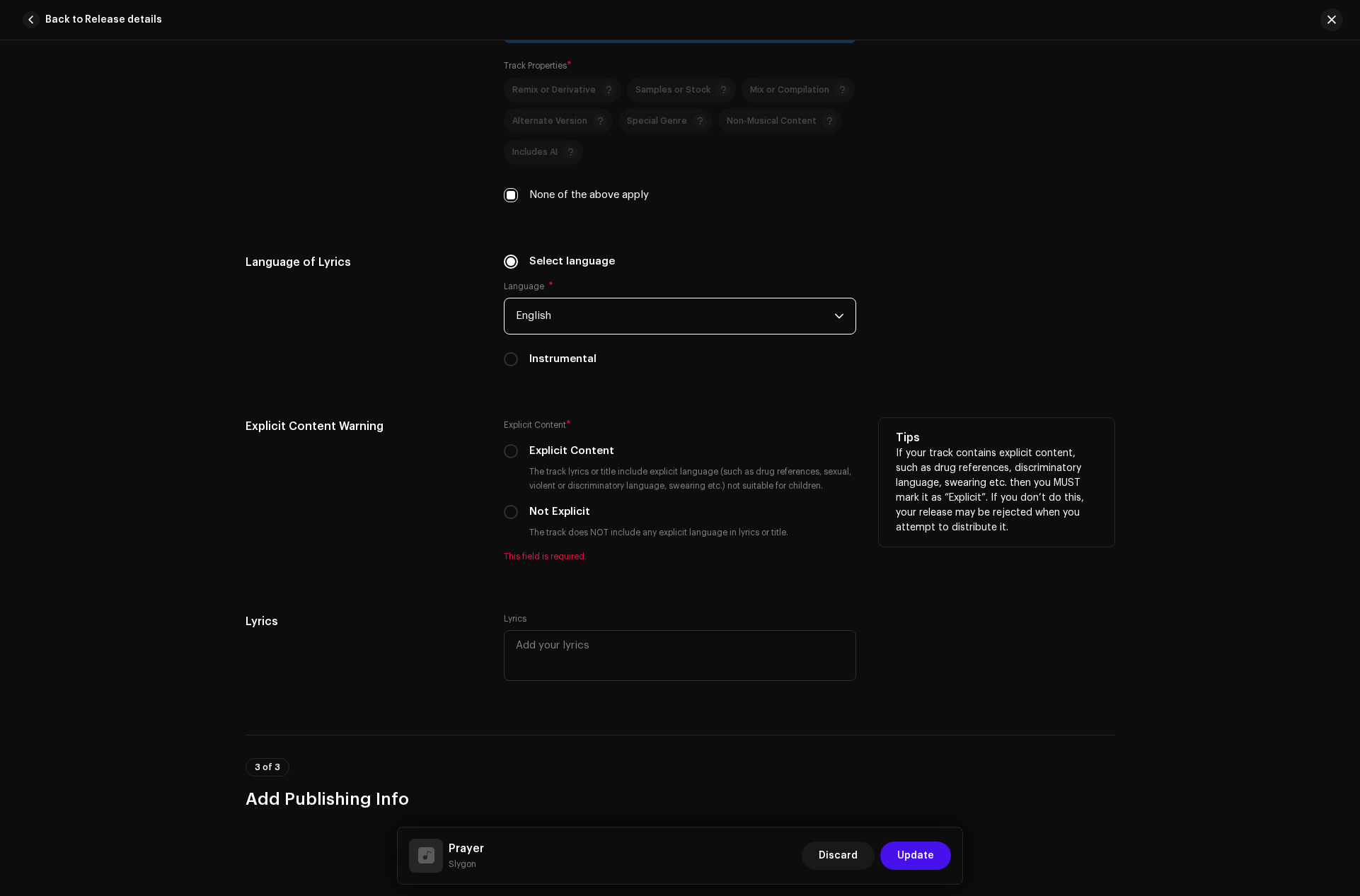
click at [510, 503] on div "Explicit Content * Explicit Content The track lyrics or title include explicit …" at bounding box center [680, 490] width 352 height 145
click at [504, 519] on div "Not Explicit" at bounding box center [680, 512] width 352 height 16
click at [503, 519] on div "Not Explicit" at bounding box center [680, 512] width 352 height 16
click at [505, 515] on input "Not Explicit" at bounding box center [510, 512] width 14 height 14
radio input "true"
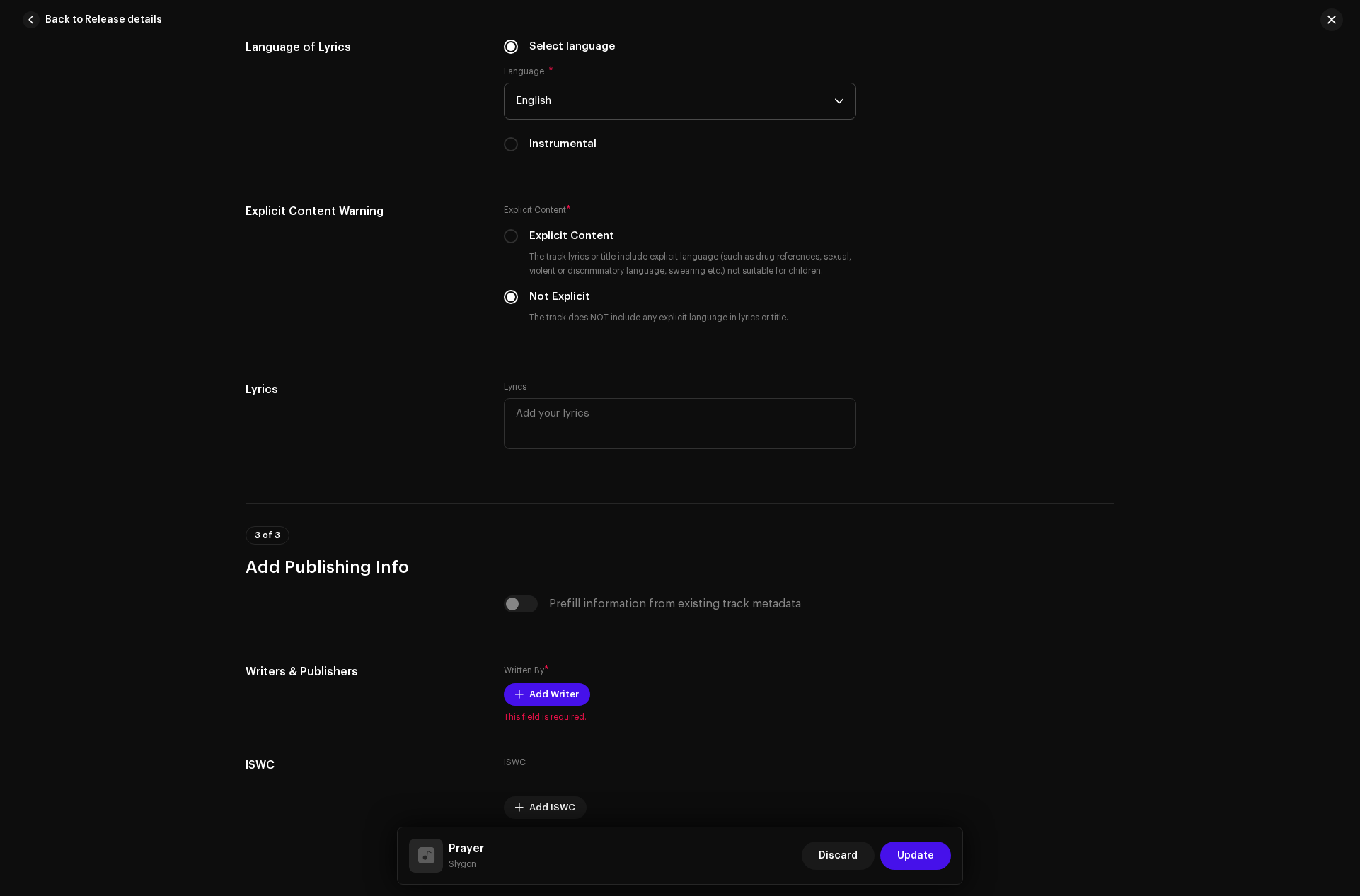
scroll to position [2466, 0]
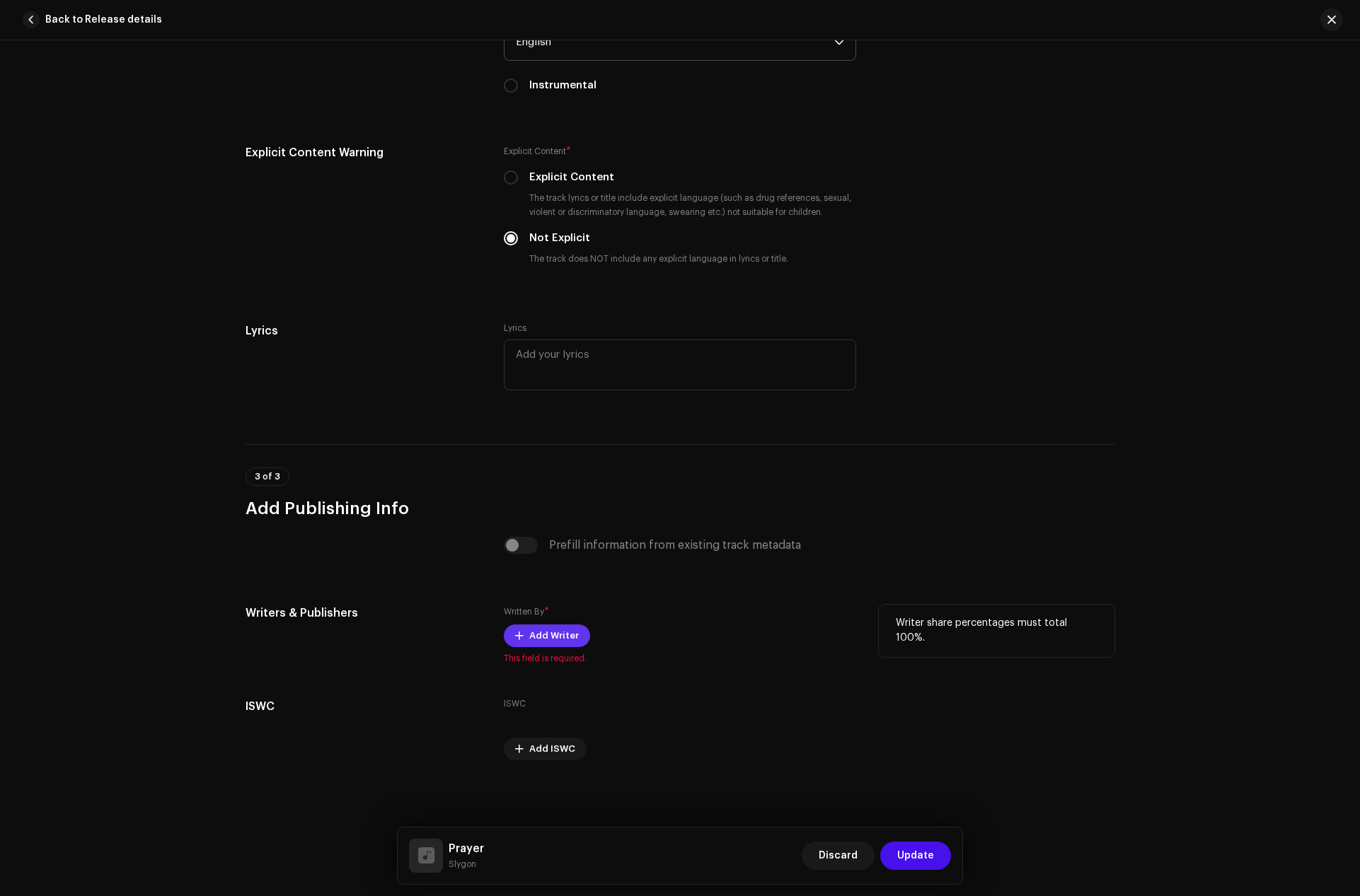
click at [525, 629] on button "Add Writer" at bounding box center [546, 636] width 86 height 23
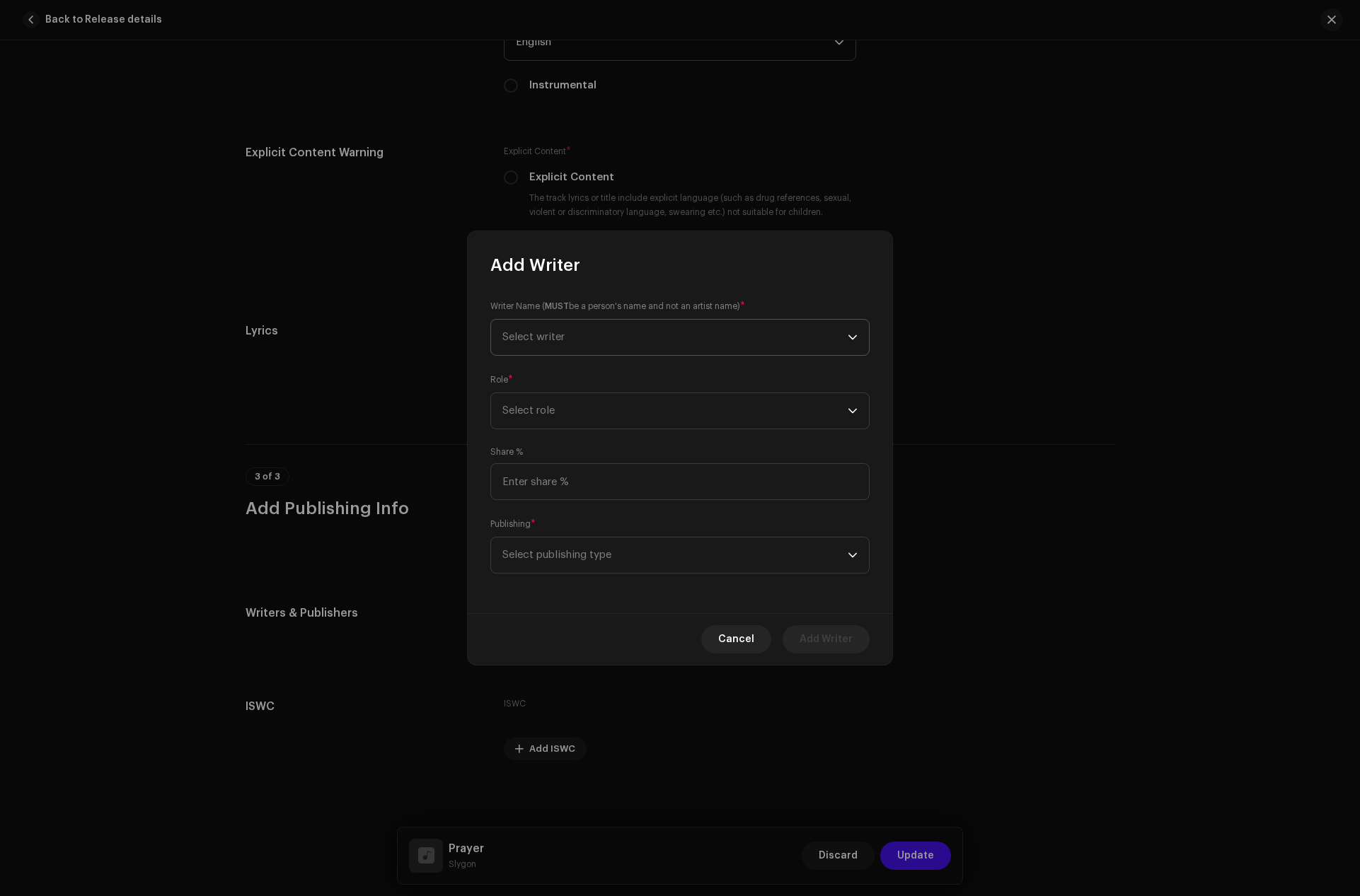
click at [557, 337] on span "Select writer" at bounding box center [533, 337] width 62 height 11
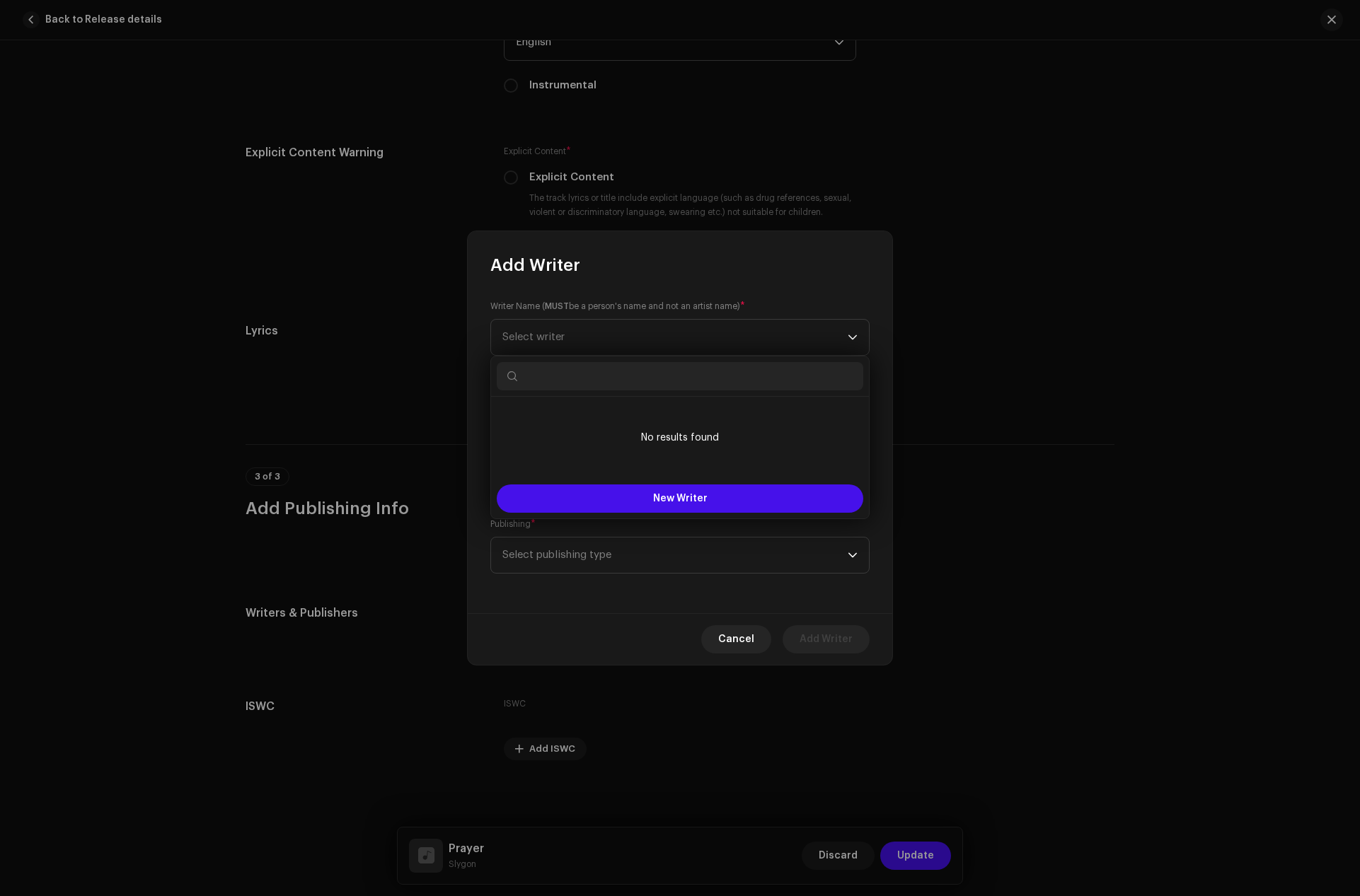
click at [575, 375] on input "text" at bounding box center [680, 376] width 367 height 28
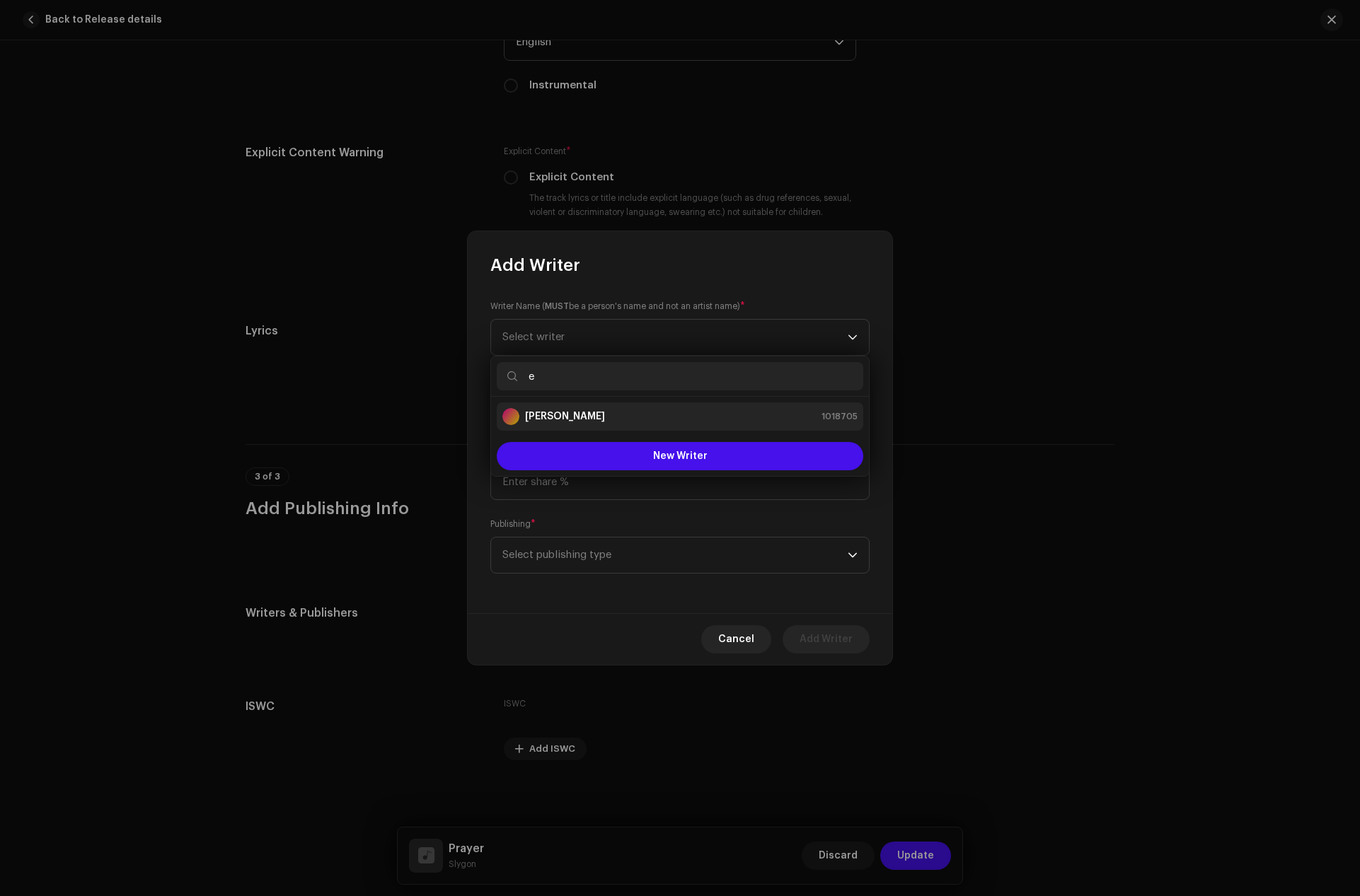
type input "e"
click at [579, 414] on strong "[PERSON_NAME]" at bounding box center [565, 416] width 80 height 14
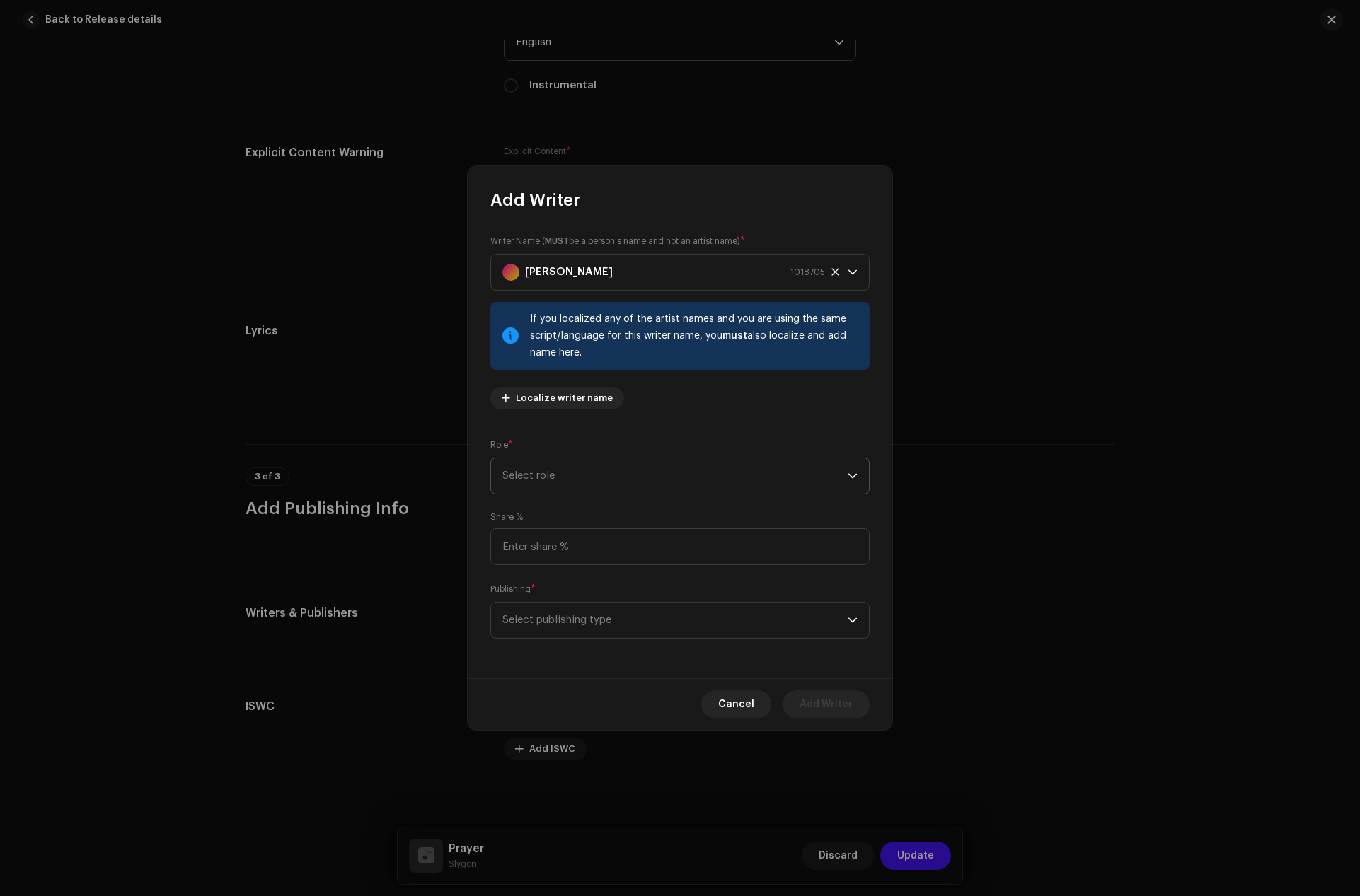
click at [542, 478] on span "Select role" at bounding box center [675, 476] width 345 height 35
click at [547, 595] on span "Composer & Lyricist" at bounding box center [552, 600] width 100 height 14
click at [538, 548] on input at bounding box center [680, 547] width 379 height 37
type input "100.00"
click at [560, 615] on span "Select publishing type" at bounding box center [675, 620] width 345 height 35
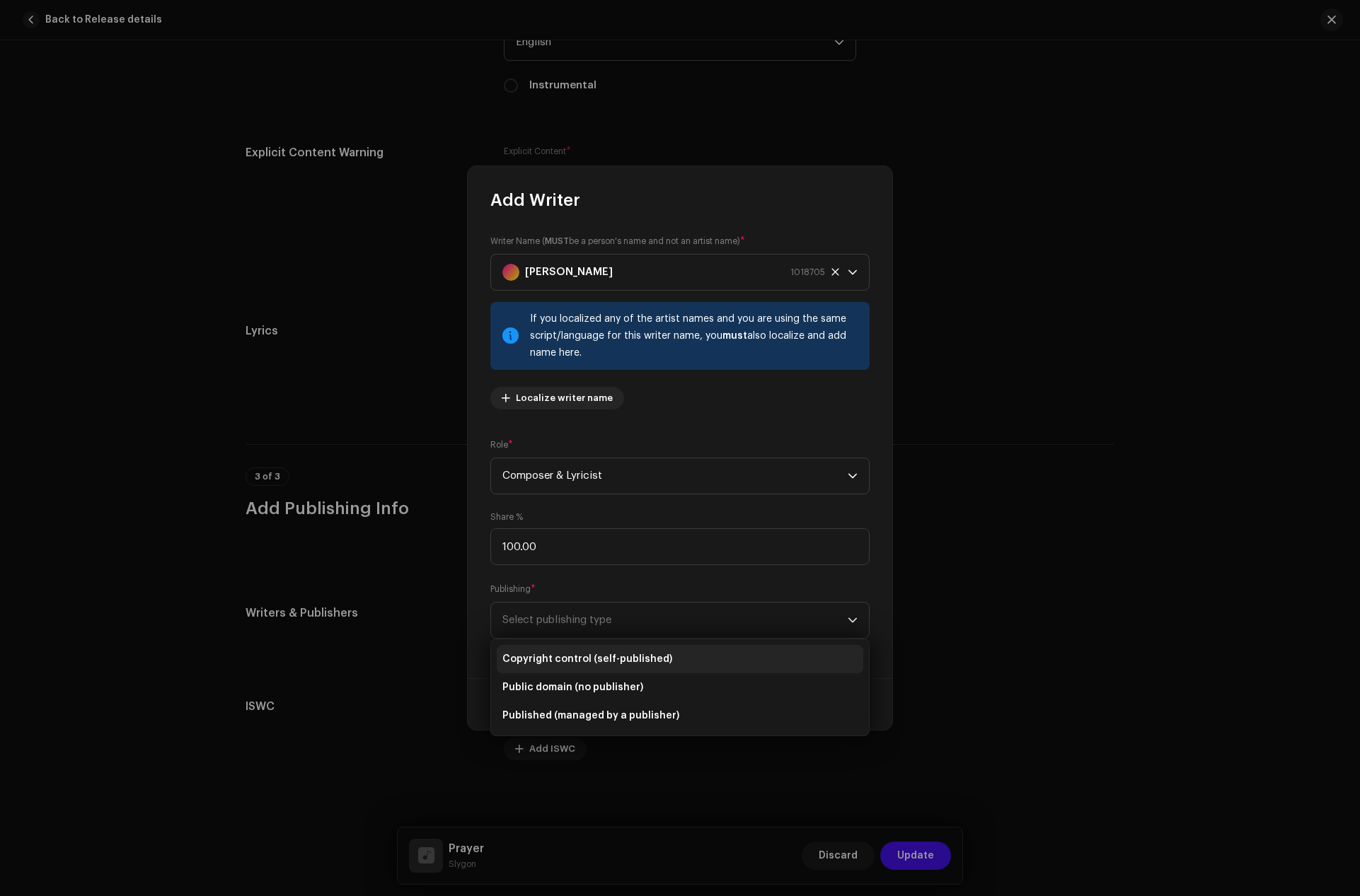
click at [562, 658] on span "Copyright control (self-published)" at bounding box center [587, 659] width 170 height 14
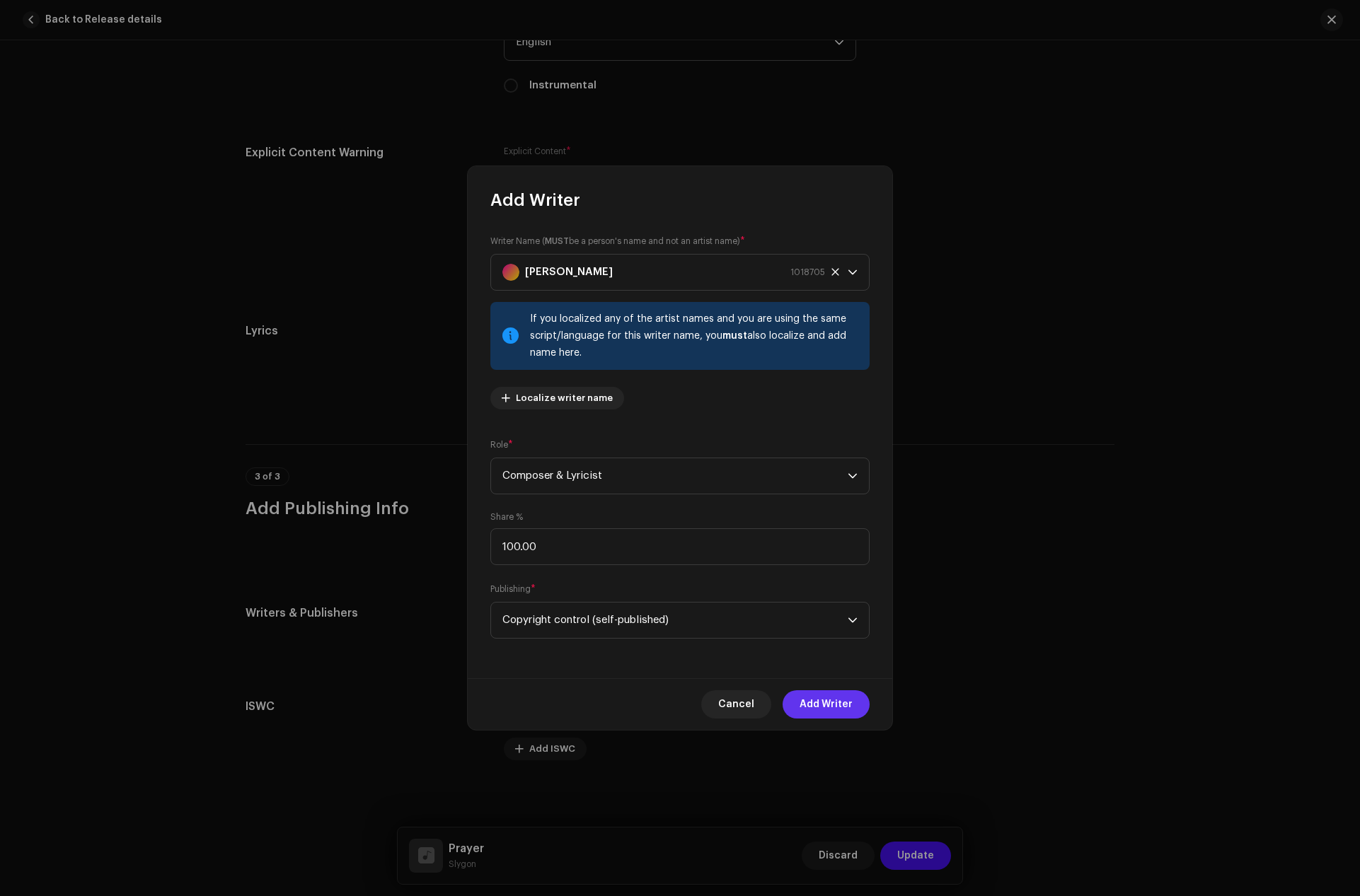
click at [835, 708] on span "Add Writer" at bounding box center [826, 704] width 53 height 28
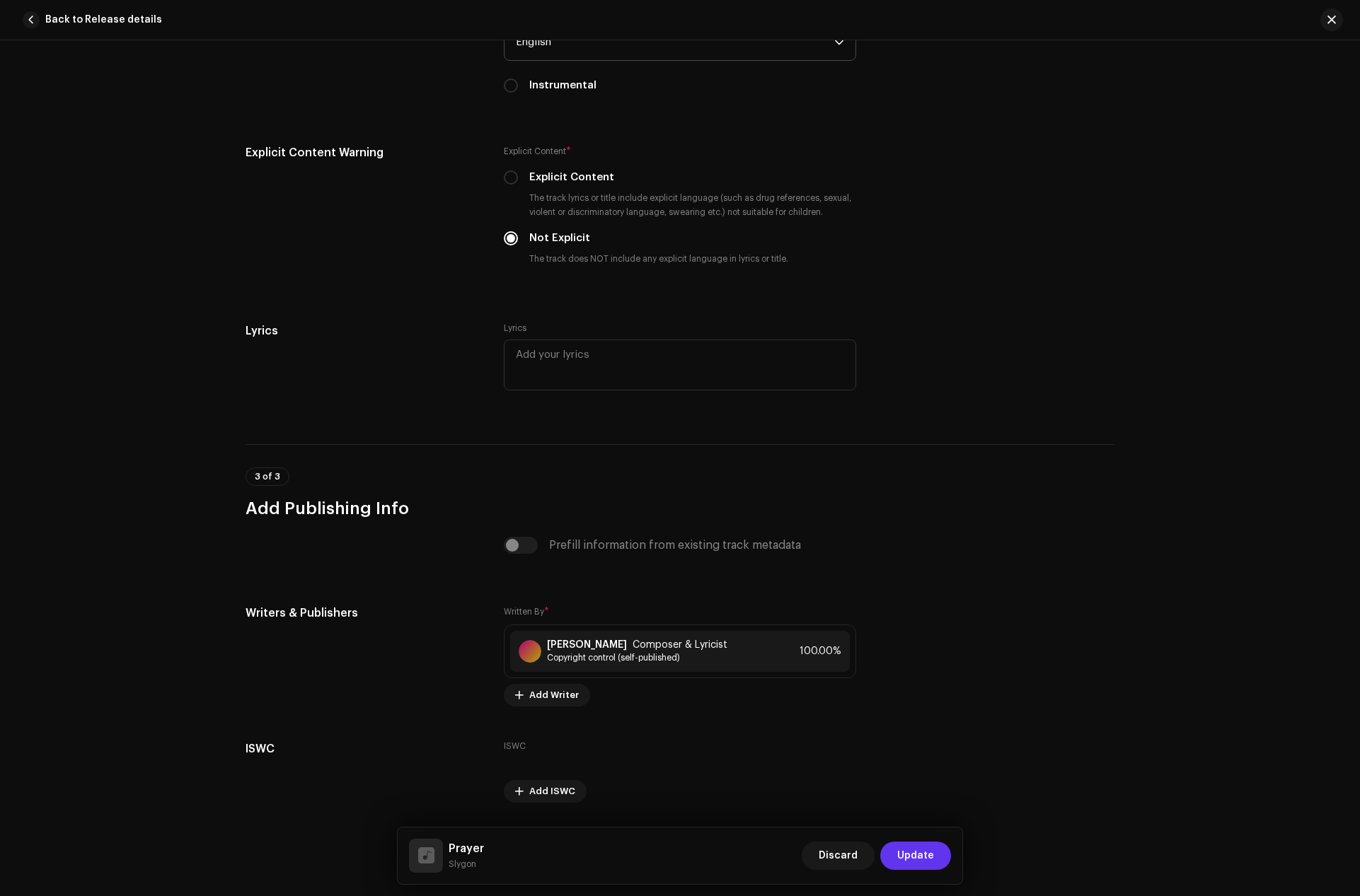
click at [932, 857] on span "Update" at bounding box center [915, 856] width 37 height 28
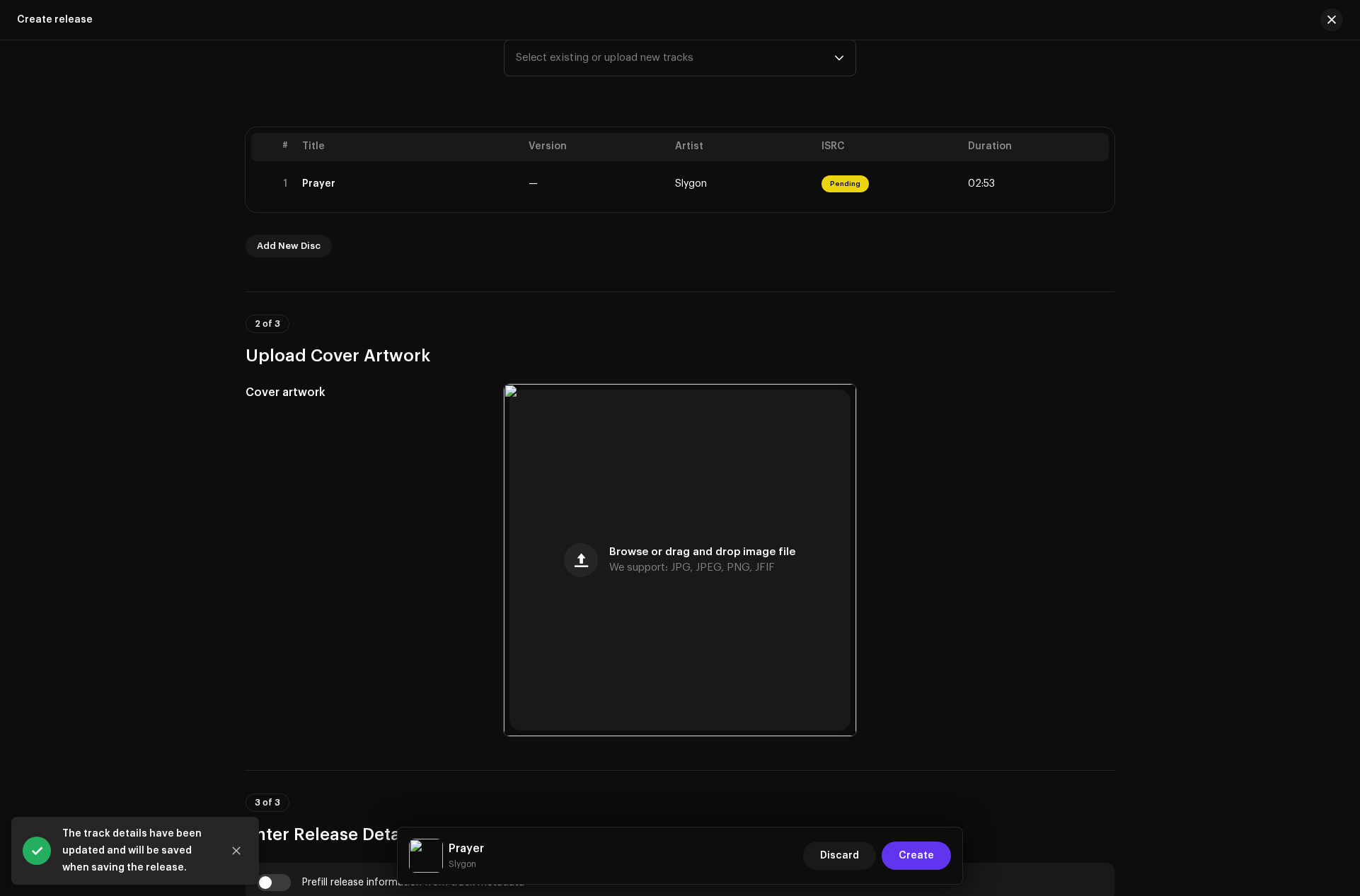
click at [923, 848] on span "Create" at bounding box center [916, 856] width 35 height 28
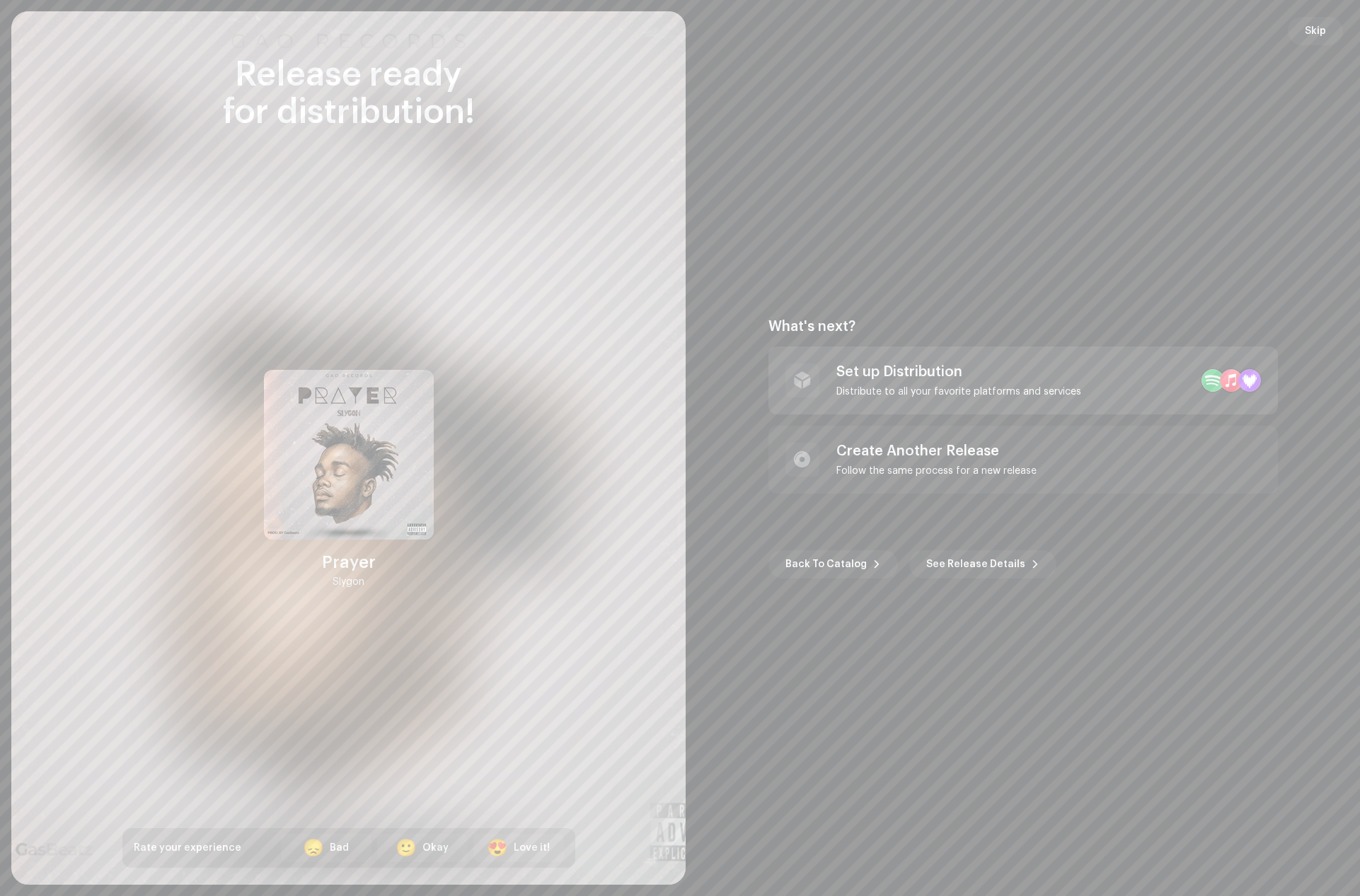
click at [927, 379] on div "Set up Distribution" at bounding box center [958, 372] width 245 height 17
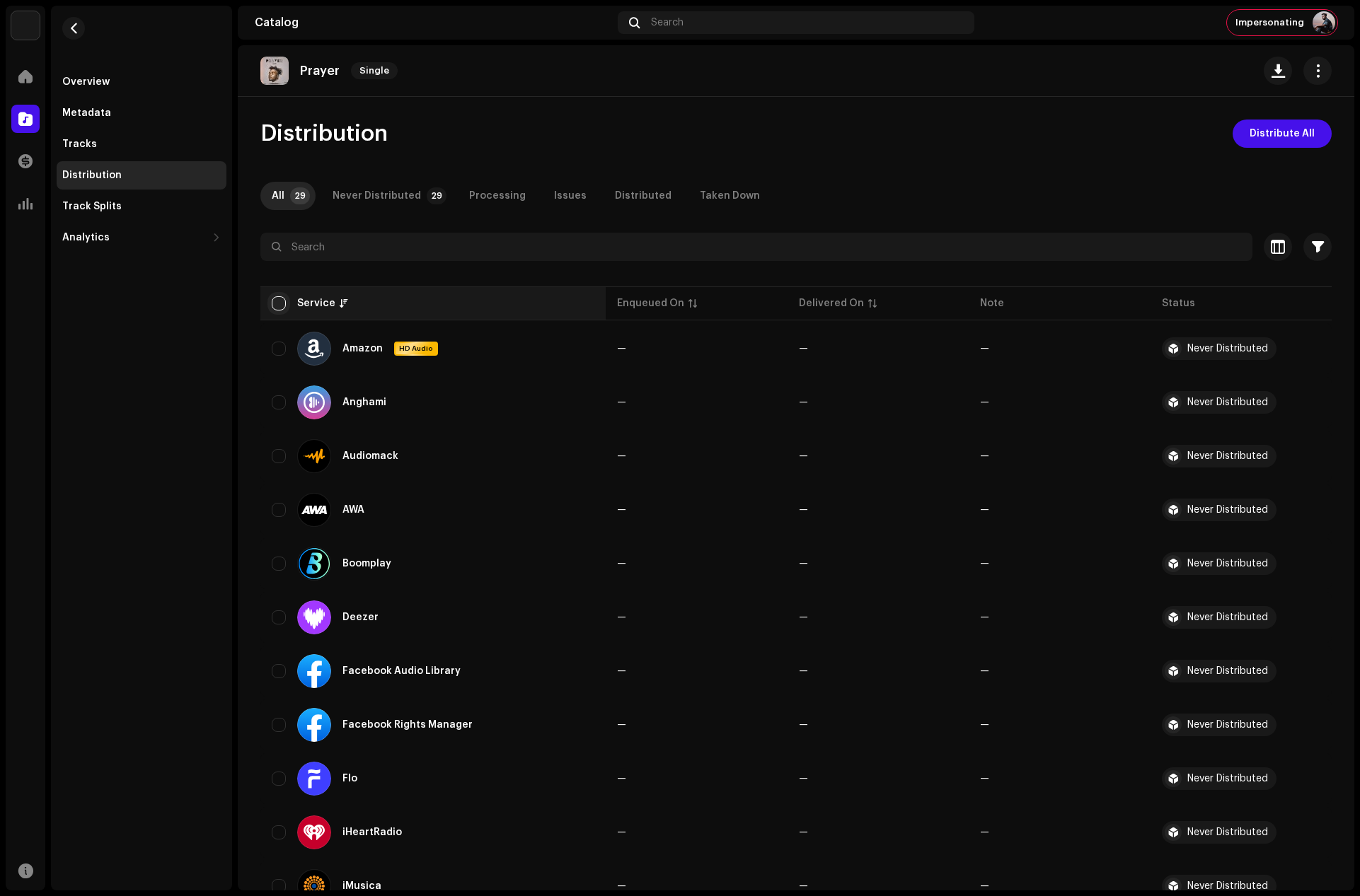
click at [281, 302] on input "checkbox" at bounding box center [279, 303] width 14 height 14
checkbox input "true"
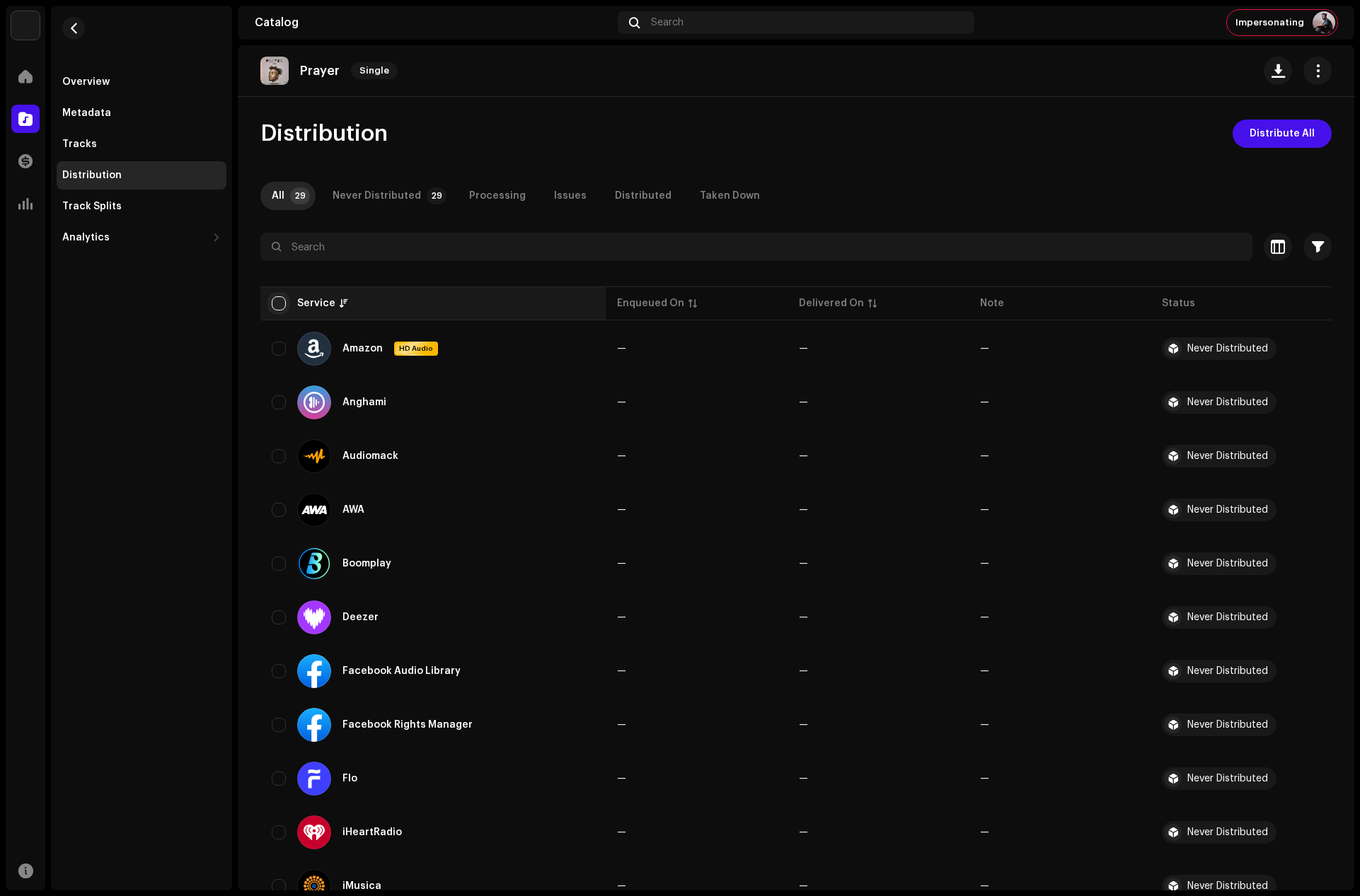
checkbox input "true"
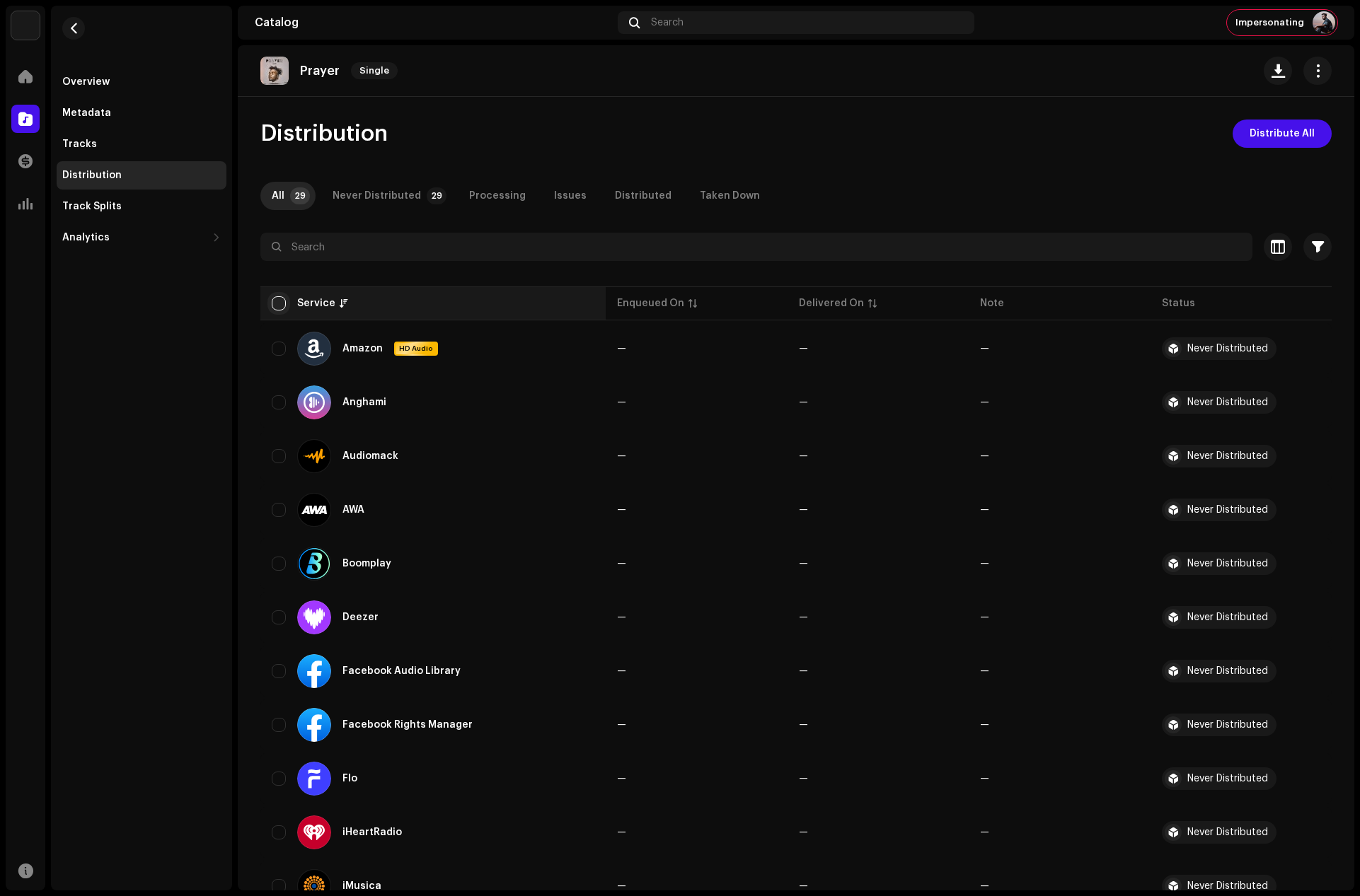
checkbox input "true"
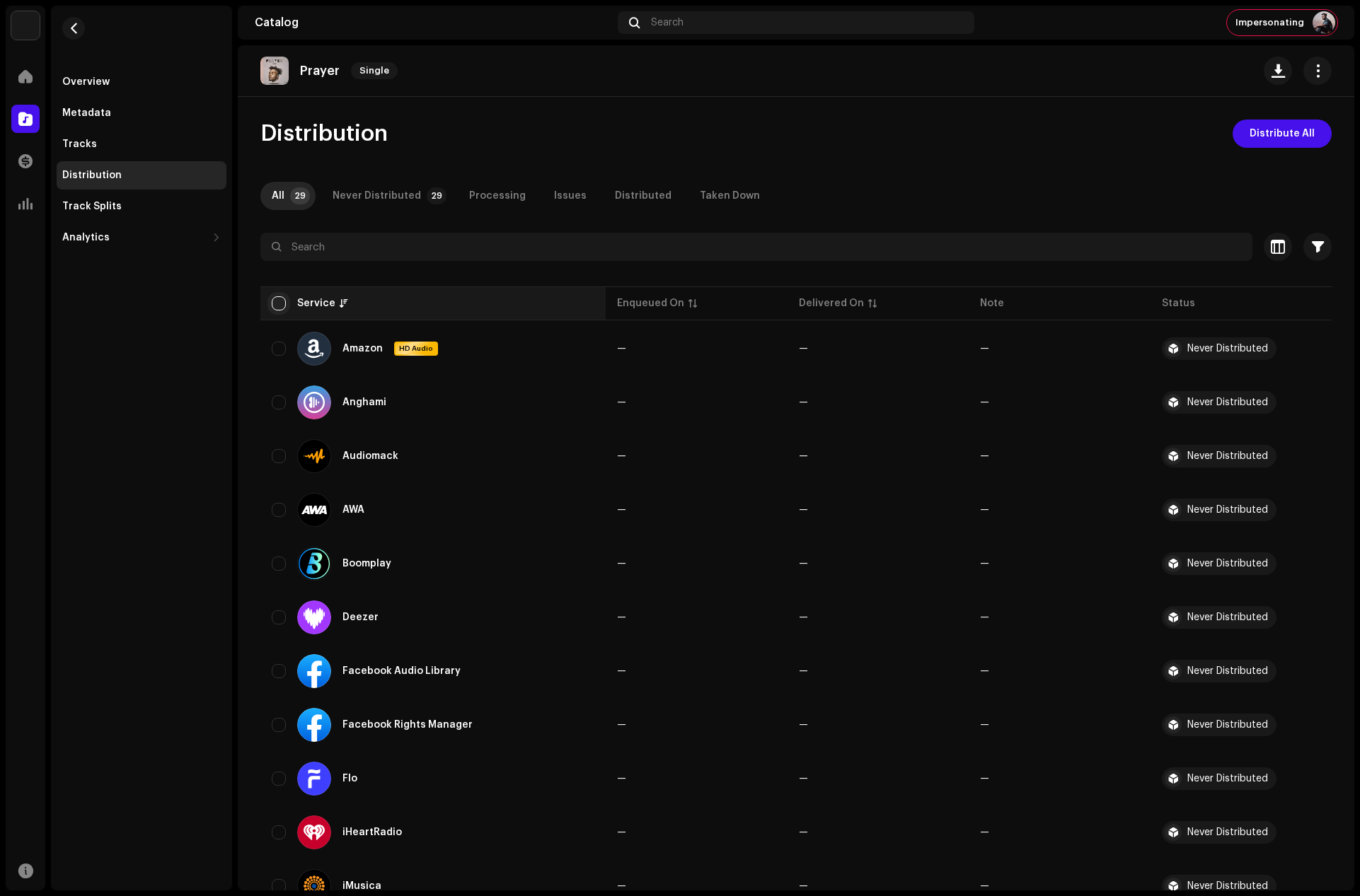
checkbox input "true"
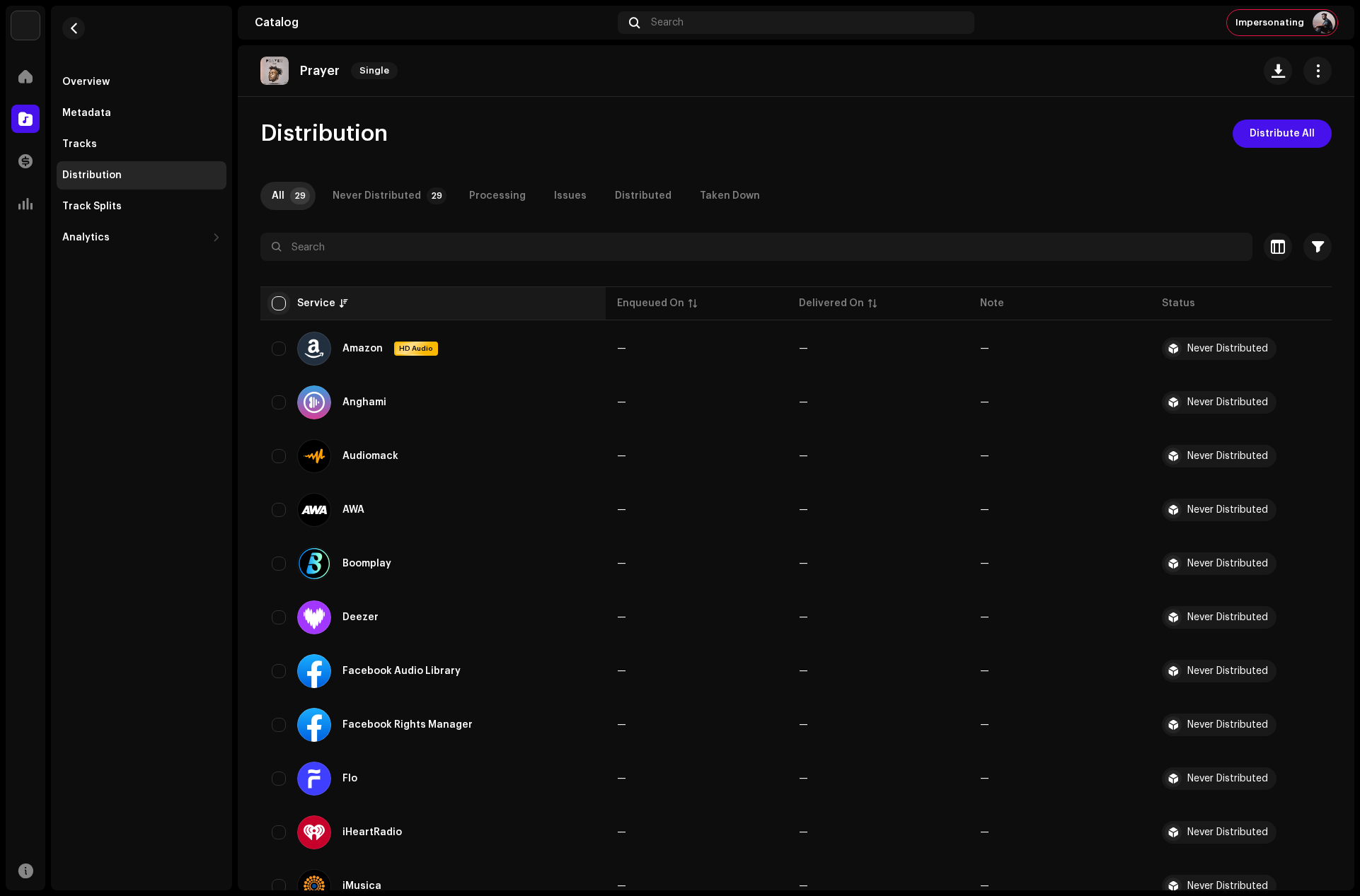
checkbox input "true"
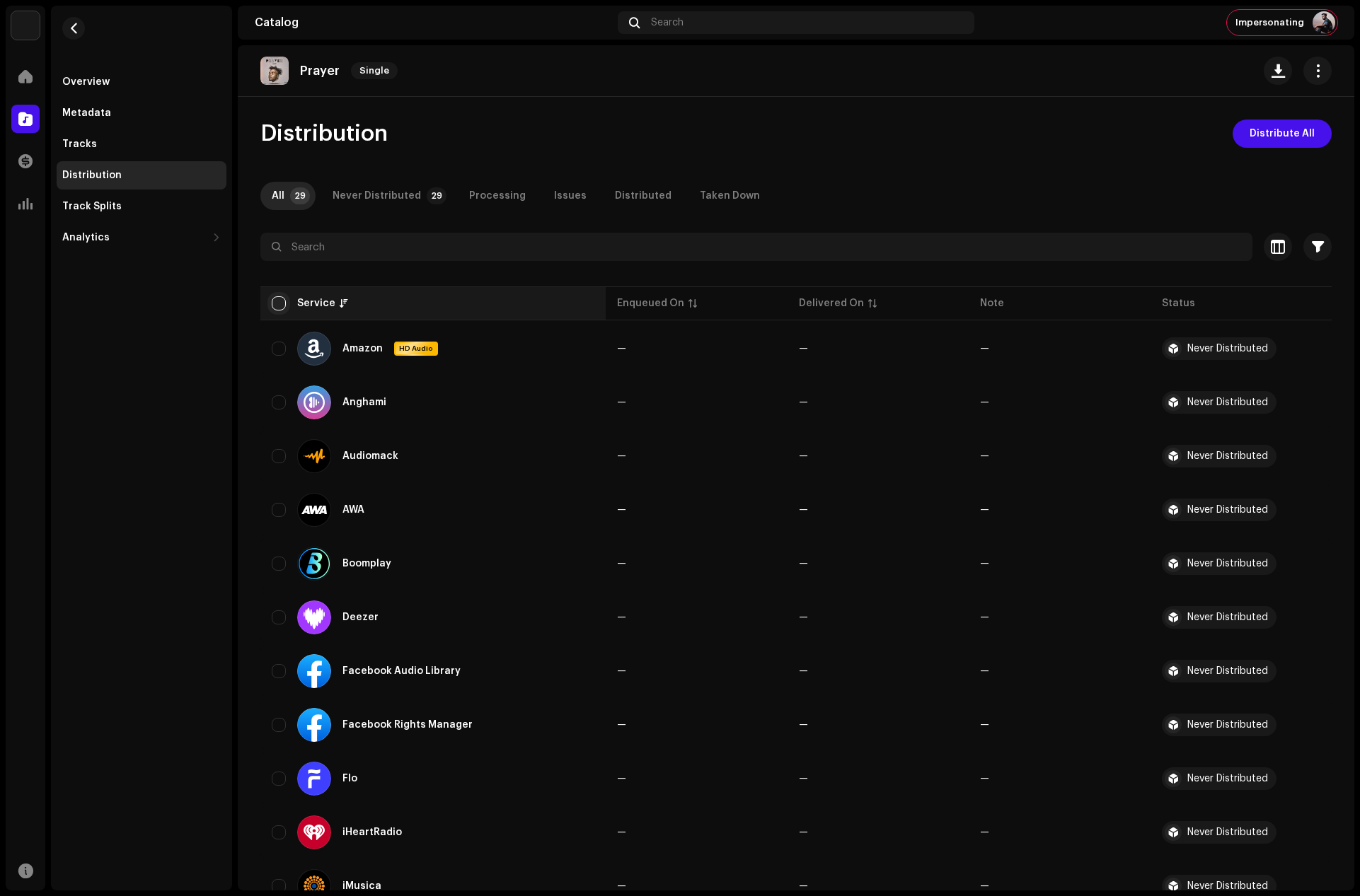
checkbox input "true"
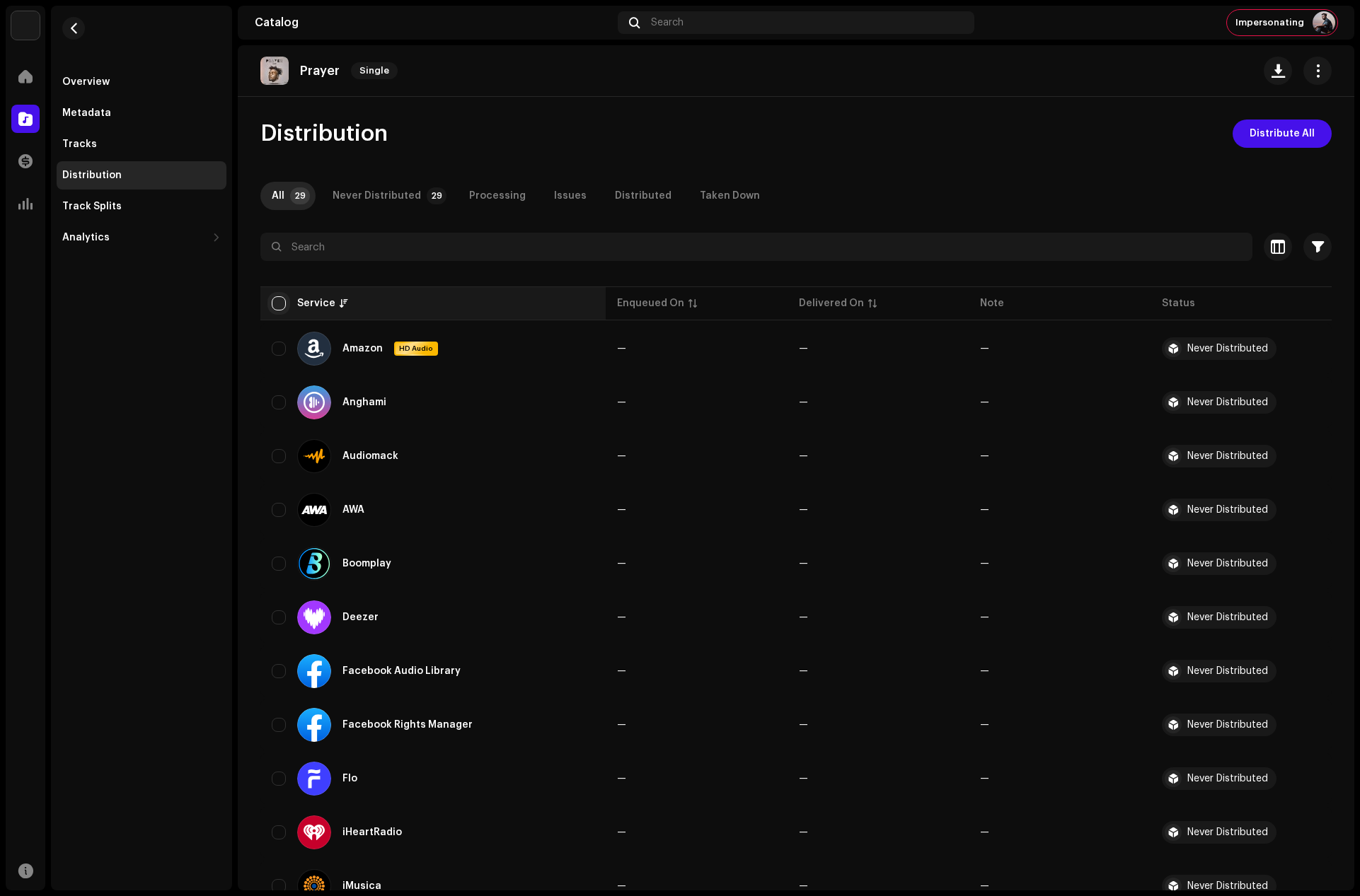
checkbox input "true"
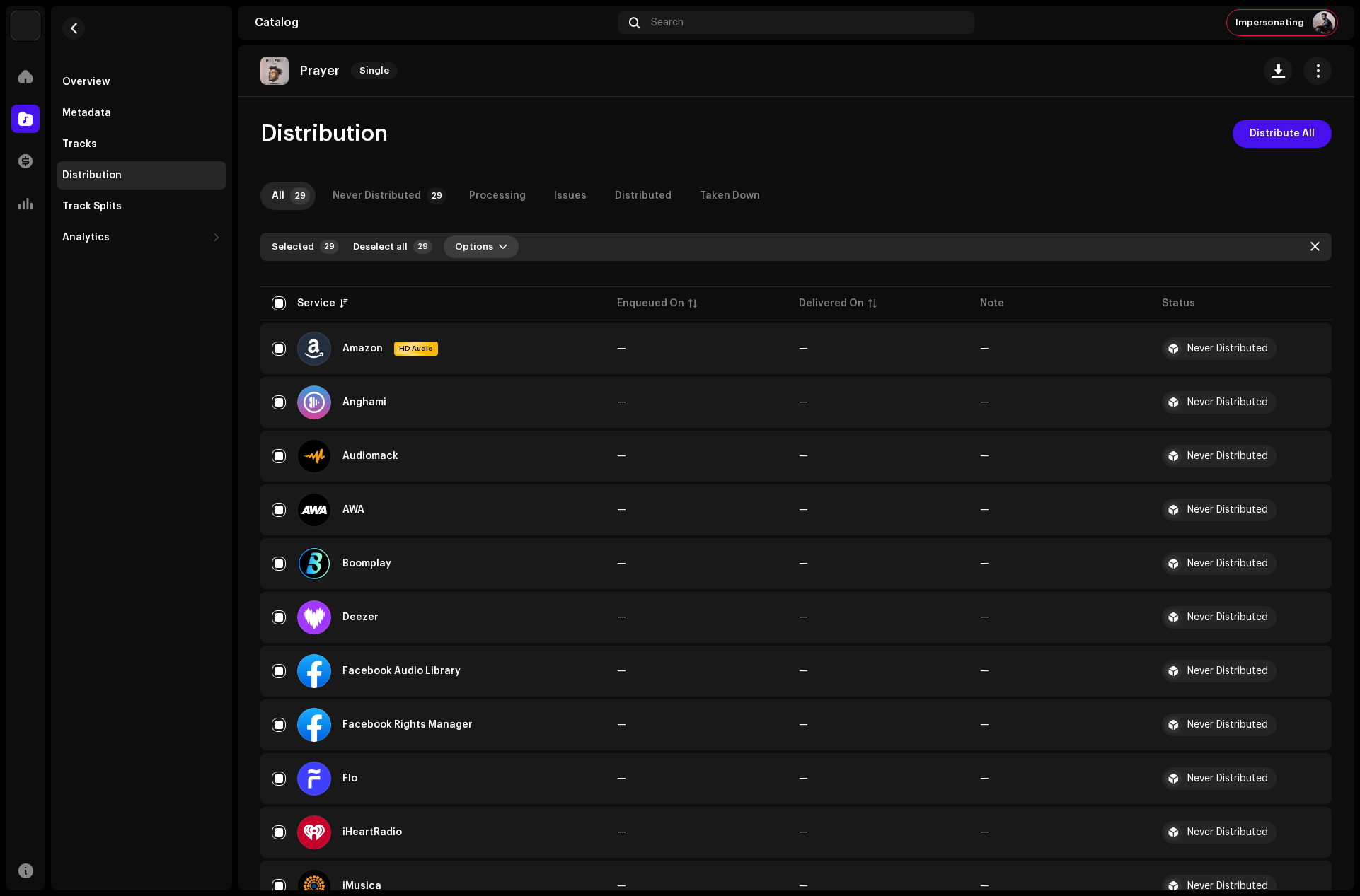
click at [499, 245] on span "button" at bounding box center [503, 246] width 9 height 11
click at [498, 280] on div "Distribute" at bounding box center [511, 278] width 132 height 11
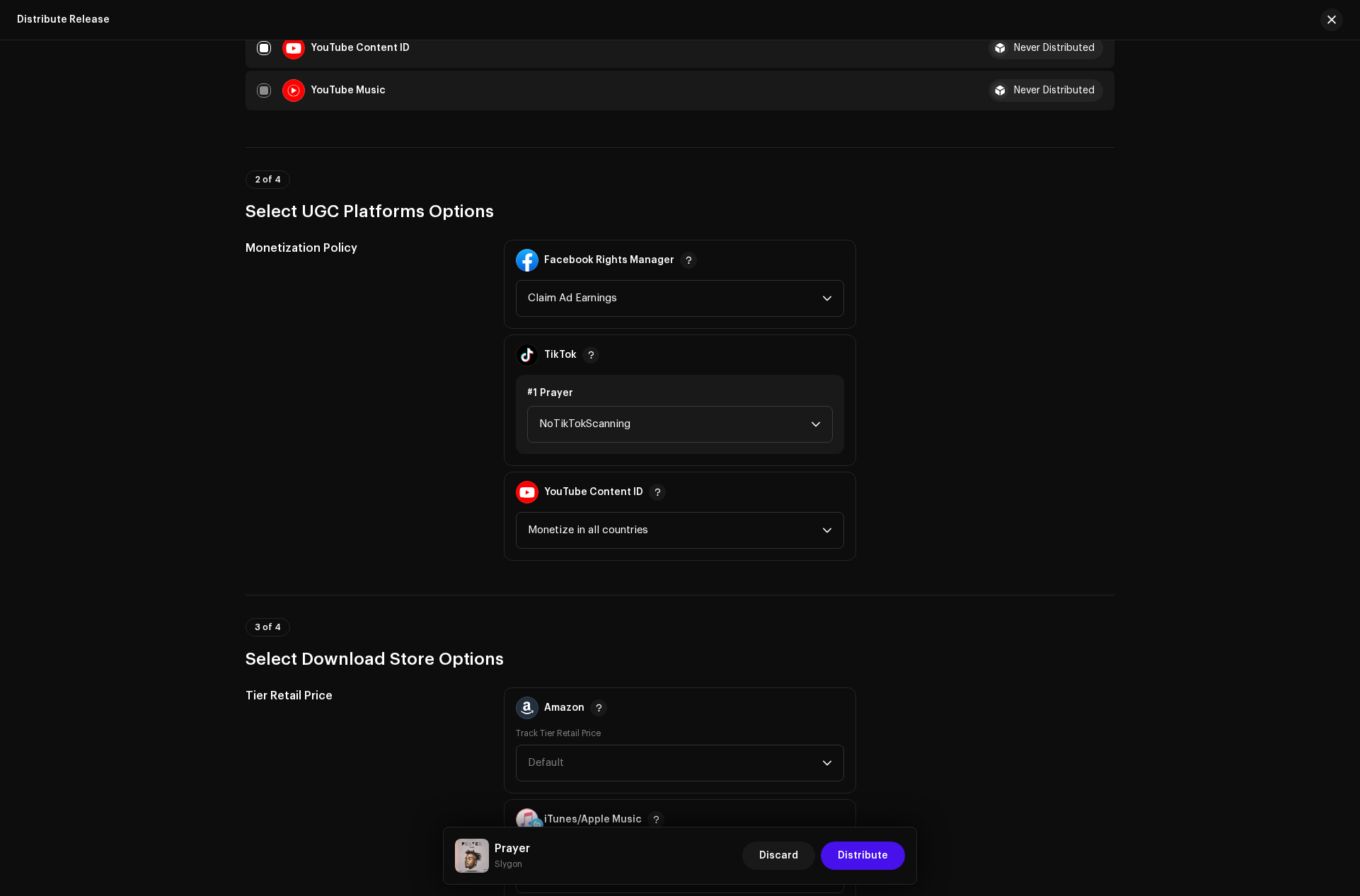
scroll to position [1415, 0]
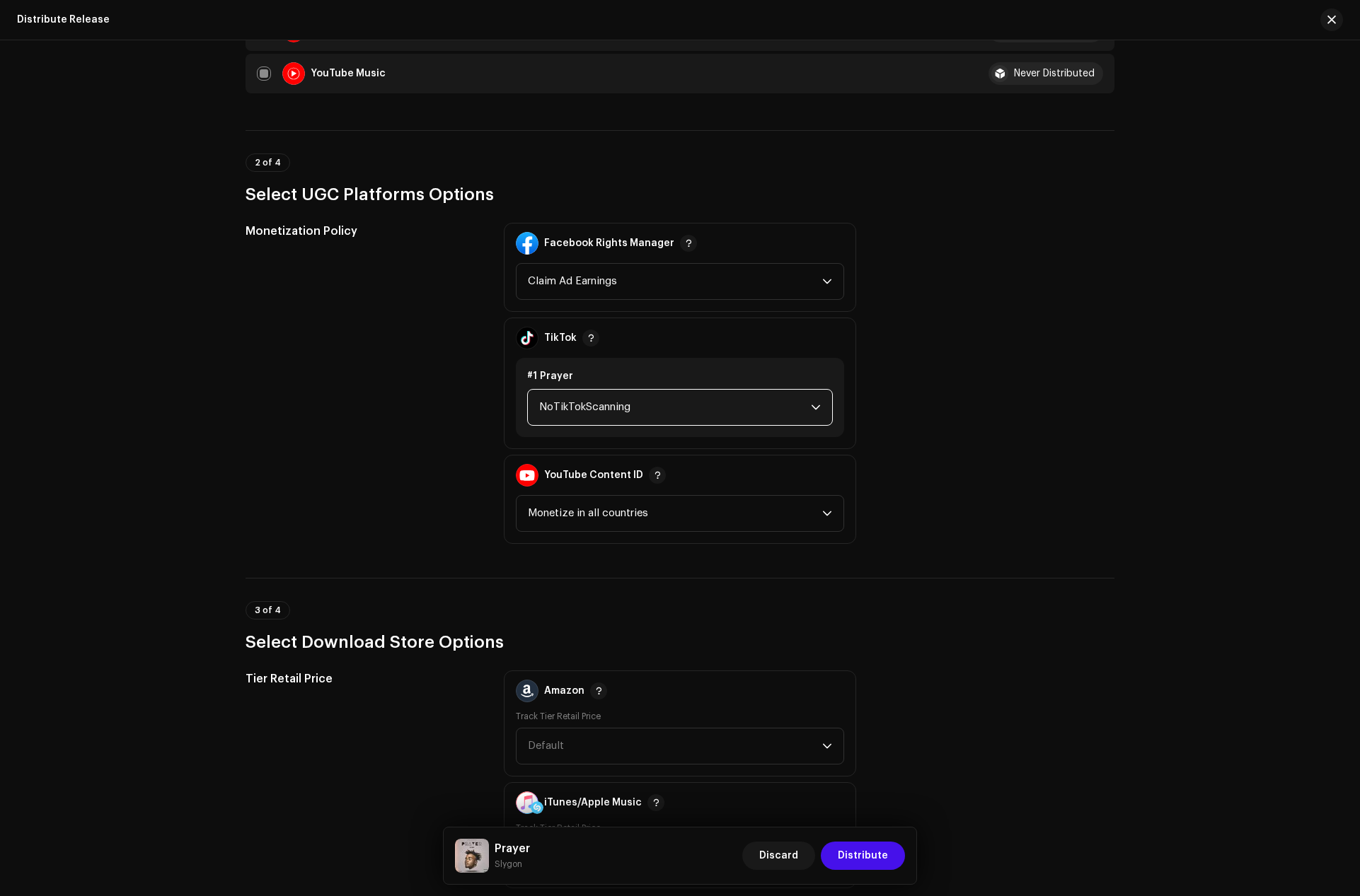
click at [629, 409] on span "NoTikTokScanning" at bounding box center [675, 408] width 272 height 35
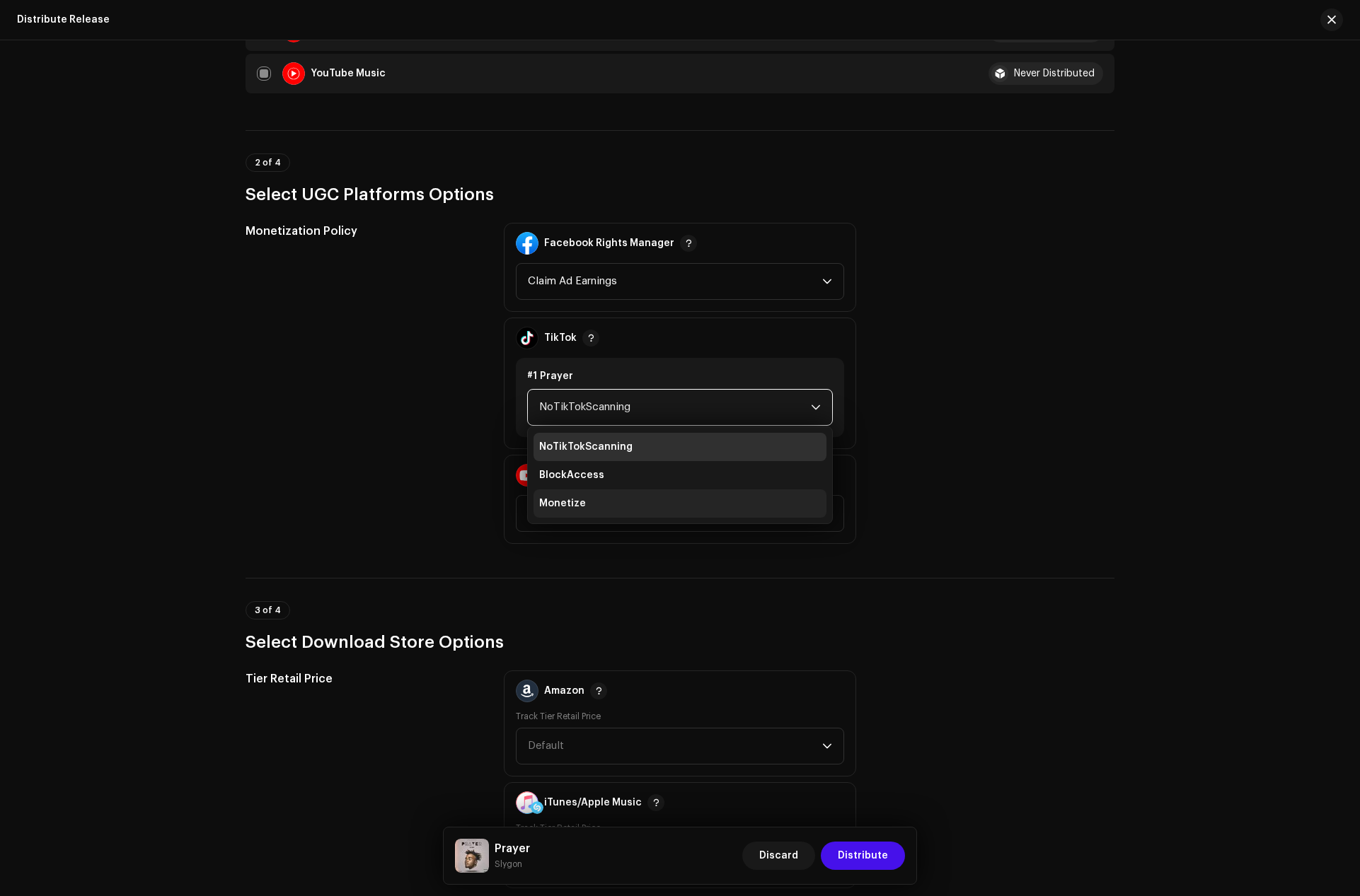
click at [587, 503] on li "Monetize" at bounding box center [680, 503] width 293 height 28
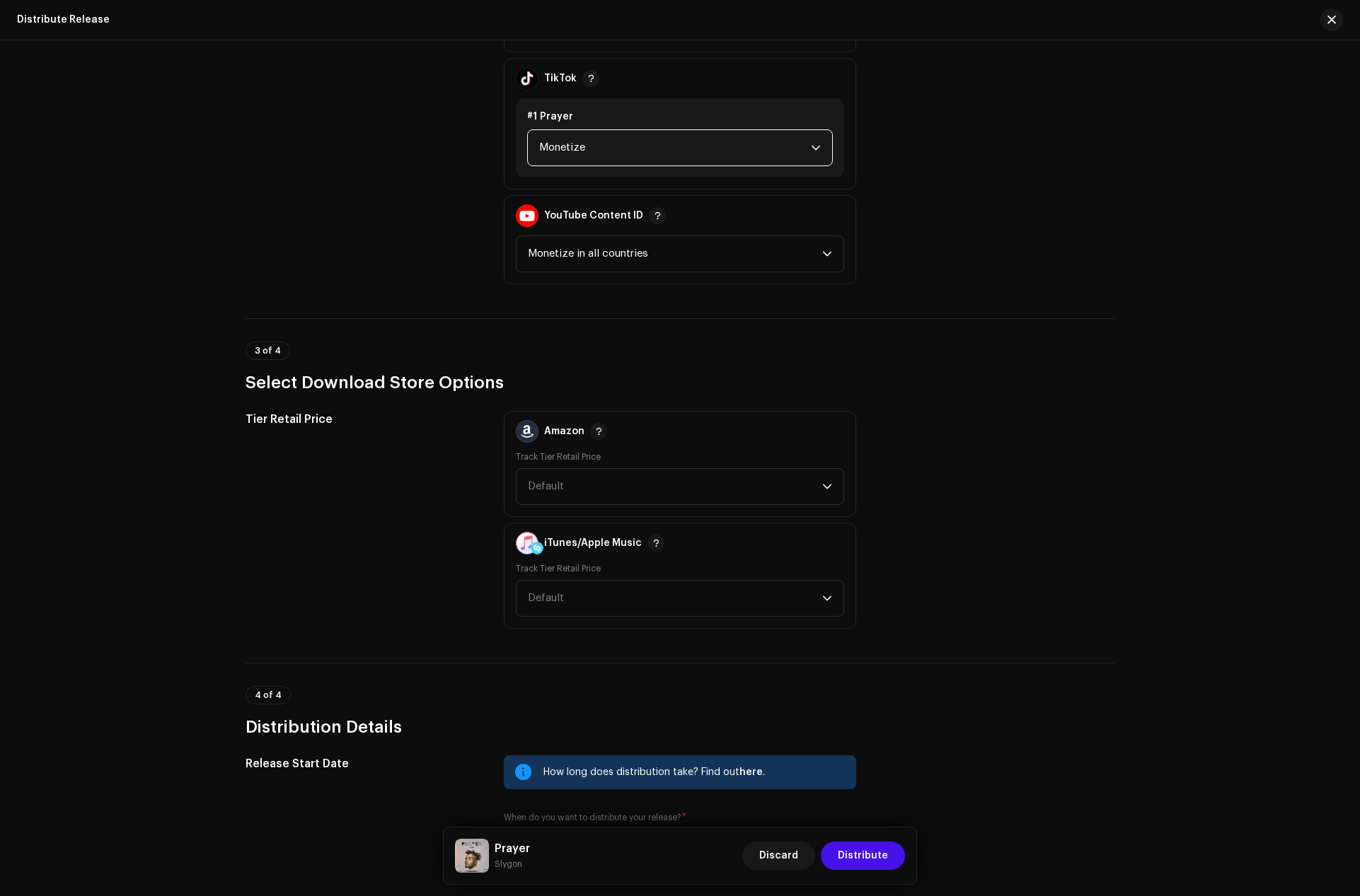
scroll to position [1697, 0]
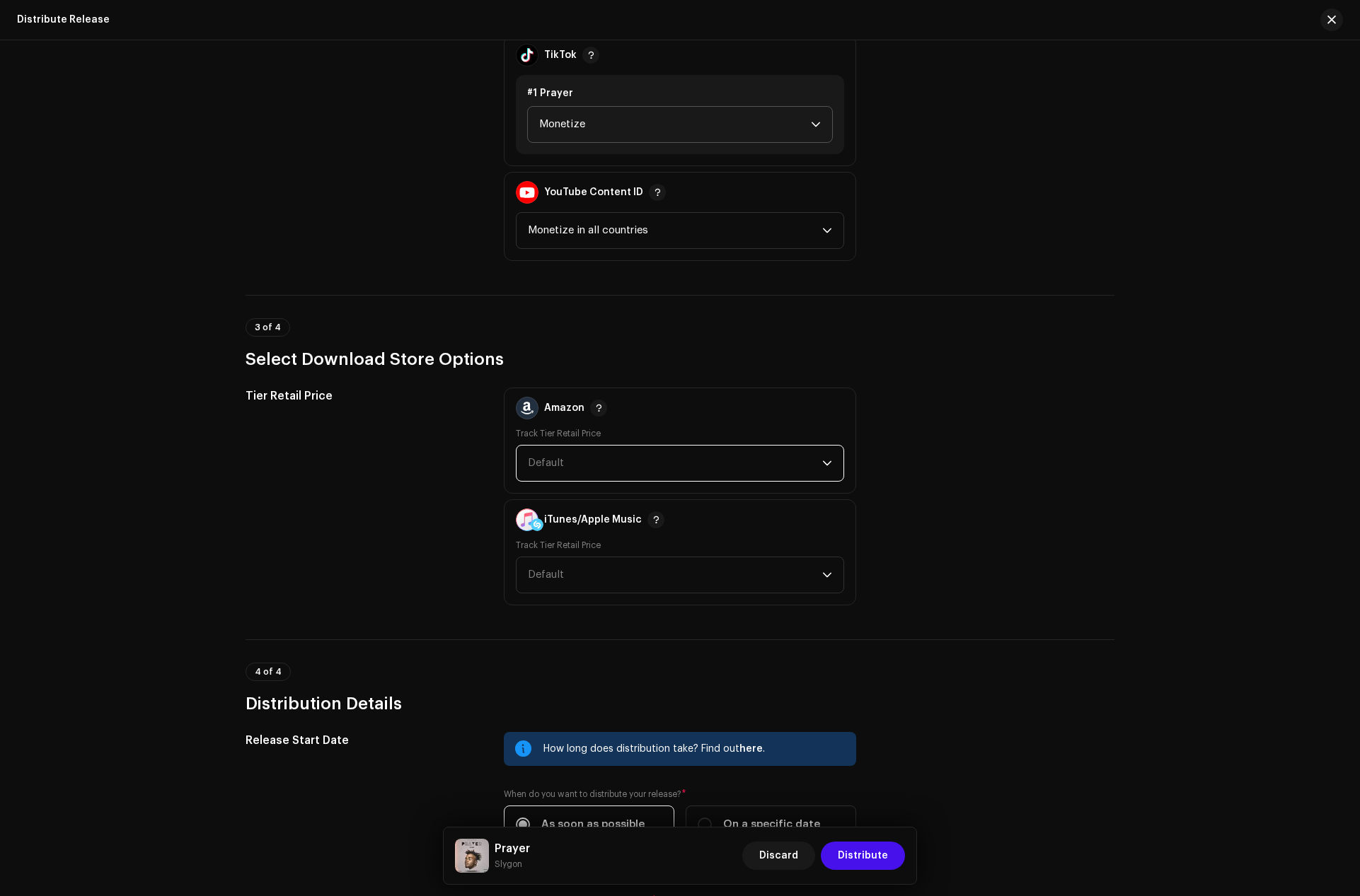
click at [559, 453] on span "Default" at bounding box center [675, 463] width 295 height 35
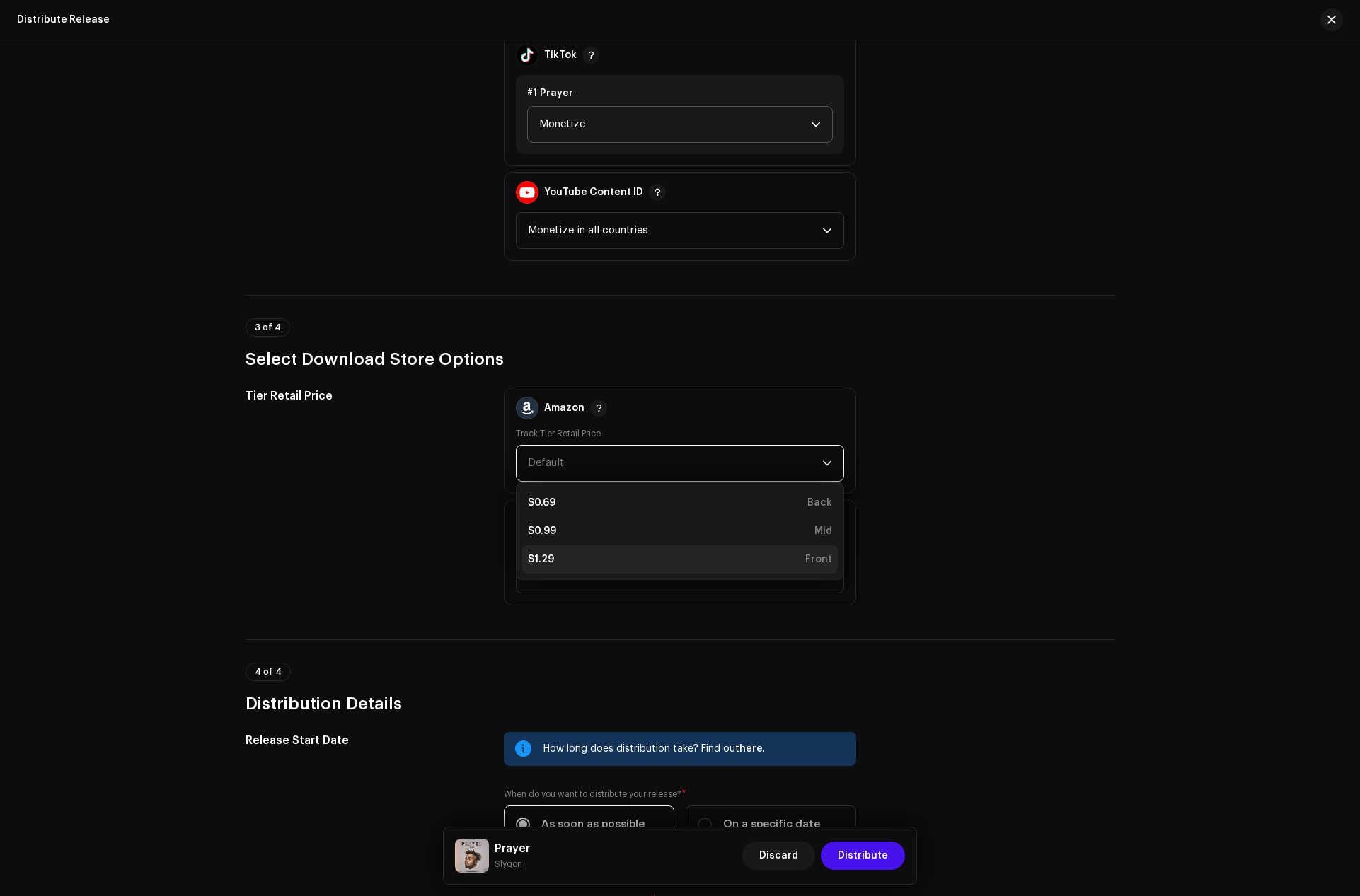
click at [556, 556] on div "$1.29 Front" at bounding box center [680, 559] width 304 height 14
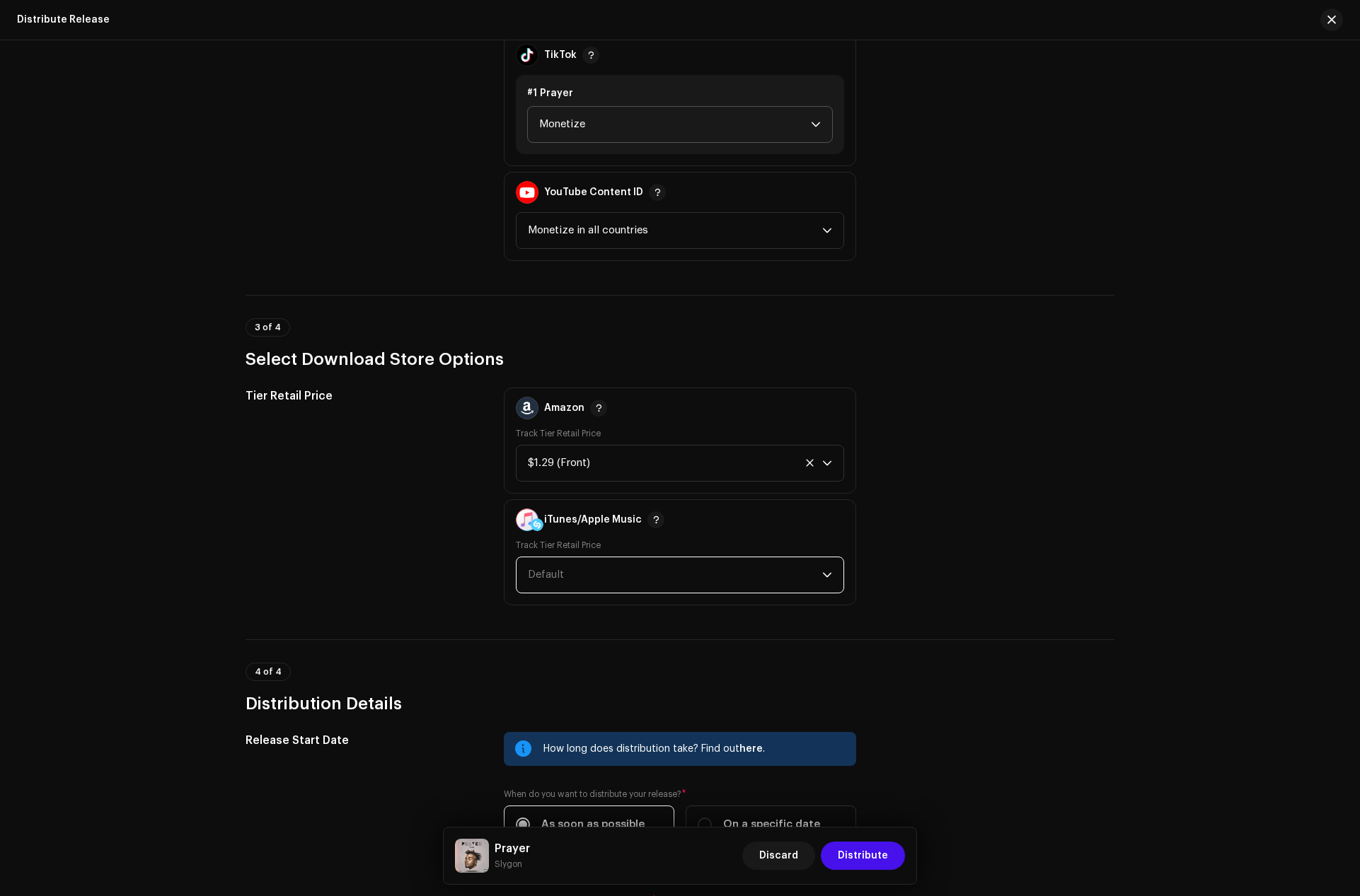
click at [556, 572] on span "Default" at bounding box center [545, 574] width 36 height 11
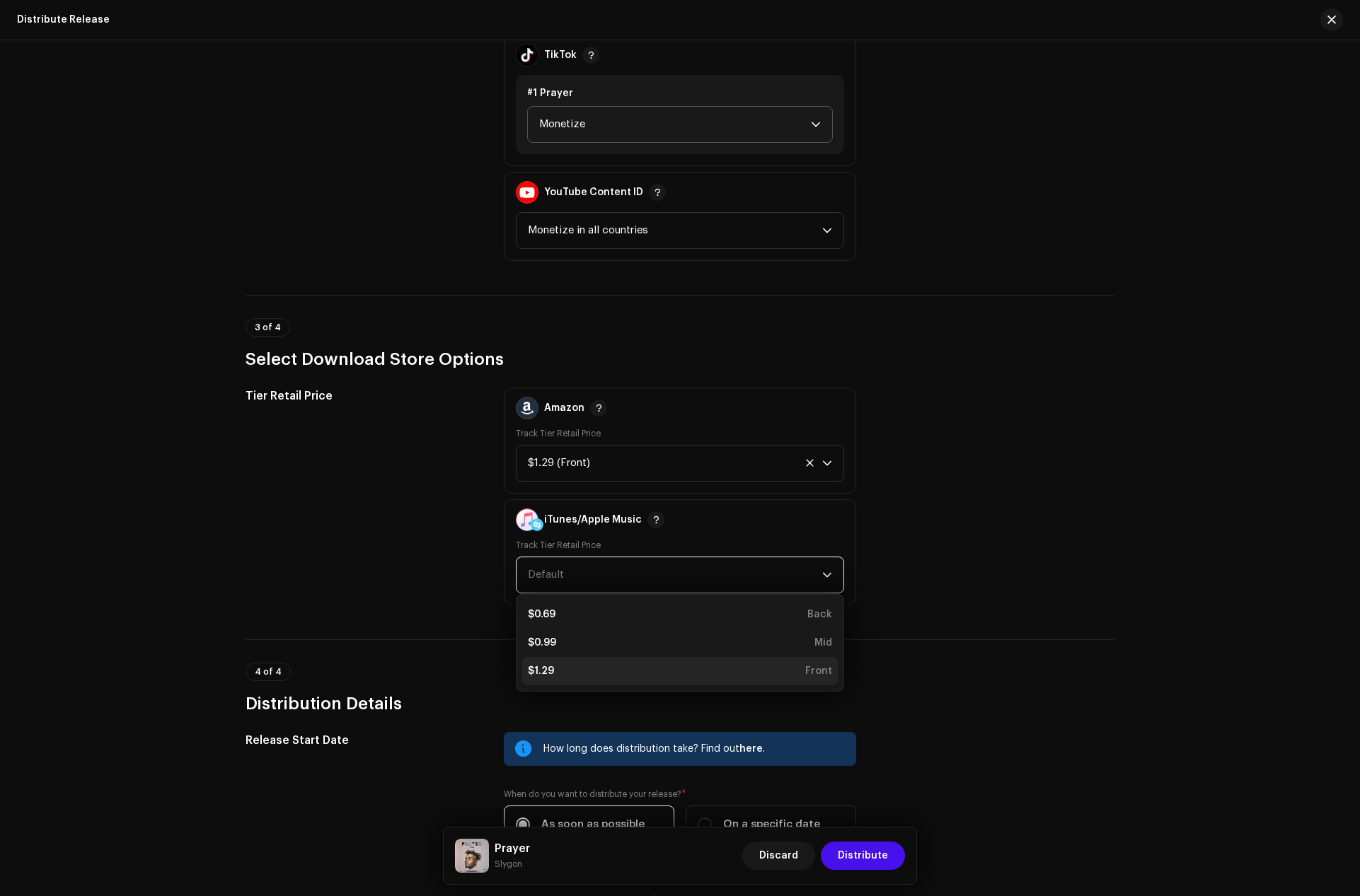
click at [545, 665] on div "$1.29" at bounding box center [541, 672] width 26 height 14
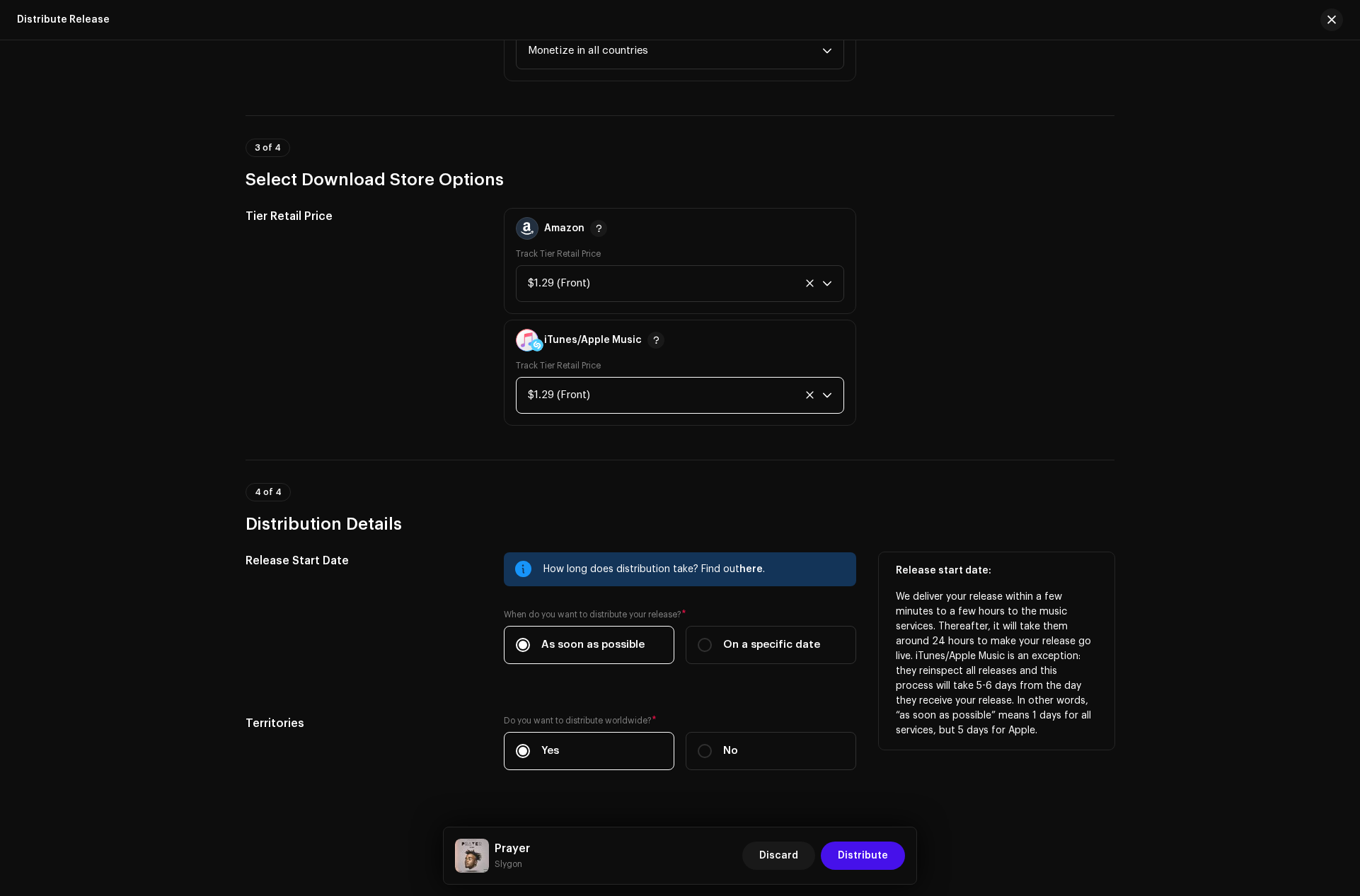
scroll to position [1904, 0]
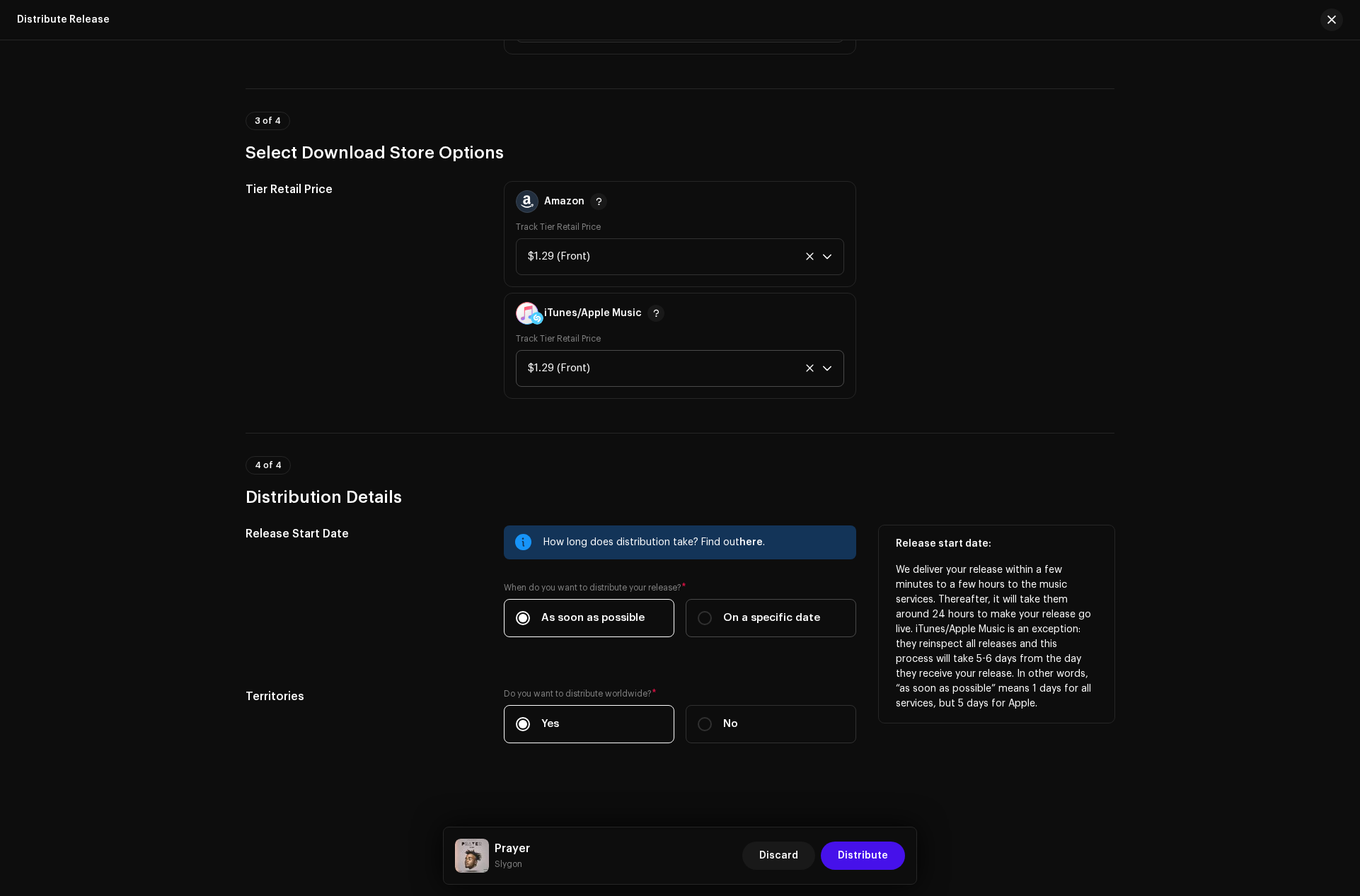
click at [734, 609] on label "On a specific date" at bounding box center [771, 618] width 170 height 39
click at [712, 611] on input "On a specific date" at bounding box center [704, 618] width 14 height 14
radio input "true"
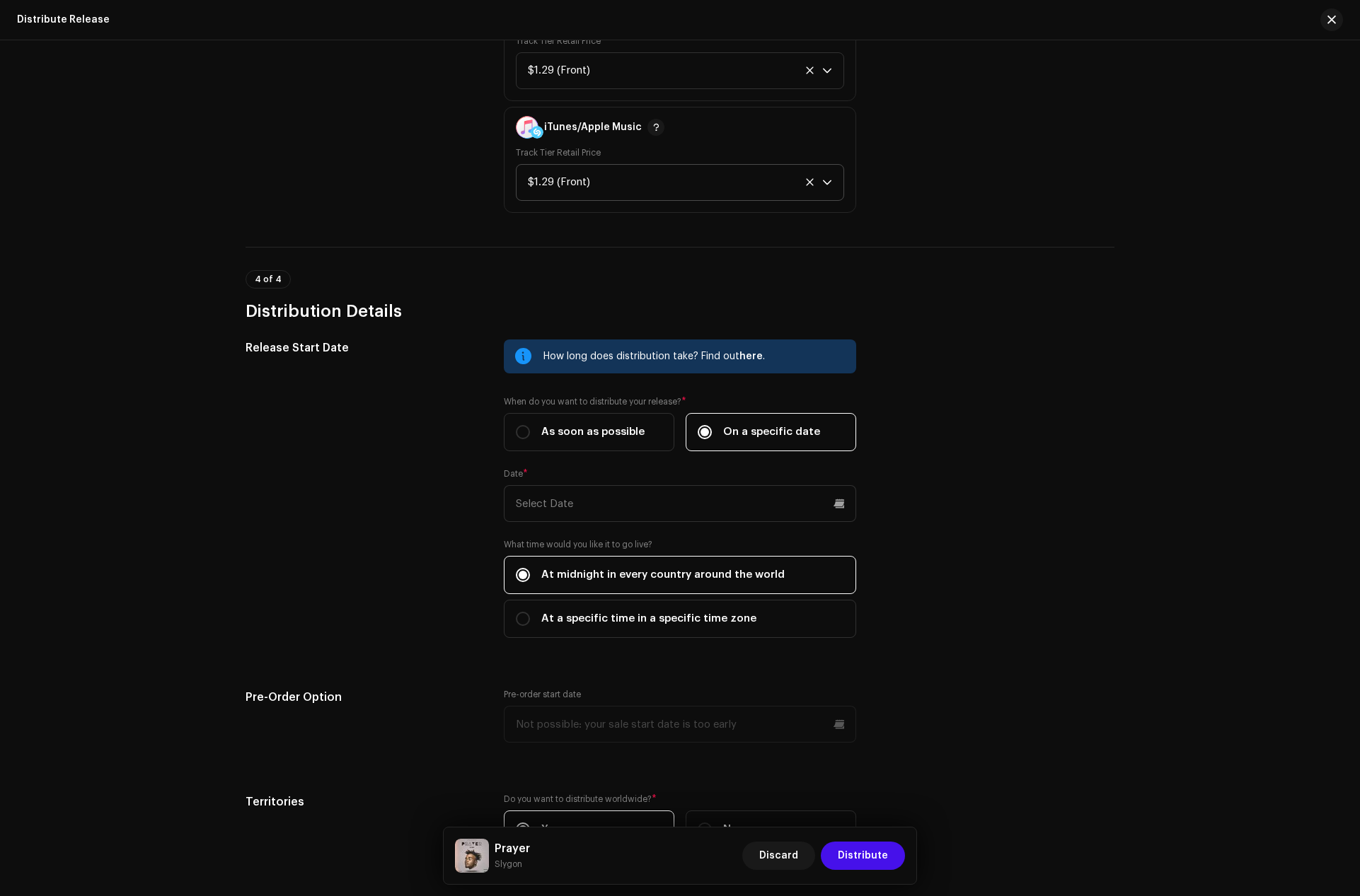
scroll to position [2187, 0]
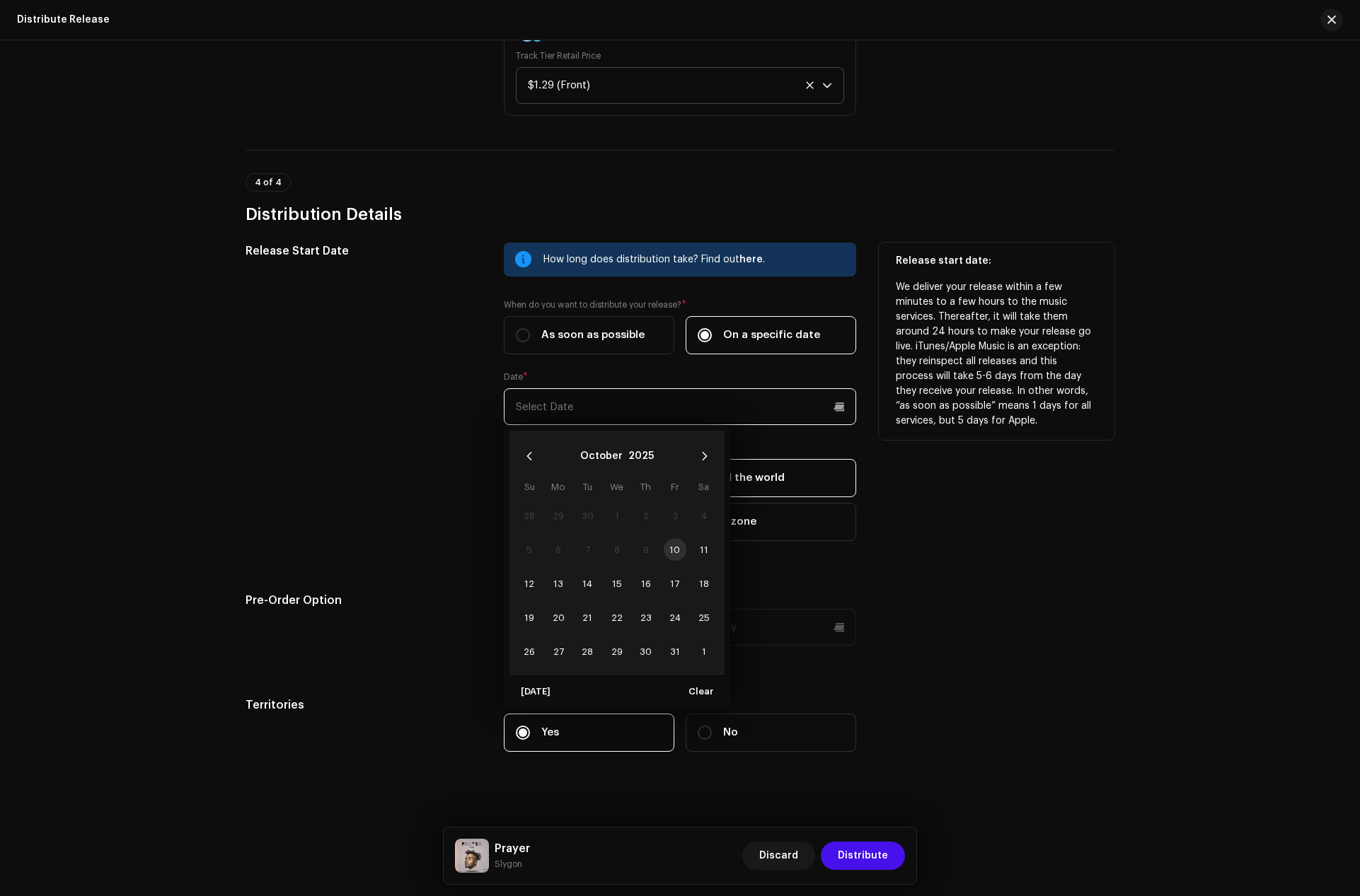
click at [541, 412] on input "text" at bounding box center [680, 407] width 352 height 37
click at [686, 577] on td "17" at bounding box center [674, 583] width 29 height 34
click at [679, 580] on span "17" at bounding box center [675, 584] width 23 height 23
type input "[DATE]"
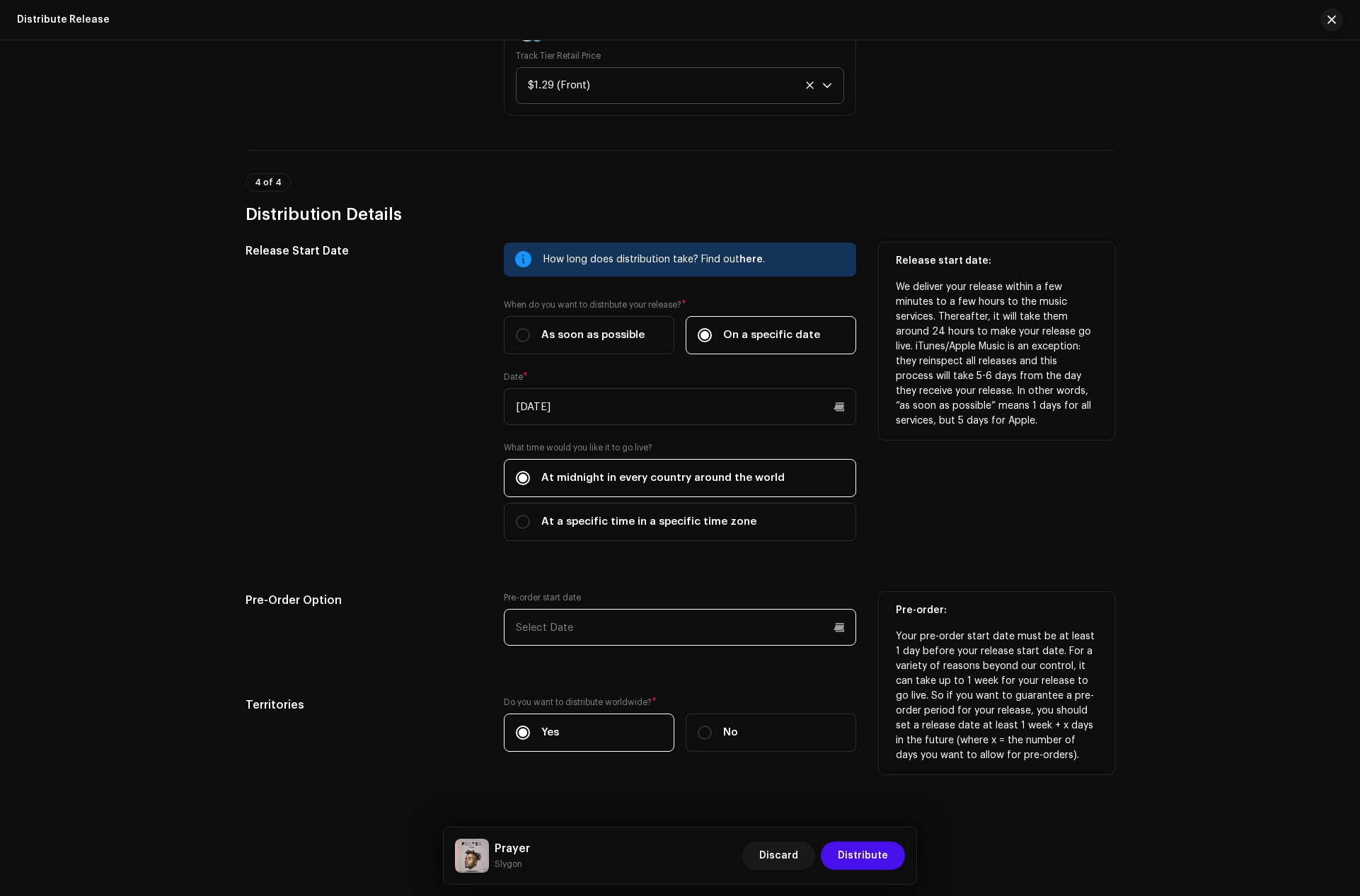
click at [616, 639] on input "text" at bounding box center [680, 628] width 352 height 37
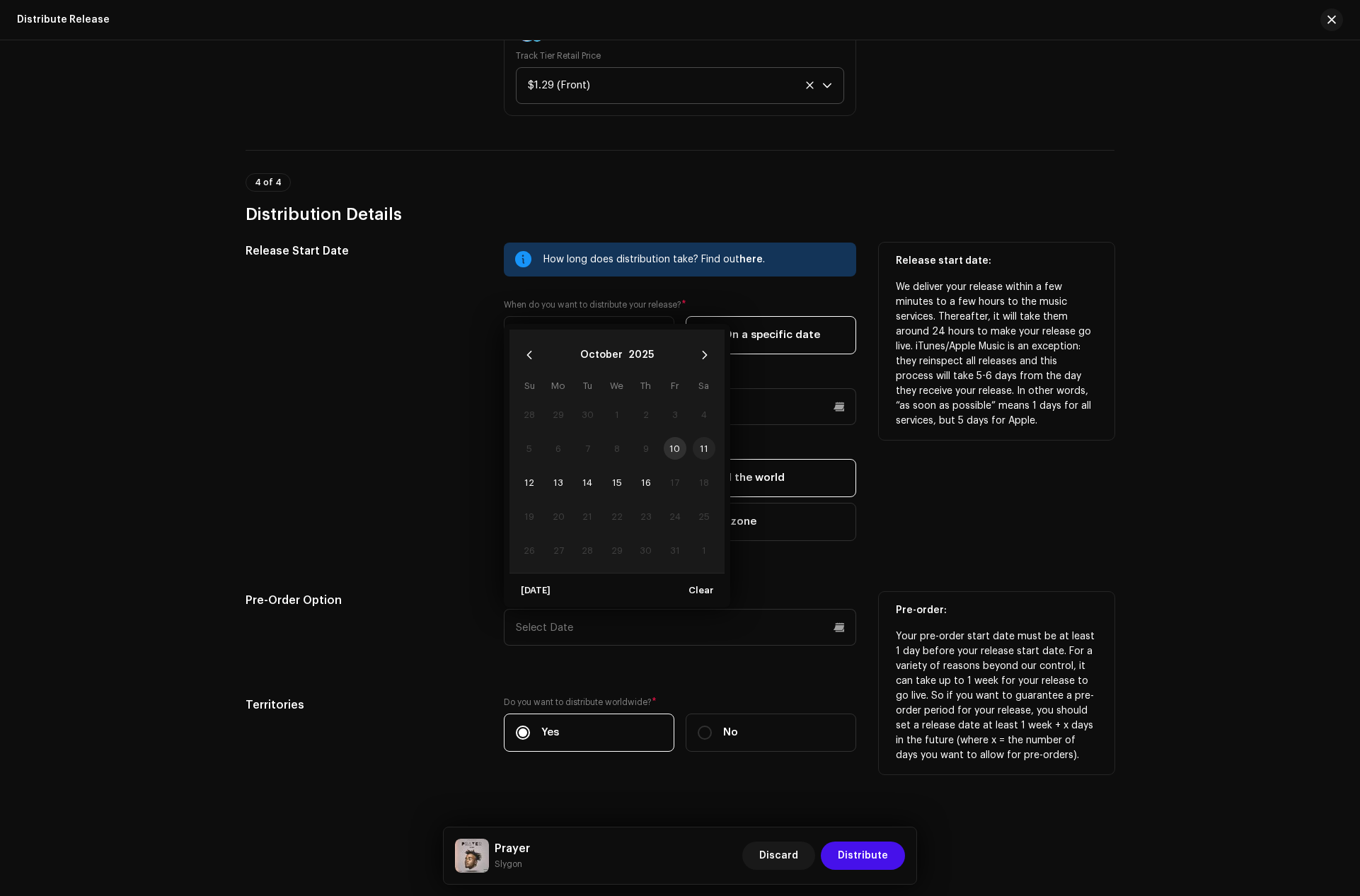
click at [697, 450] on span "11" at bounding box center [704, 449] width 23 height 23
type input "[DATE]"
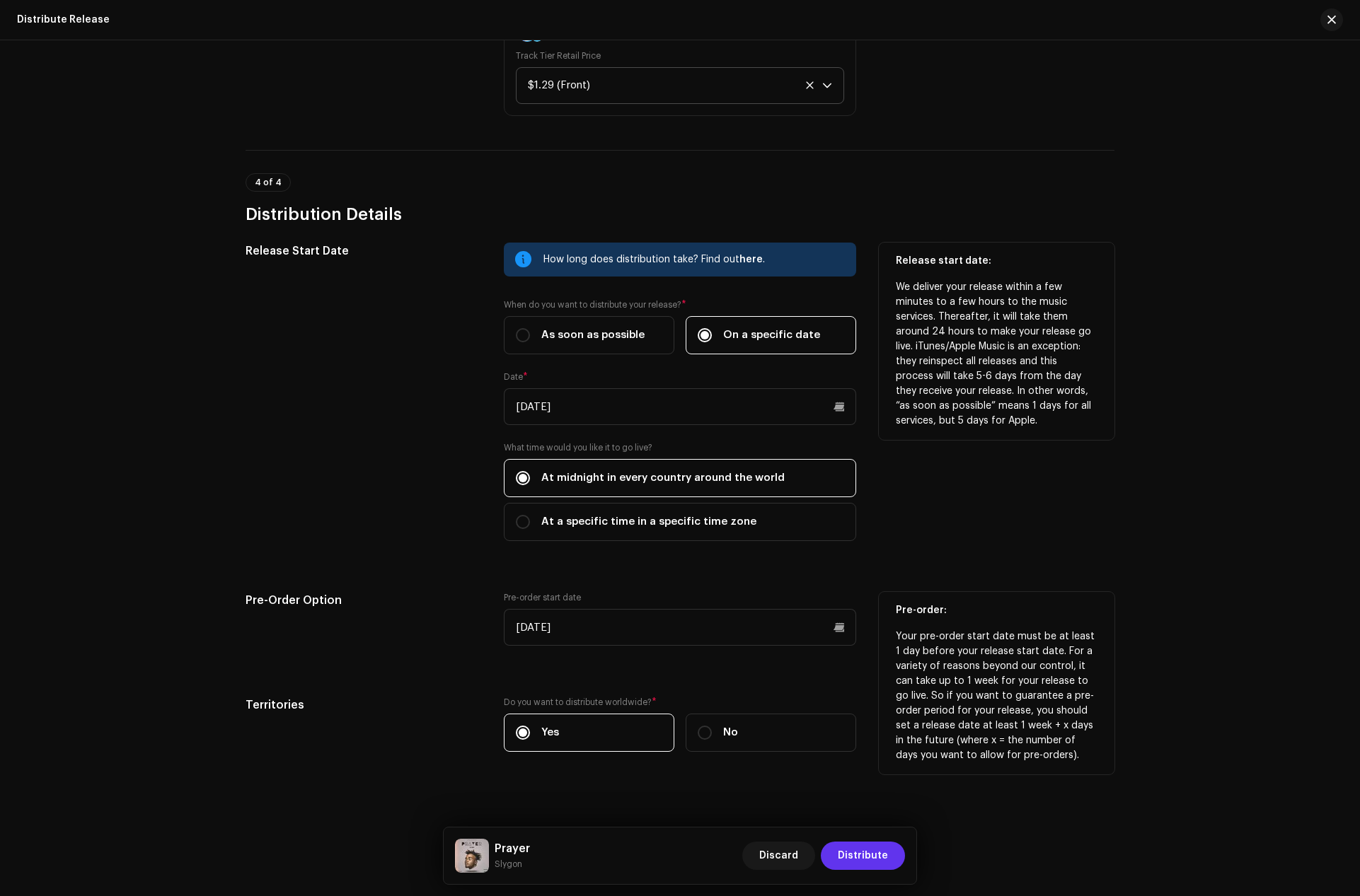
click at [855, 847] on span "Distribute" at bounding box center [862, 856] width 50 height 28
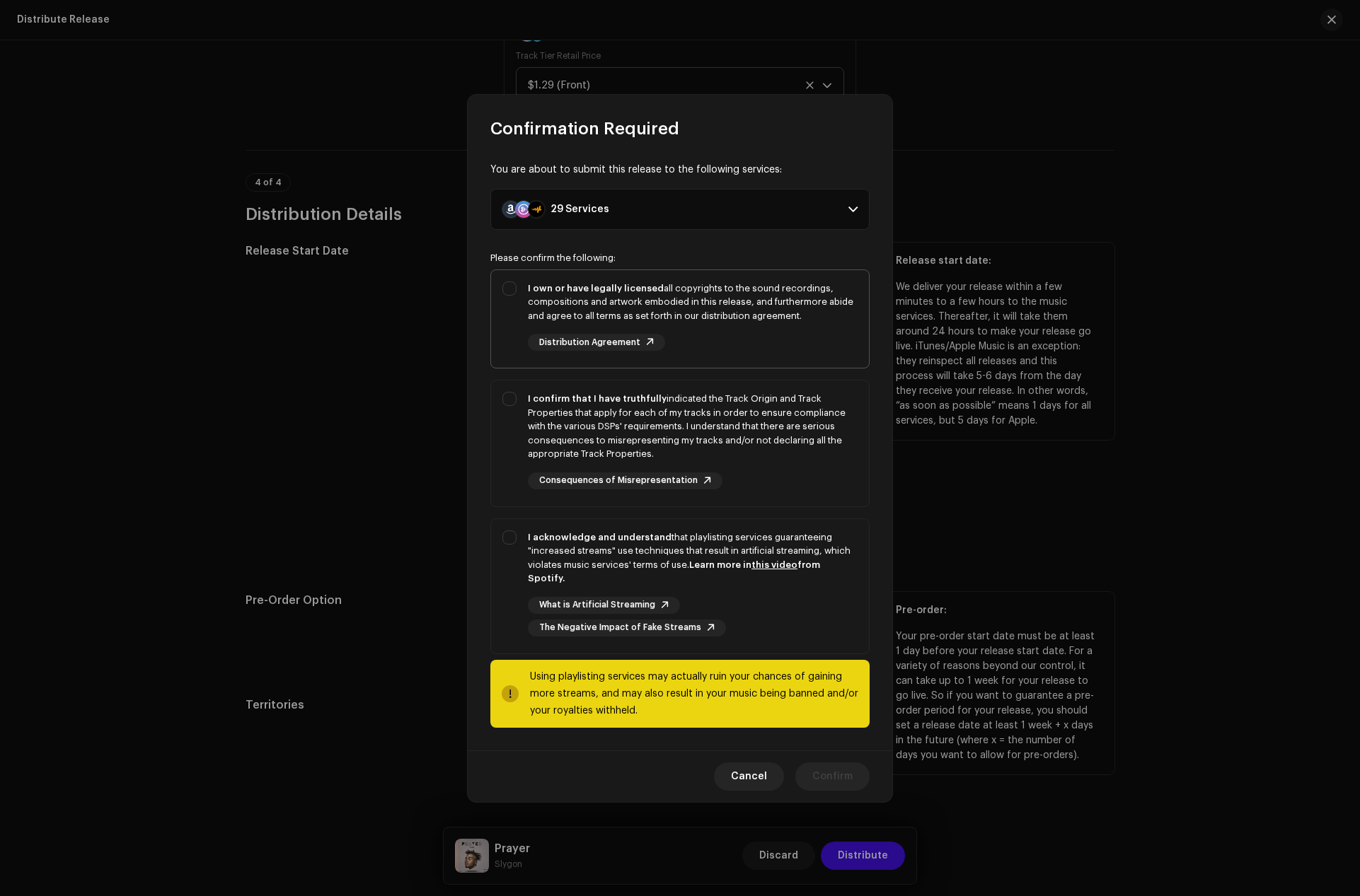
click at [544, 293] on strong "I own or have legally licensed" at bounding box center [595, 288] width 136 height 9
checkbox input "true"
click at [547, 415] on div "I confirm that I have truthfully indicated the Track Origin and Track Propertie…" at bounding box center [693, 426] width 330 height 69
checkbox input "true"
click at [538, 534] on div "I acknowledge and understand that playlisting services guaranteeing "increased …" at bounding box center [680, 583] width 378 height 129
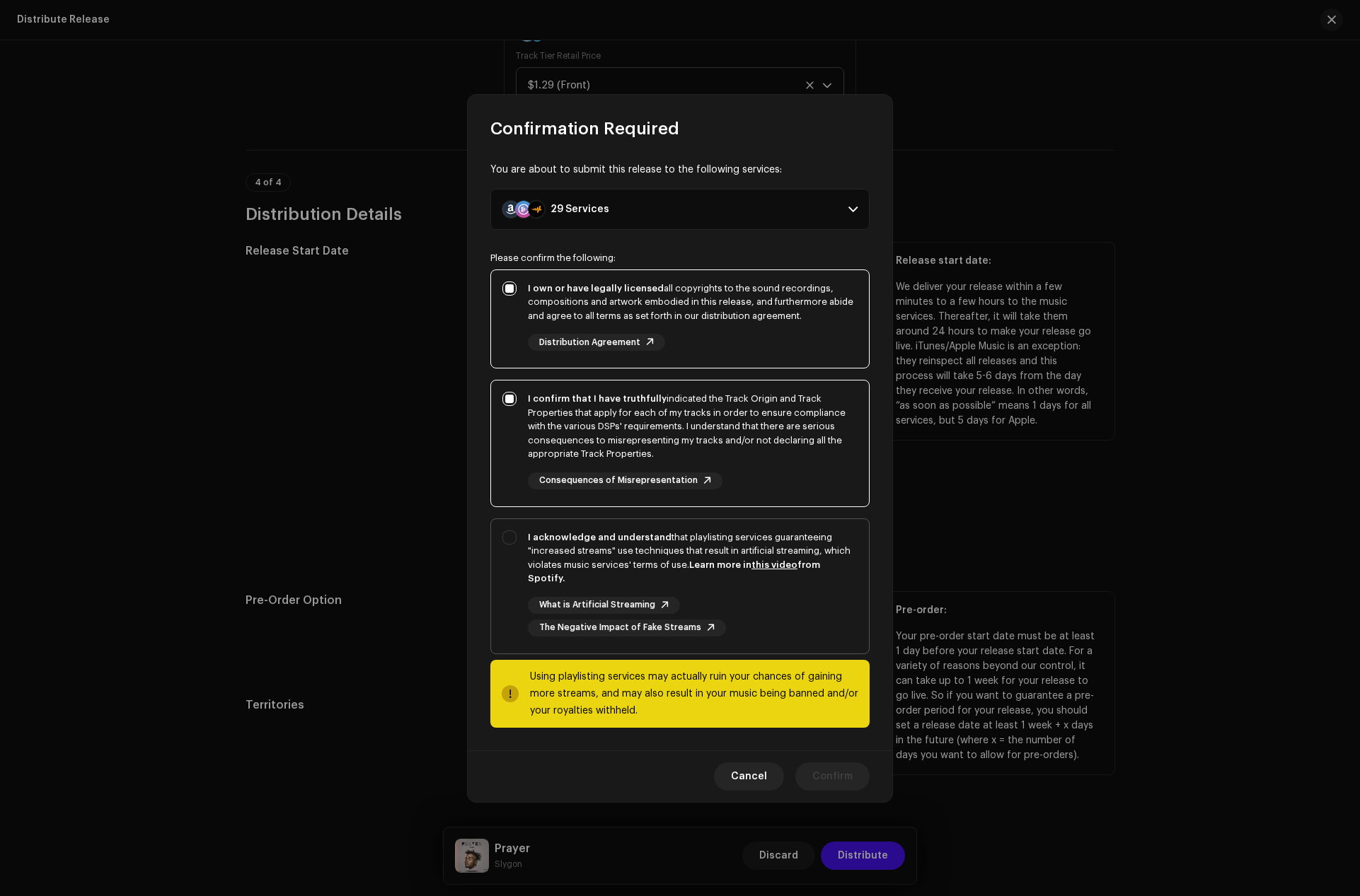
checkbox input "true"
click at [841, 767] on span "Confirm" at bounding box center [832, 777] width 40 height 28
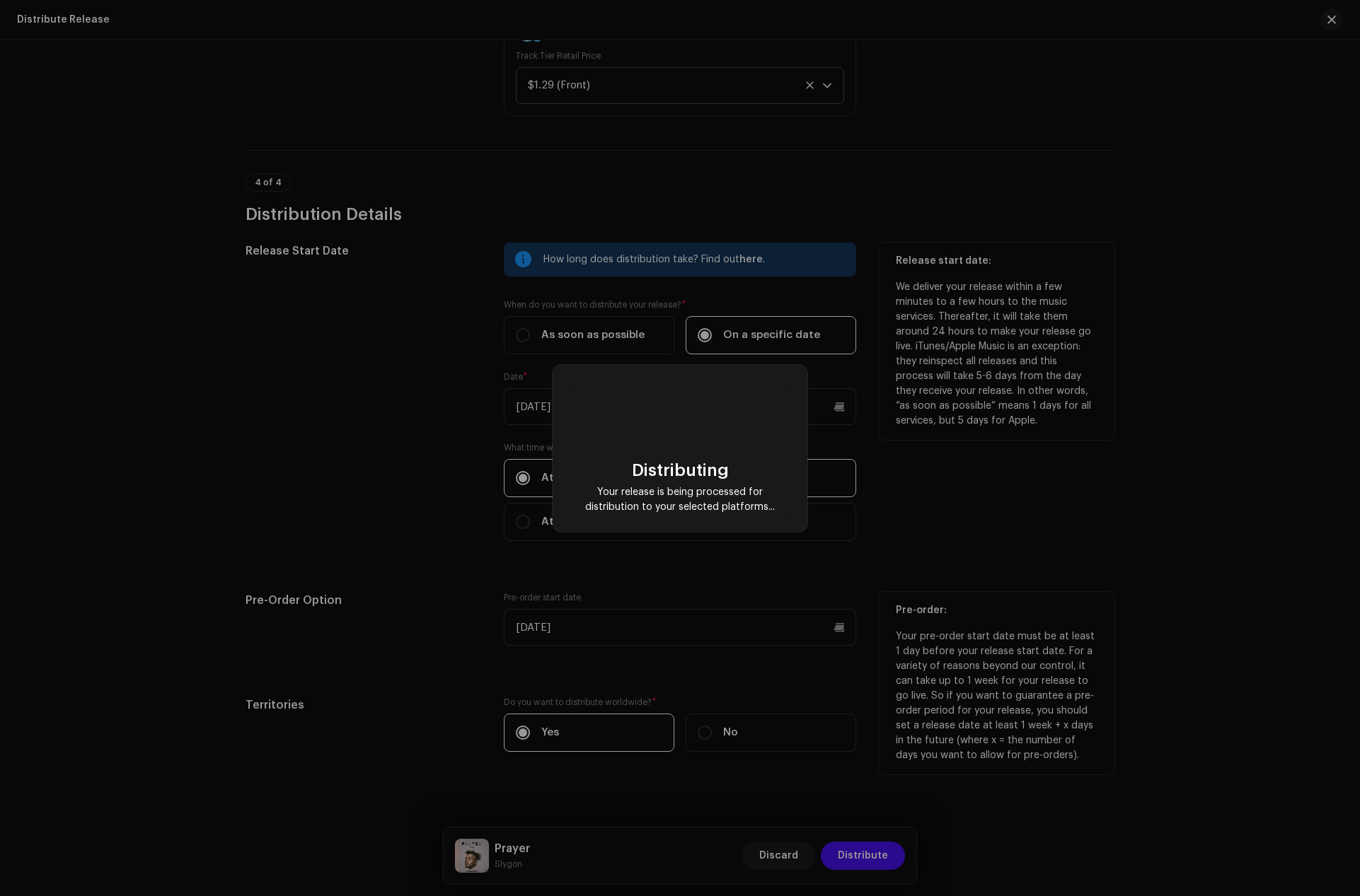
checkbox input "false"
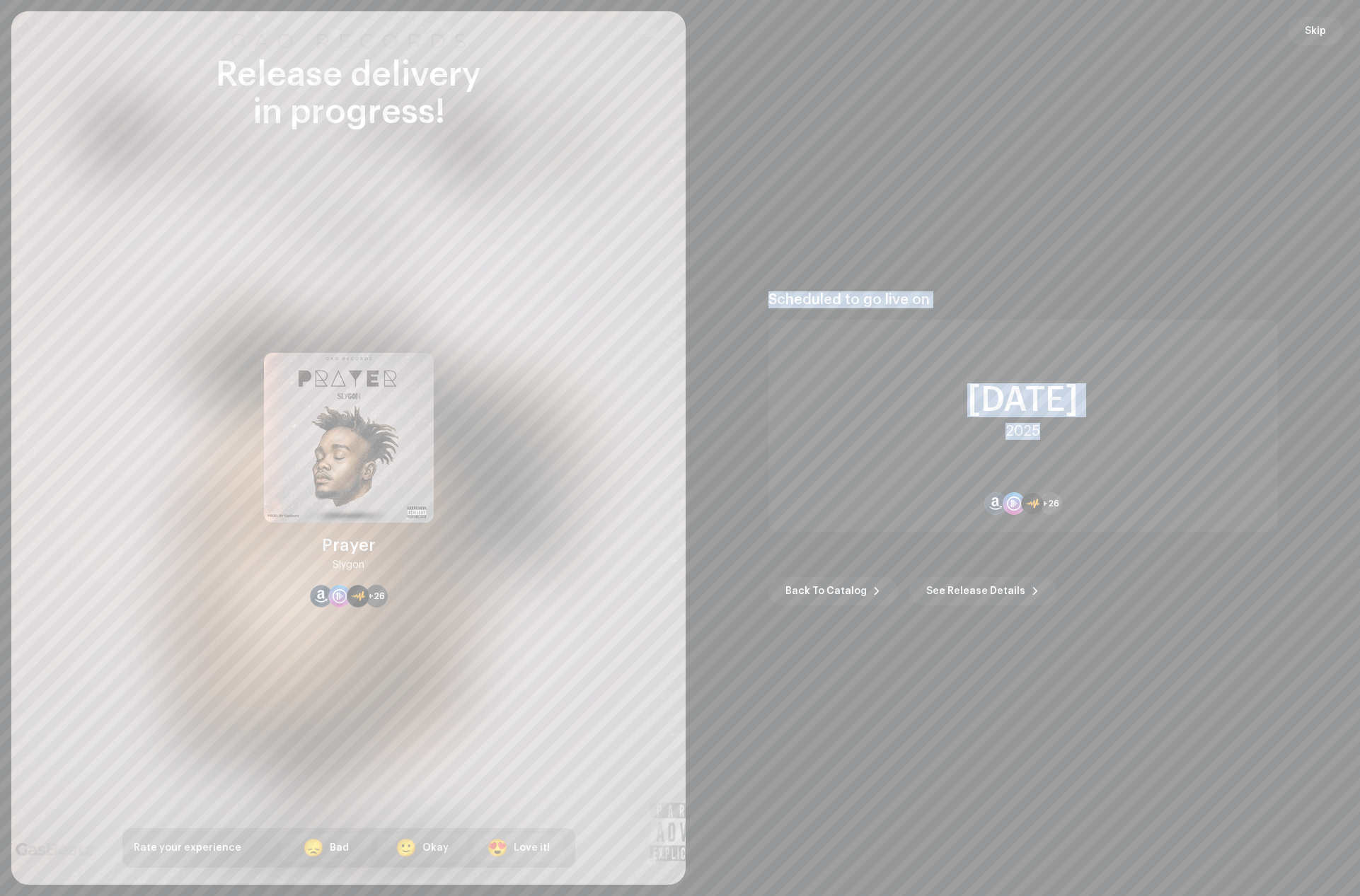
drag, startPoint x: 1040, startPoint y: 432, endPoint x: 776, endPoint y: 304, distance: 293.4
click at [769, 305] on div "Scheduled to go live on [DATE] +26" at bounding box center [1022, 411] width 509 height 240
copy div "Scheduled to go live on [DATE]"
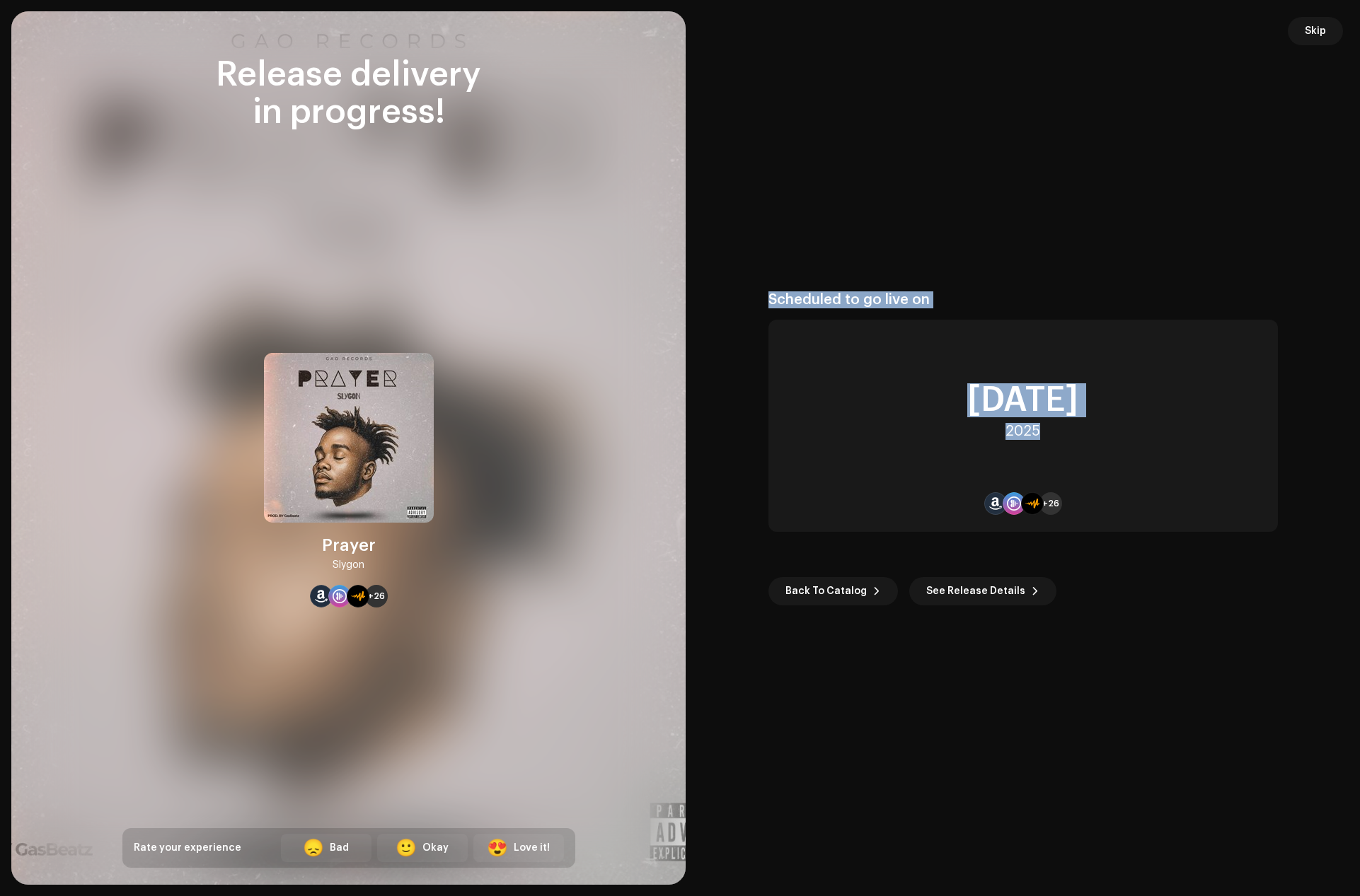
drag, startPoint x: 375, startPoint y: 572, endPoint x: 331, endPoint y: 547, distance: 50.6
click at [331, 547] on div "Prayer Slygon +26" at bounding box center [349, 480] width 170 height 254
click at [328, 545] on div "Prayer" at bounding box center [348, 545] width 53 height 23
drag, startPoint x: 324, startPoint y: 543, endPoint x: 367, endPoint y: 572, distance: 51.9
click at [367, 572] on div "Prayer Slygon" at bounding box center [348, 553] width 53 height 39
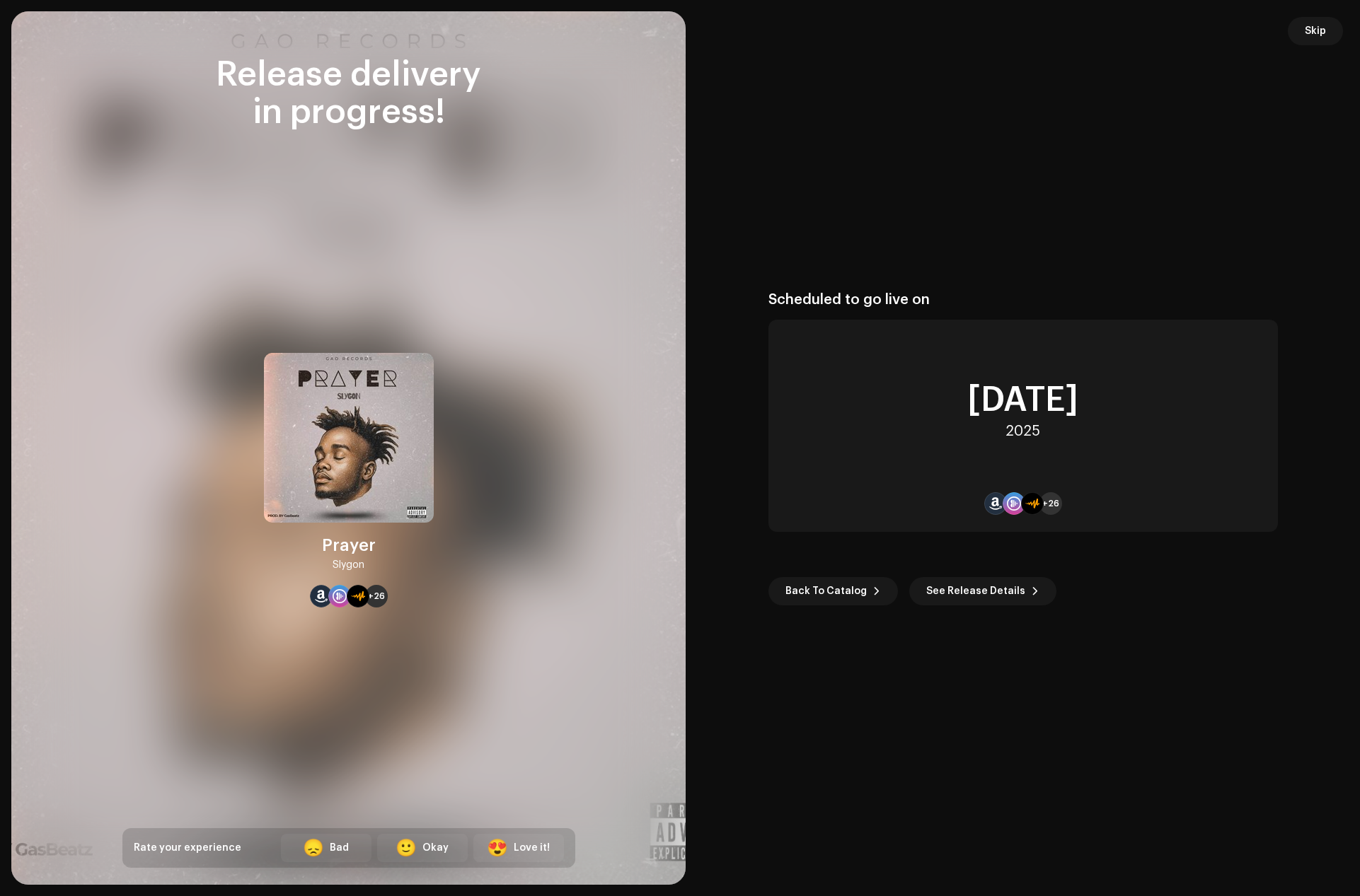
copy div "Prayer Slygon"
click at [1301, 23] on span "Skip" at bounding box center [1315, 31] width 21 height 28
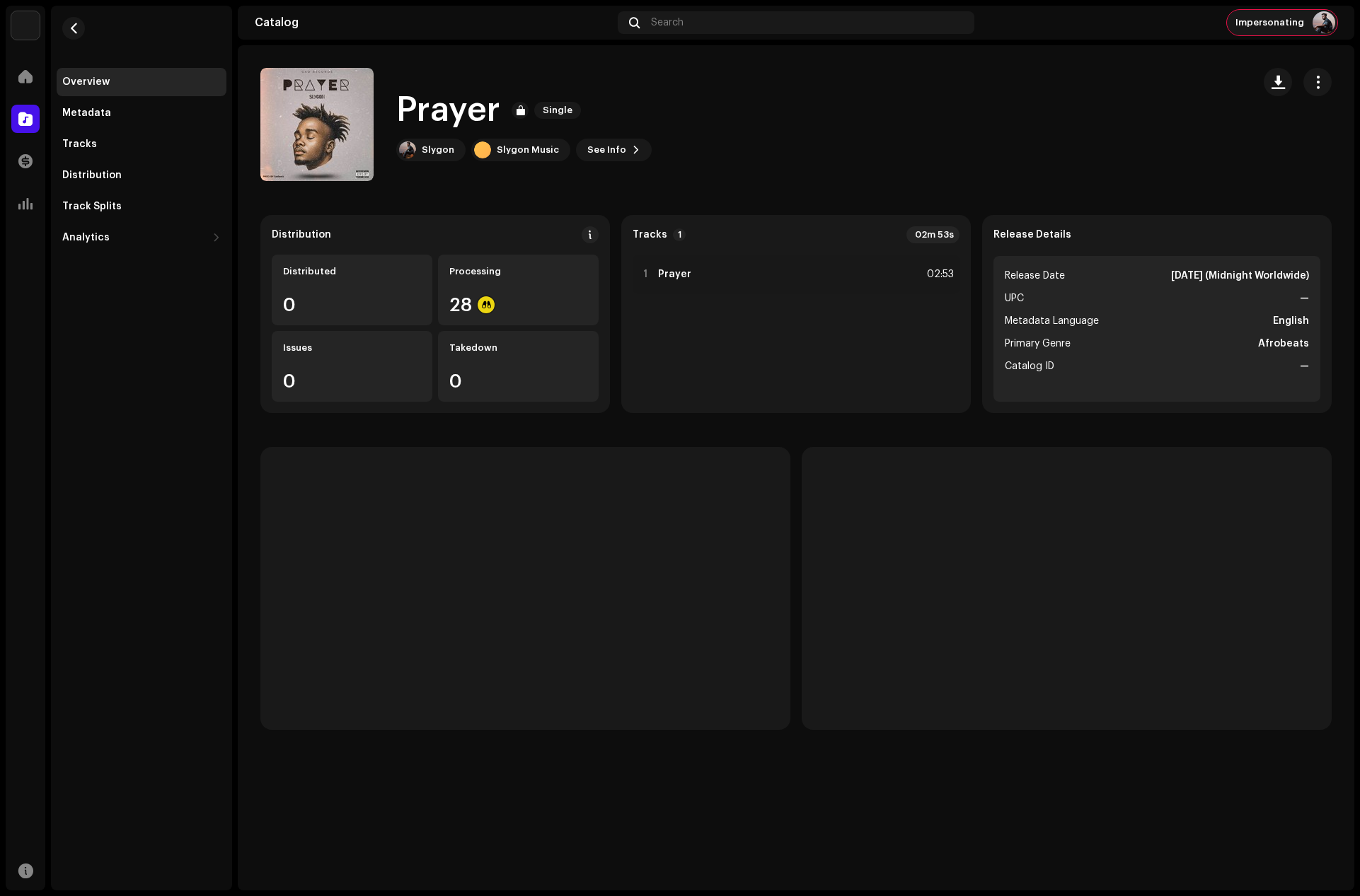
click at [1301, 25] on img at bounding box center [1324, 23] width 23 height 23
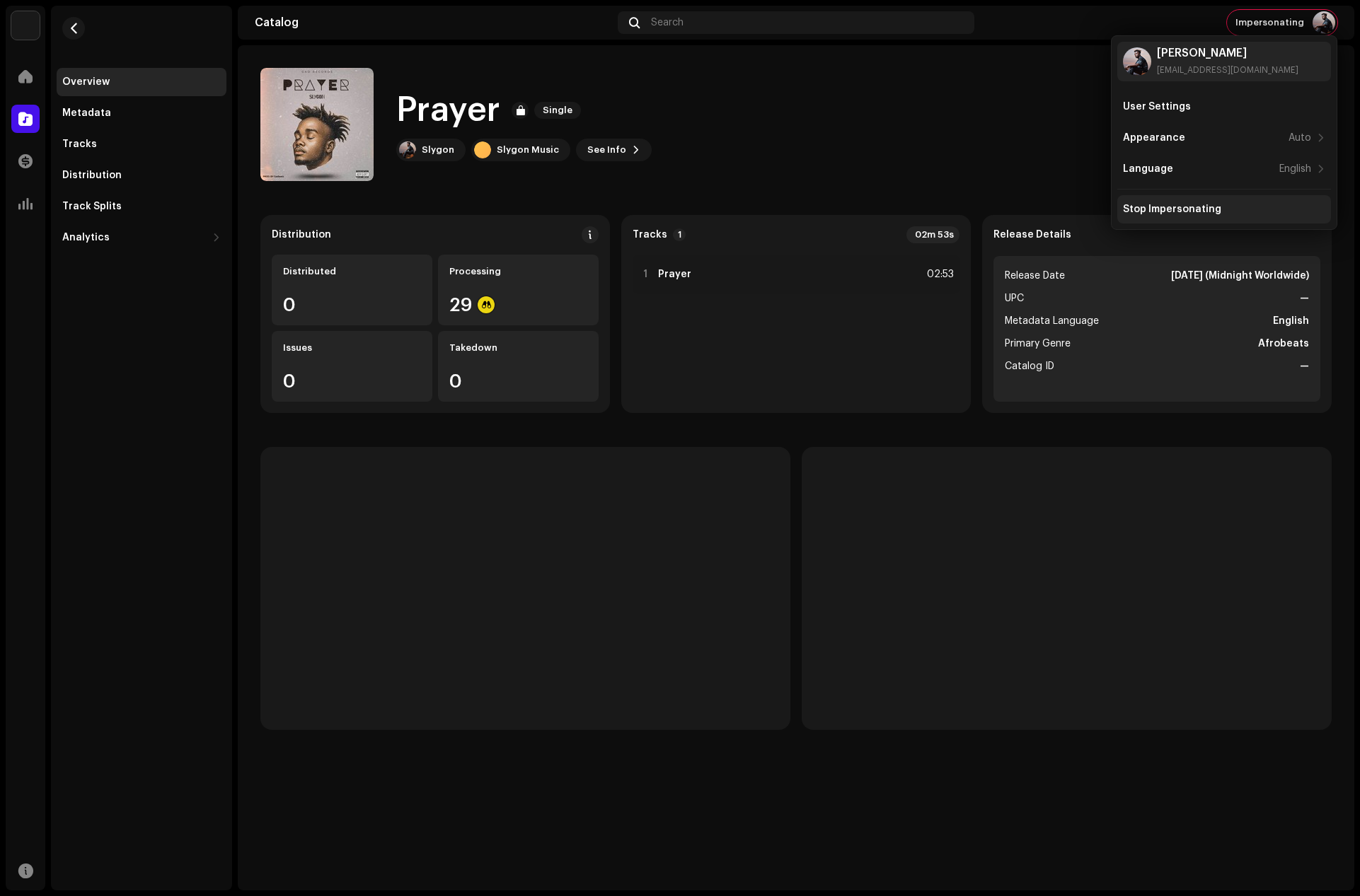
click at [1177, 205] on div "Stop Impersonating" at bounding box center [1171, 209] width 98 height 11
